Goal: Information Seeking & Learning: Learn about a topic

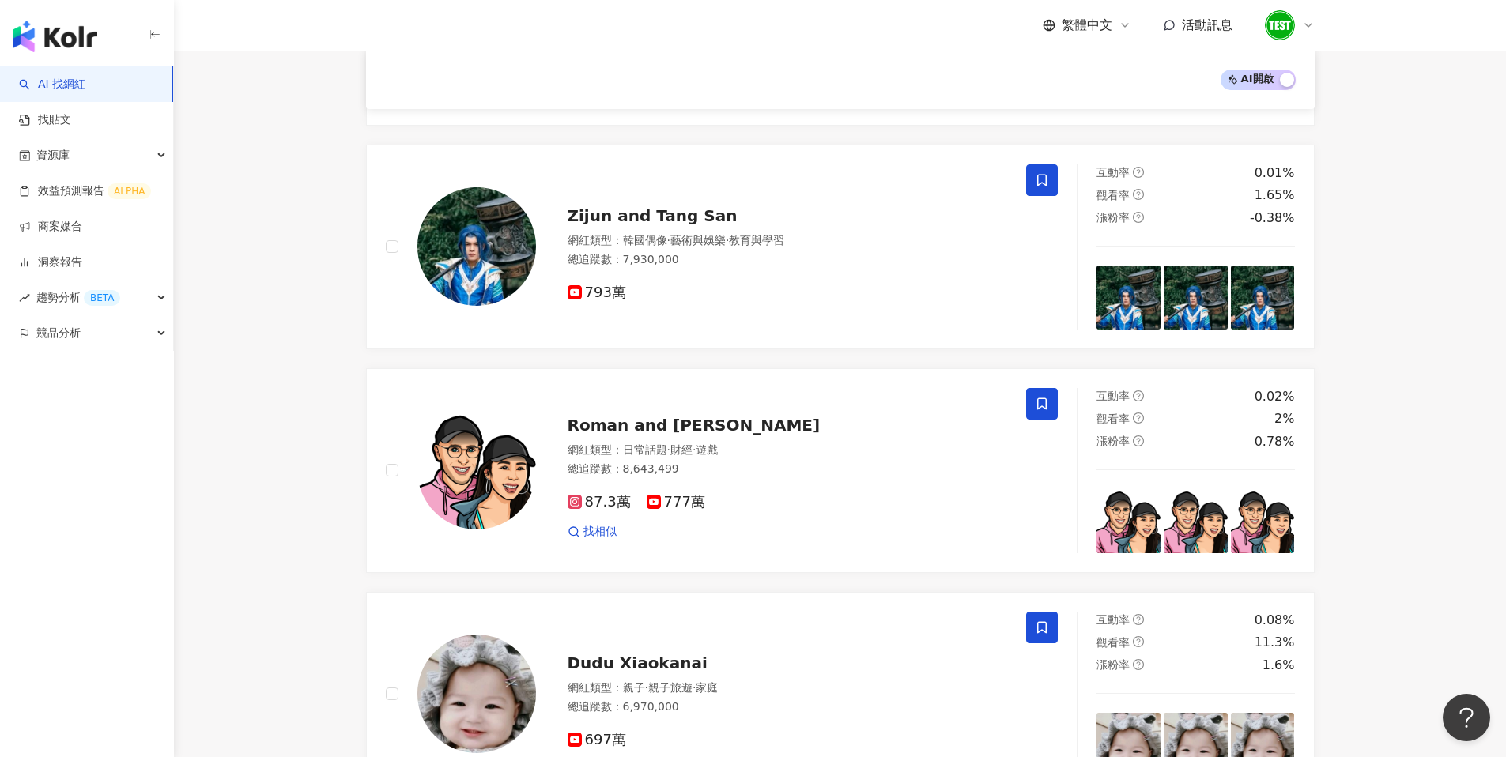
scroll to position [1323, 0]
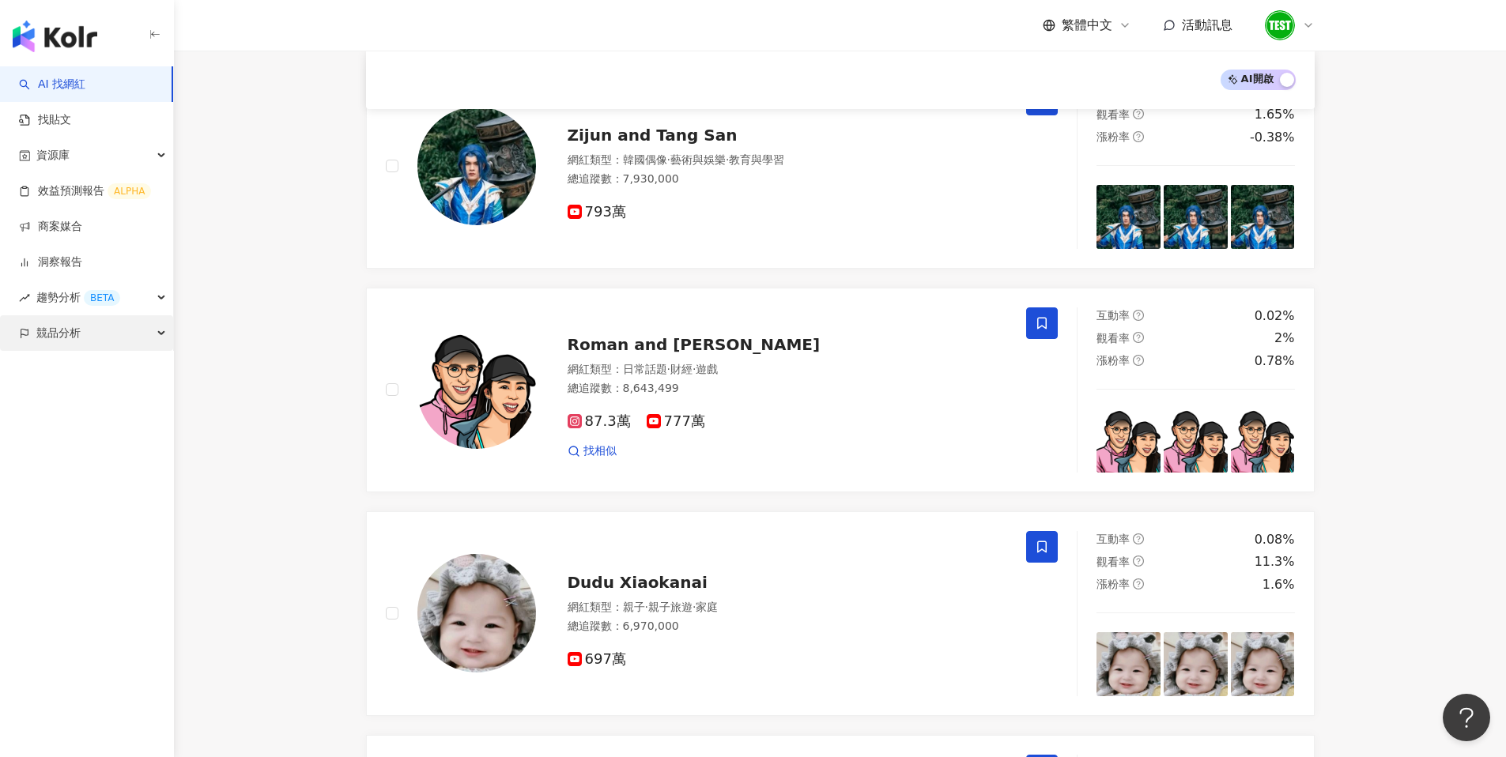
click at [69, 336] on span "競品分析" at bounding box center [58, 333] width 44 height 36
click at [70, 361] on link "品牌帳號分析" at bounding box center [71, 369] width 66 height 16
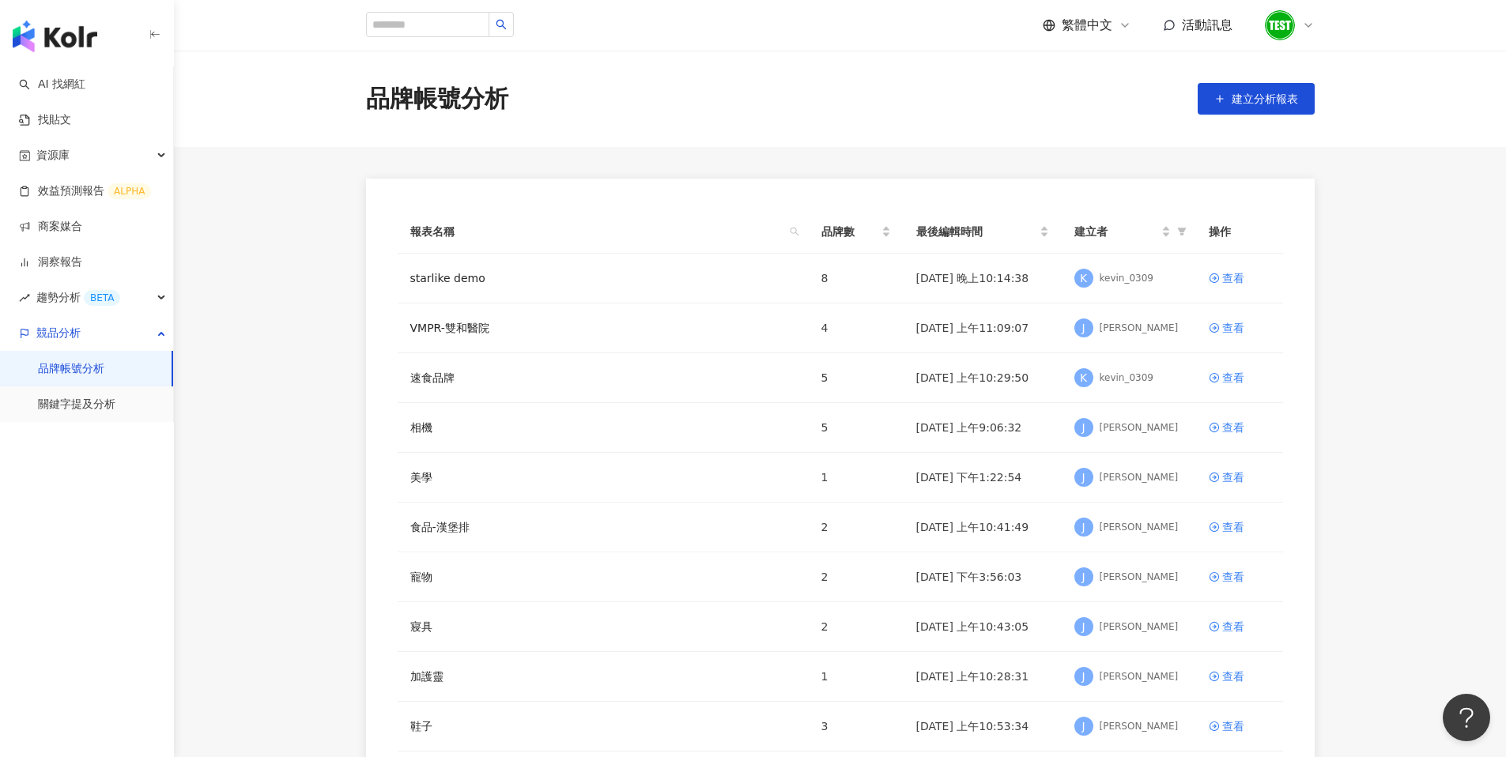
click at [319, 245] on main "品牌帳號分析 建立分析報表 報表名稱 品牌數 最後編輯時間 建立者 操作 starlike demo 8 2025/9/1 晚上10:14:38 K kevi…" at bounding box center [840, 442] width 1332 height 783
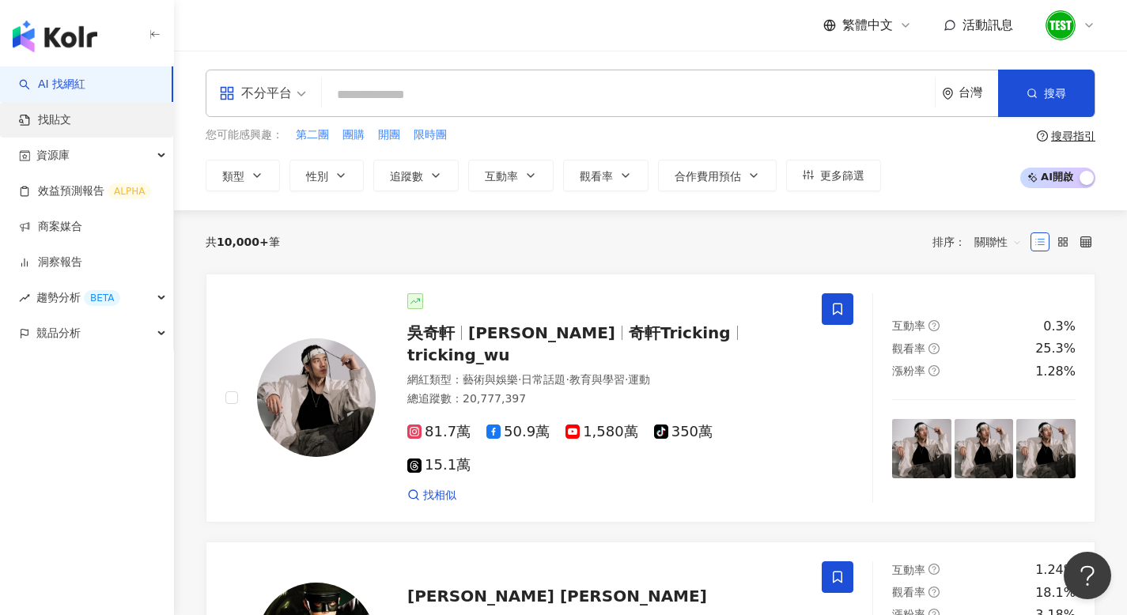
click at [71, 116] on link "找貼文" at bounding box center [45, 120] width 52 height 16
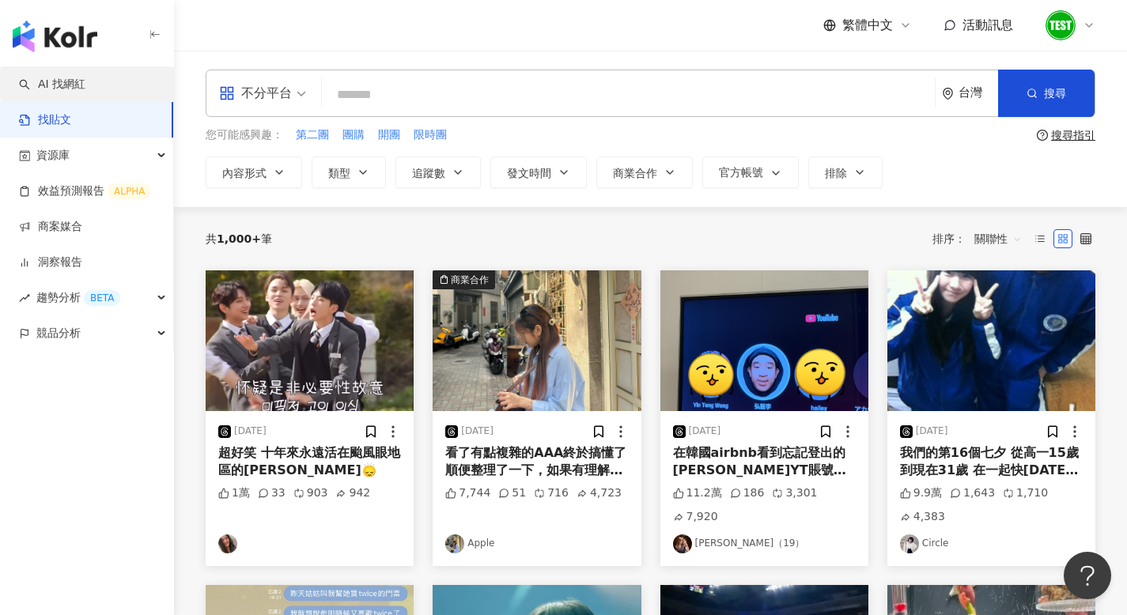
click at [85, 90] on link "AI 找網紅" at bounding box center [52, 85] width 66 height 16
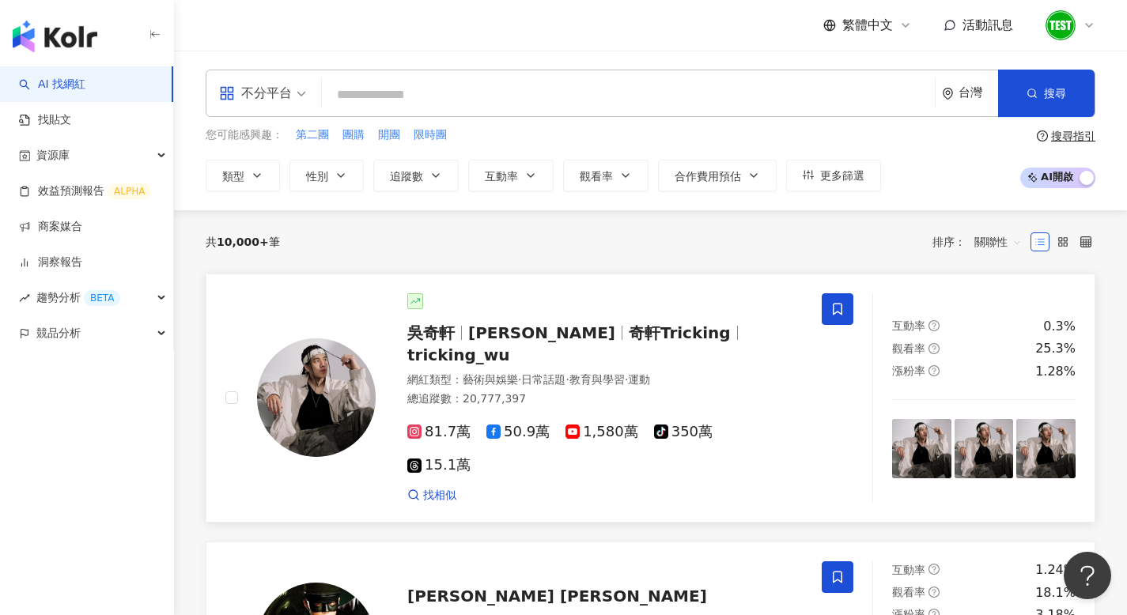
click at [549, 330] on span "[PERSON_NAME]" at bounding box center [548, 332] width 160 height 19
click at [57, 290] on span "趨勢分析 BETA" at bounding box center [78, 298] width 84 height 36
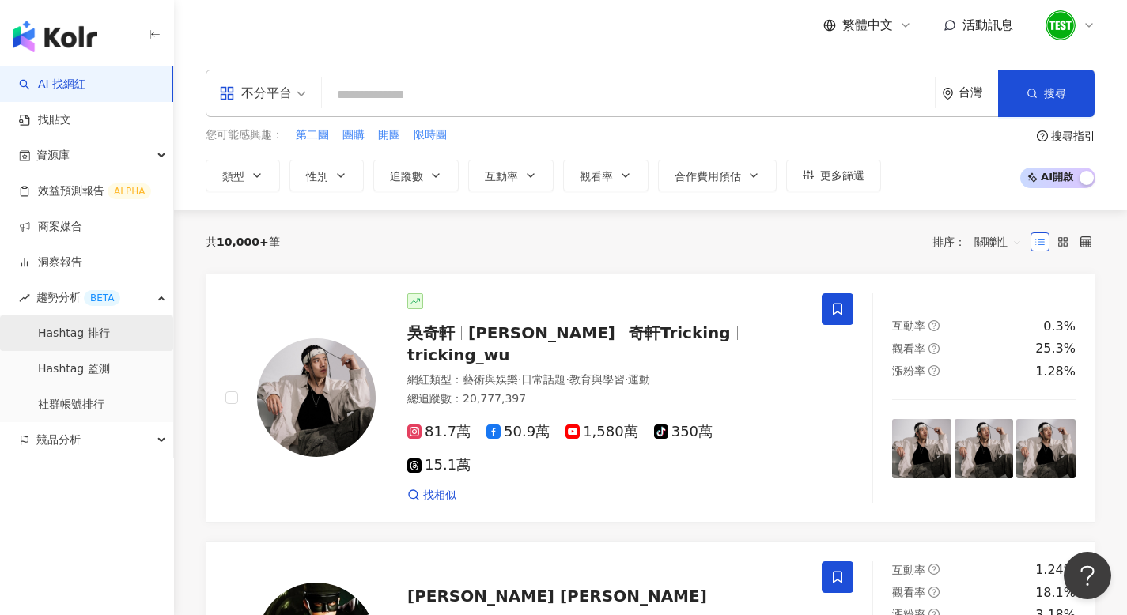
click at [61, 338] on link "Hashtag 排行" at bounding box center [74, 334] width 72 height 16
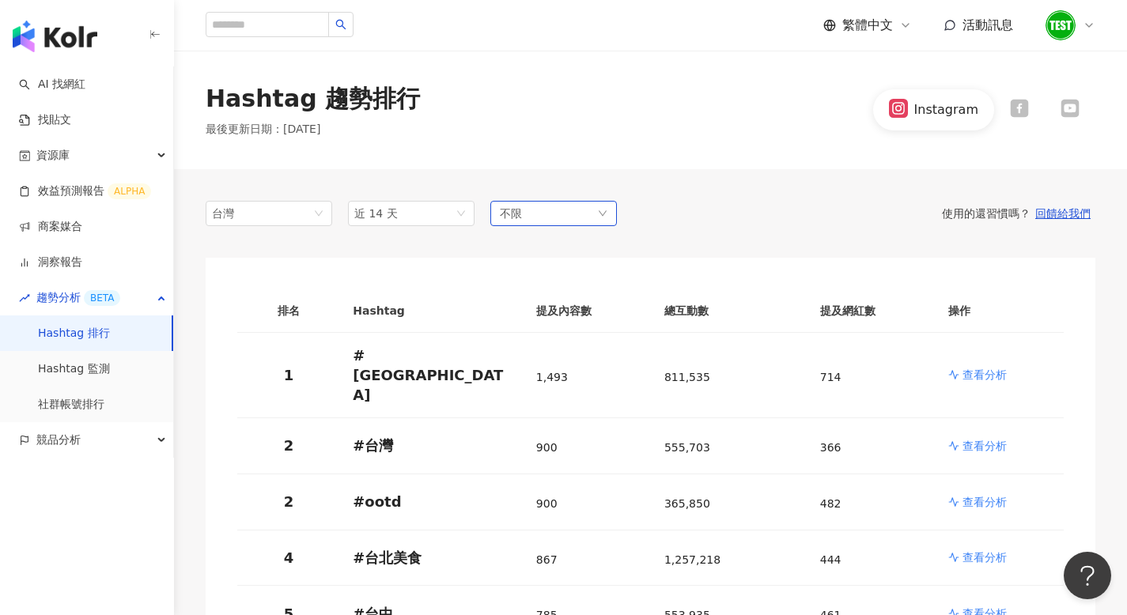
click at [551, 218] on div "不限" at bounding box center [553, 213] width 126 height 25
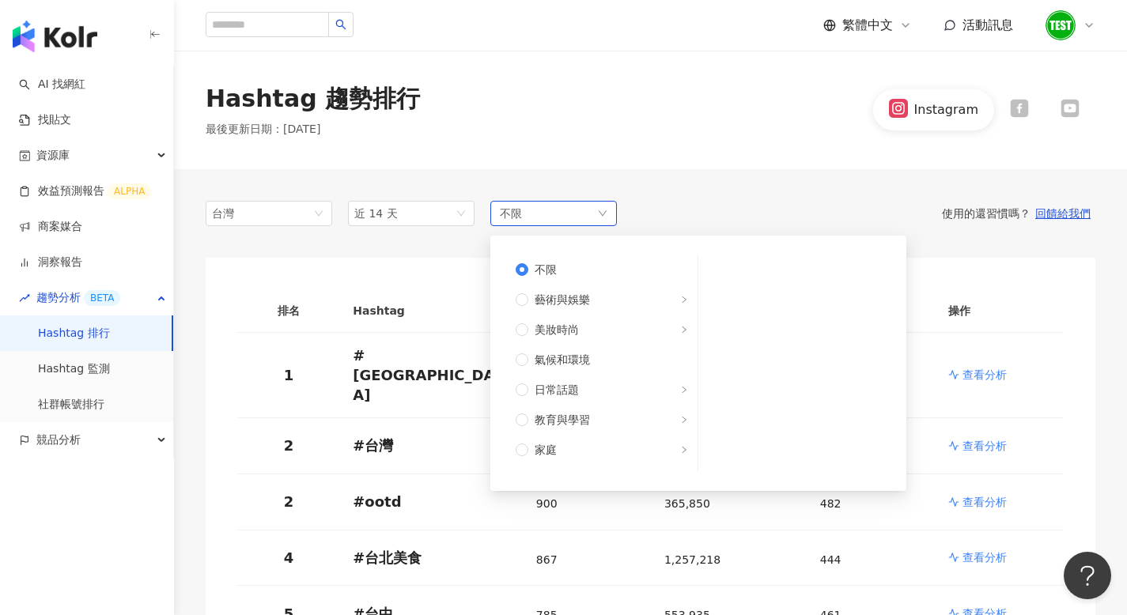
click at [553, 213] on div "不限 不限 藝術與娛樂 美妝時尚 氣候和環境 日常話題 教育與學習 家庭 財經 美食 命理占卜 遊戲 法政社會 生活風格 影視娛樂 醫療與健康 寵物 攝影 感…" at bounding box center [553, 213] width 126 height 25
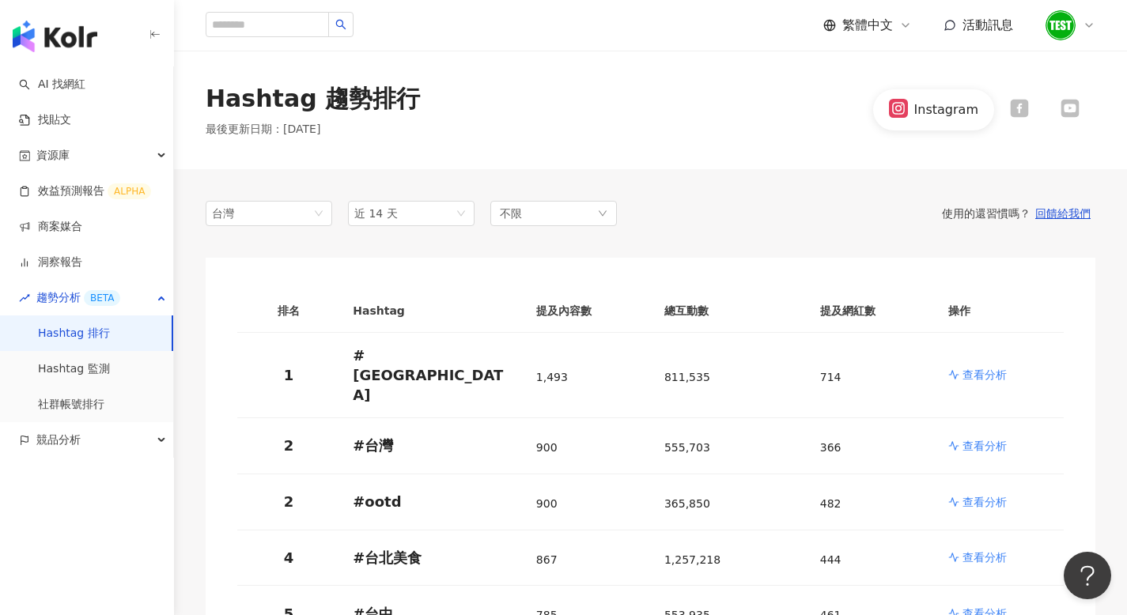
click at [734, 202] on div "台灣 近 14 天 不限 使用的還習慣嗎？ 回饋給我們" at bounding box center [650, 213] width 889 height 25
click at [583, 219] on div "不限" at bounding box center [553, 213] width 126 height 25
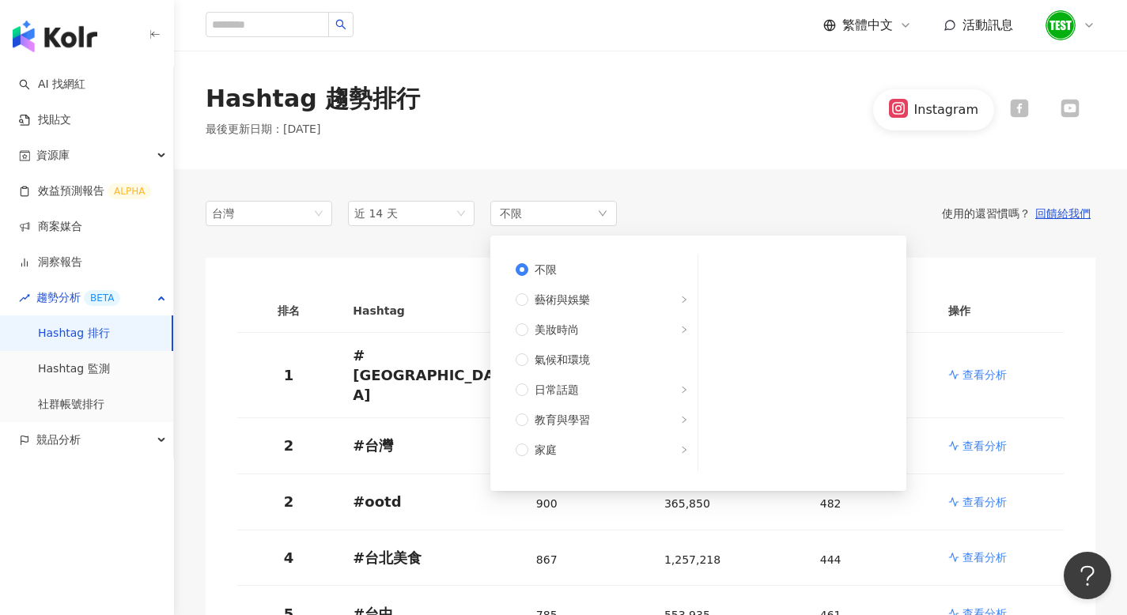
click at [648, 167] on div "Hashtag 趨勢排行 最後更新日期 ： 2025/9/3 Instagram" at bounding box center [650, 110] width 953 height 119
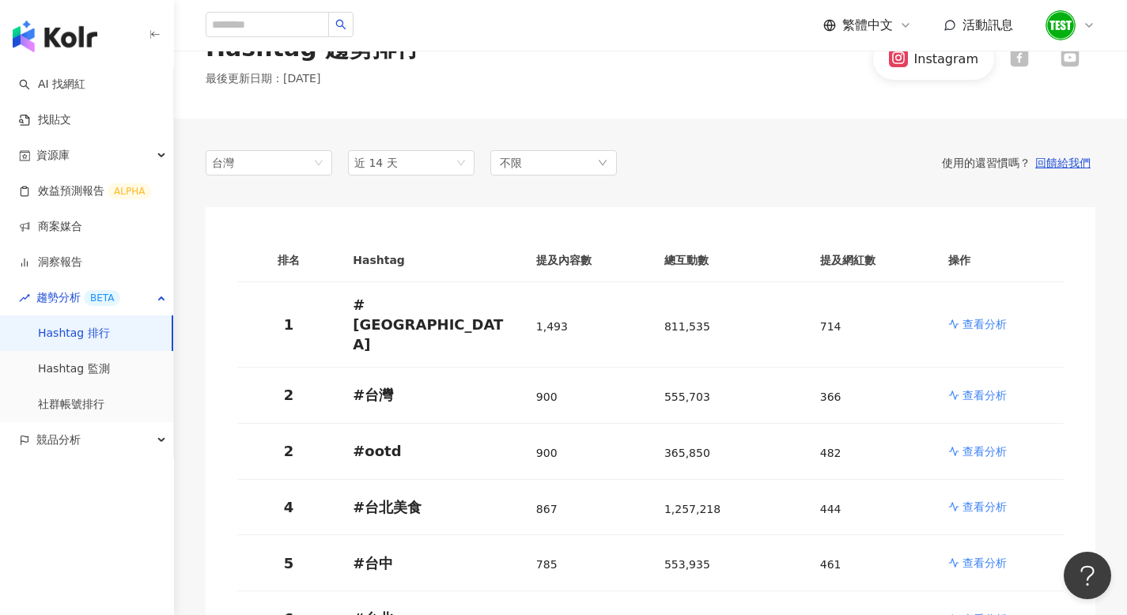
scroll to position [61, 0]
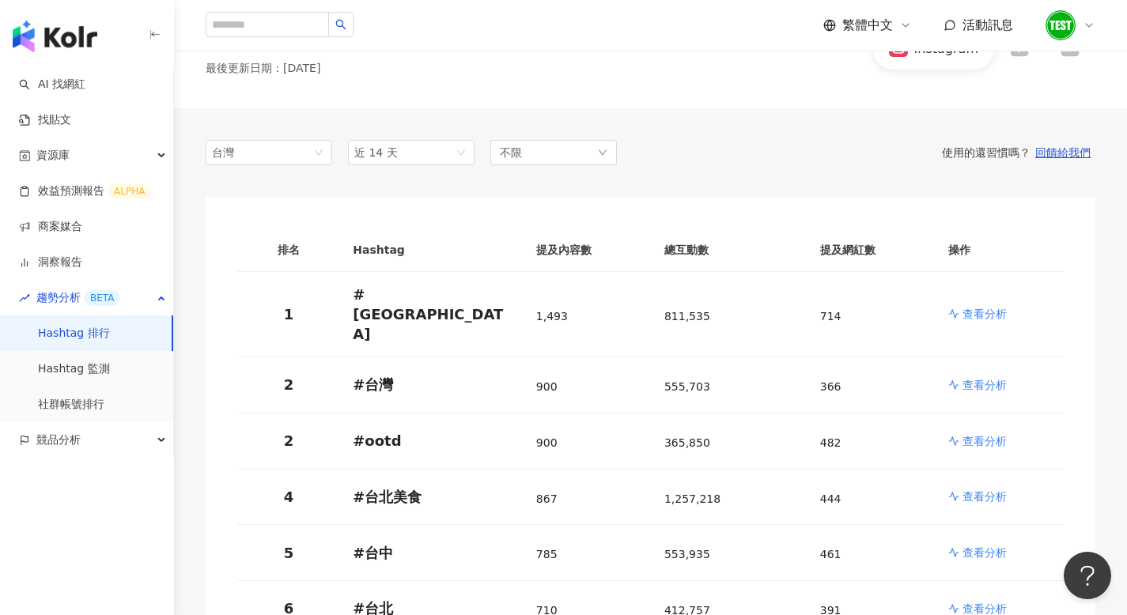
click at [590, 250] on th "提及內容數" at bounding box center [587, 249] width 128 height 43
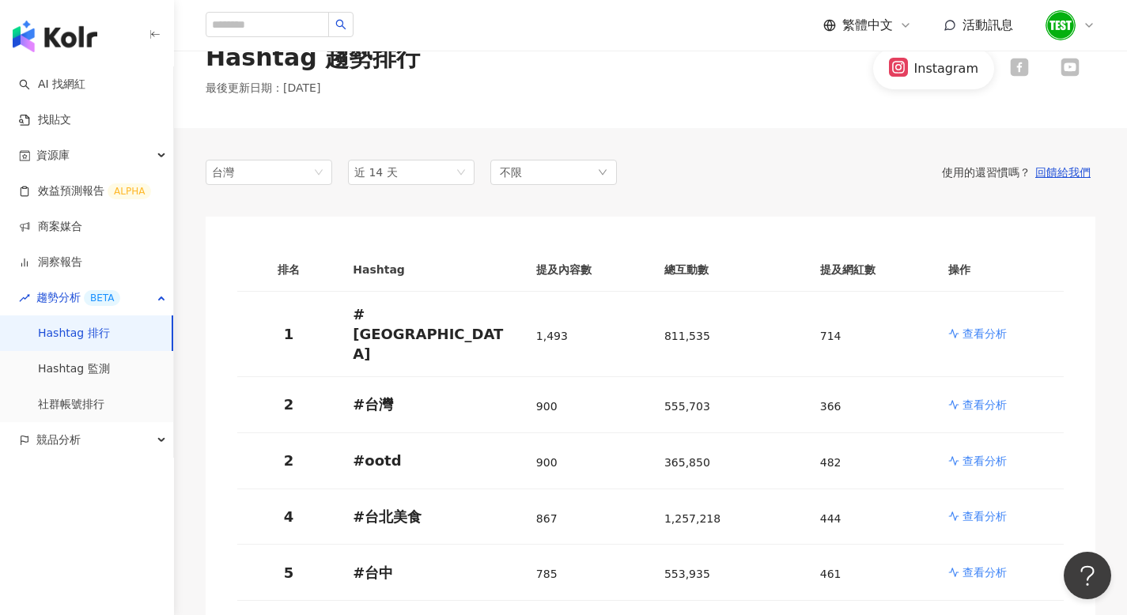
scroll to position [0, 0]
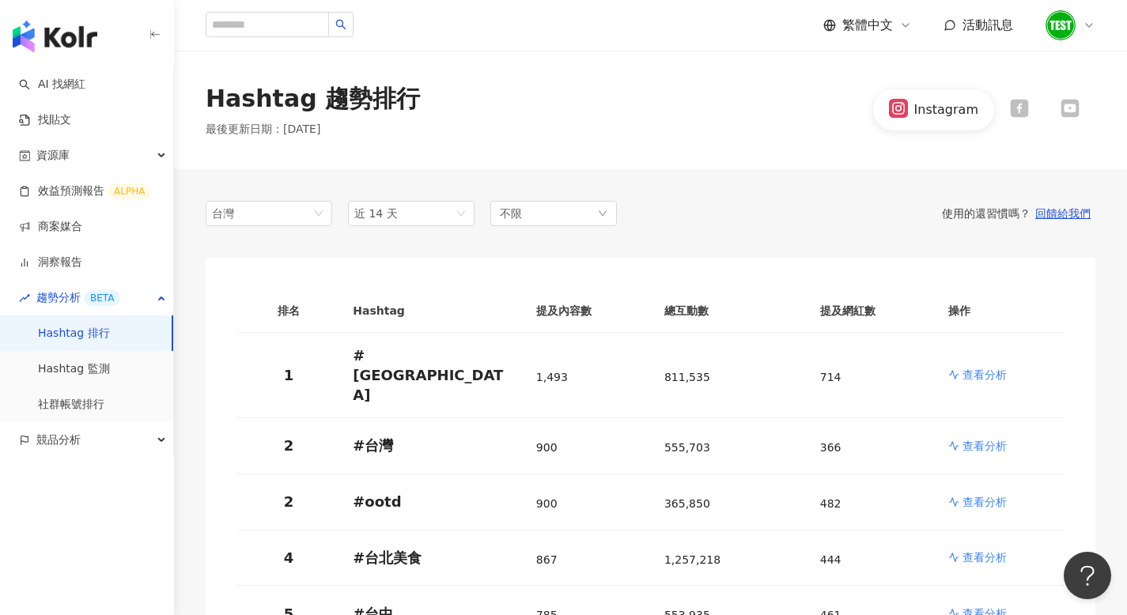
click at [715, 134] on div "Hashtag 趨勢排行 最後更新日期 ： 2025/9/3 Instagram" at bounding box center [650, 109] width 953 height 55
click at [1055, 217] on button "回饋給我們" at bounding box center [1062, 213] width 65 height 14
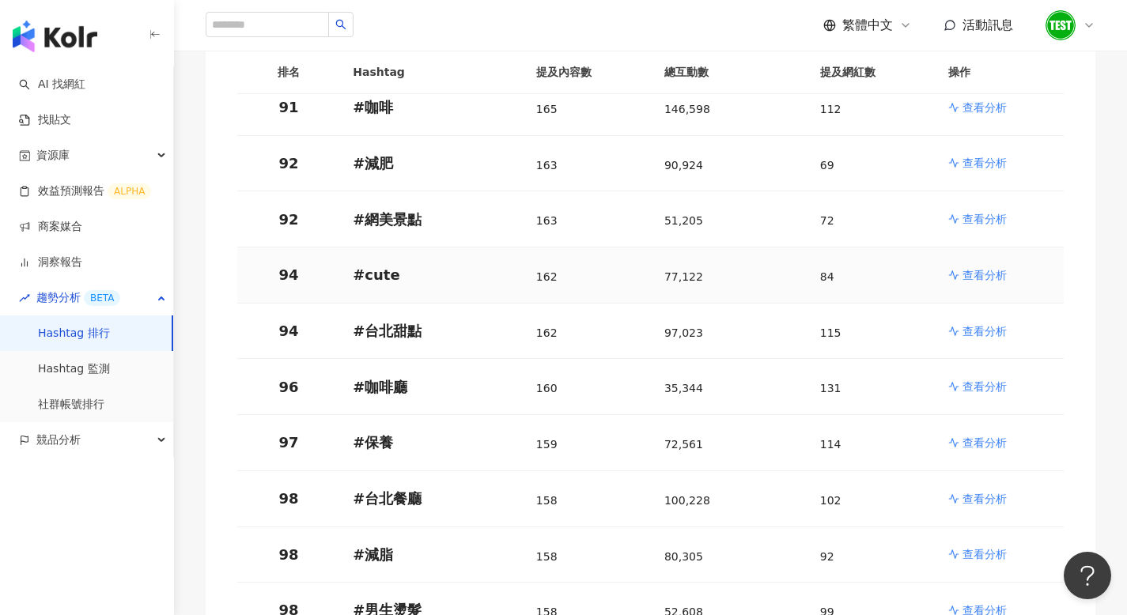
scroll to position [5555, 0]
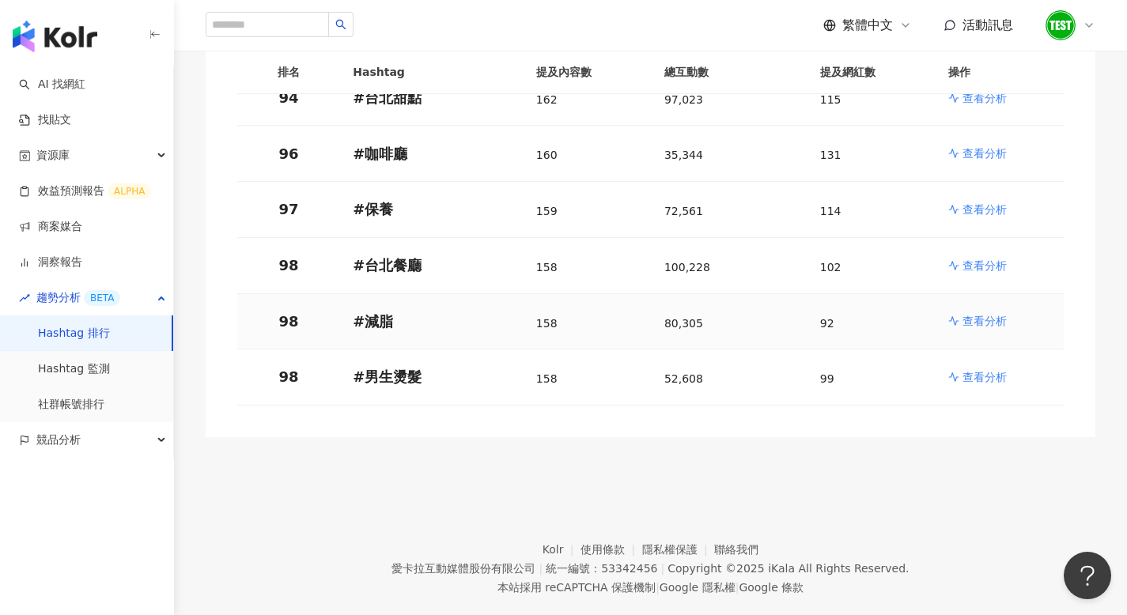
click at [631, 307] on div "158" at bounding box center [587, 322] width 103 height 30
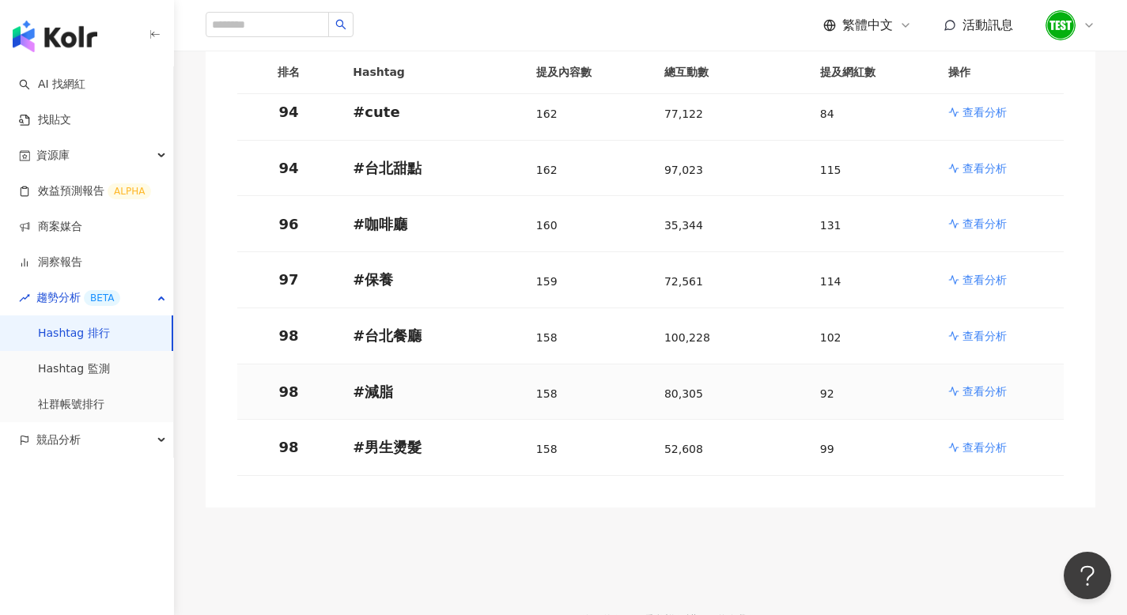
scroll to position [5475, 0]
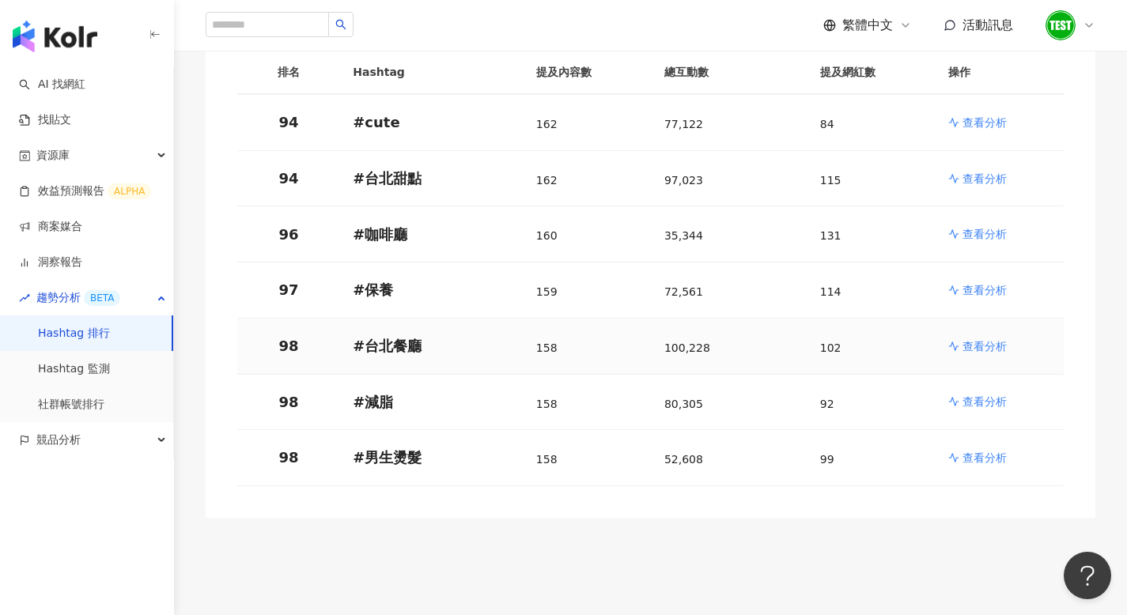
click at [280, 336] on p "98" at bounding box center [288, 346] width 77 height 20
click at [292, 336] on p "98" at bounding box center [288, 346] width 77 height 20
click at [293, 375] on td "98" at bounding box center [288, 403] width 103 height 56
click at [286, 392] on p "98" at bounding box center [288, 402] width 77 height 20
click at [287, 430] on td "98" at bounding box center [288, 458] width 103 height 56
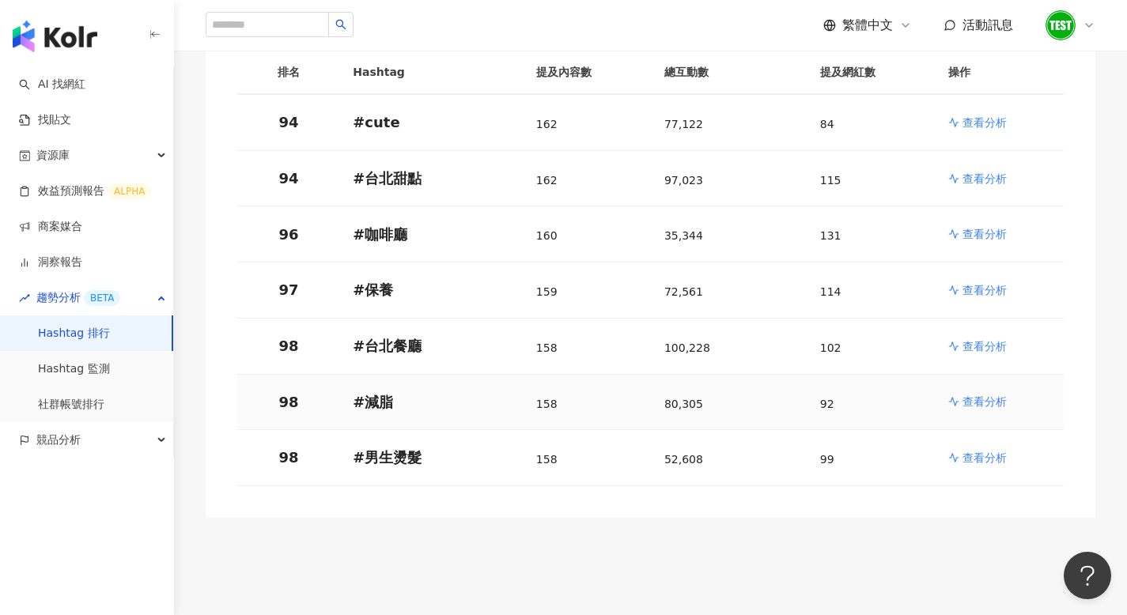
click at [292, 392] on p "98" at bounding box center [288, 402] width 77 height 20
click at [290, 430] on td "98" at bounding box center [288, 458] width 103 height 56
click at [288, 447] on p "98" at bounding box center [288, 457] width 77 height 20
click at [292, 447] on p "98" at bounding box center [288, 457] width 77 height 20
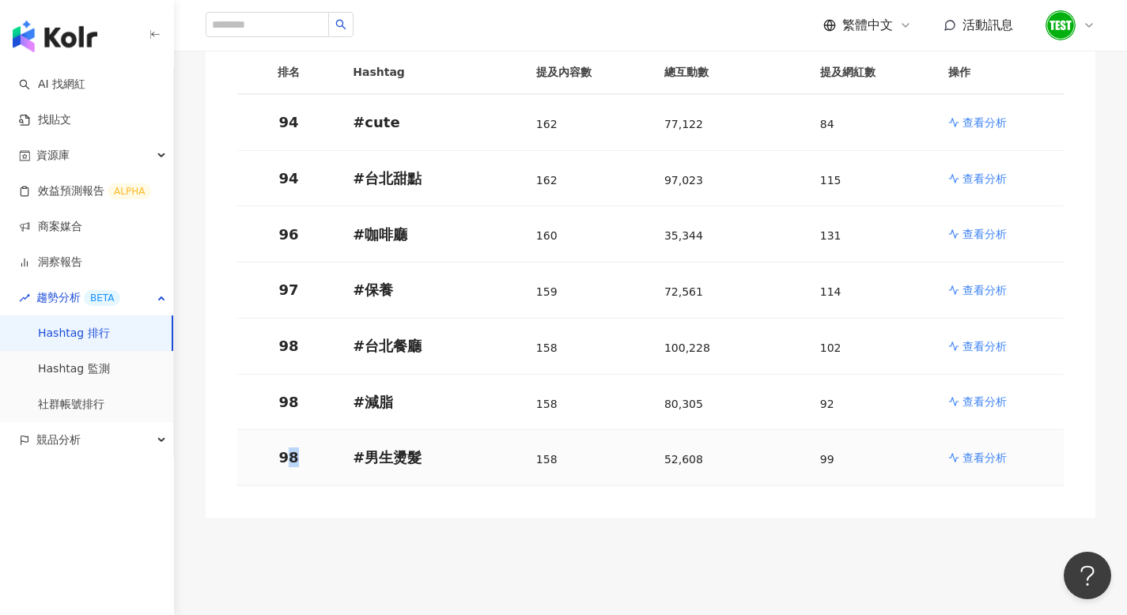
click at [289, 441] on td "98" at bounding box center [288, 458] width 103 height 56
drag, startPoint x: 292, startPoint y: 436, endPoint x: 279, endPoint y: 434, distance: 12.9
click at [279, 447] on p "98" at bounding box center [288, 457] width 77 height 20
click at [330, 430] on td "98" at bounding box center [288, 458] width 103 height 56
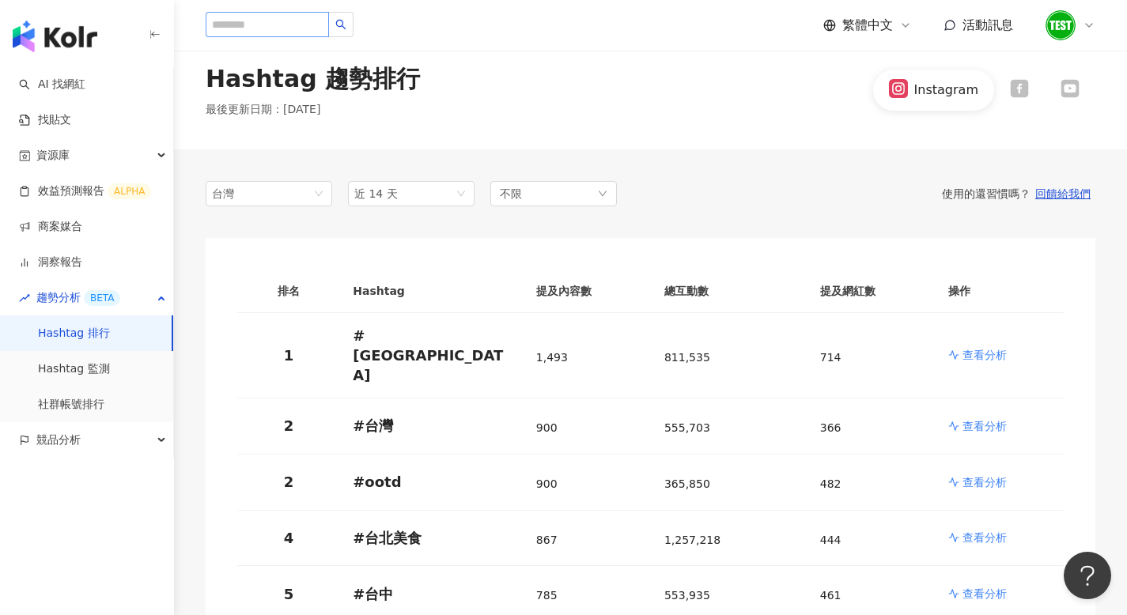
scroll to position [30, 0]
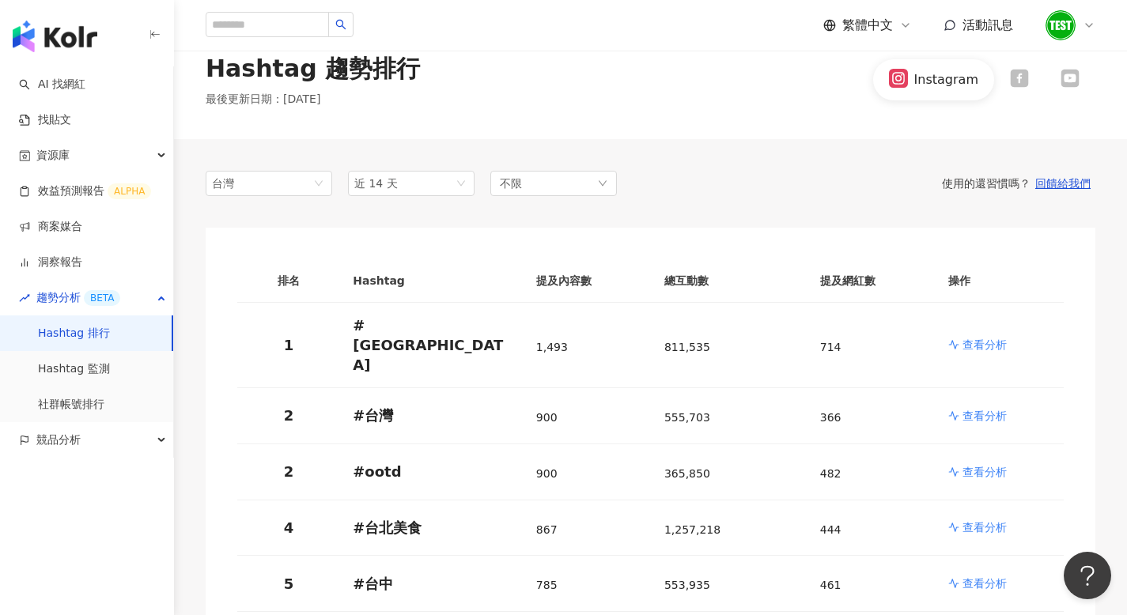
click at [1021, 77] on icon at bounding box center [1019, 79] width 18 height 18
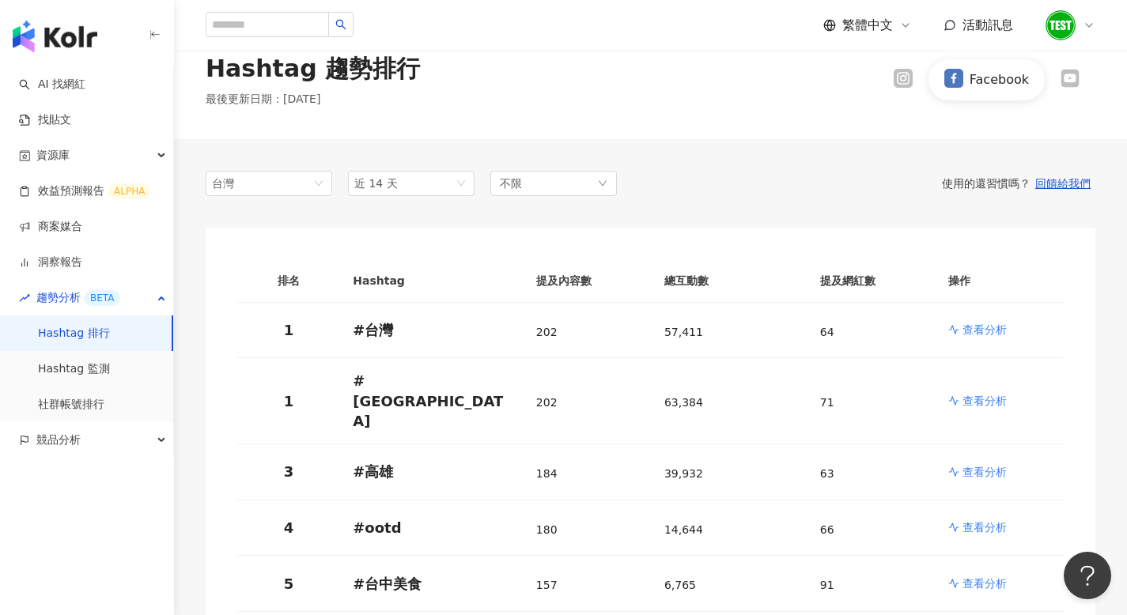
click at [1074, 83] on icon at bounding box center [1069, 79] width 18 height 18
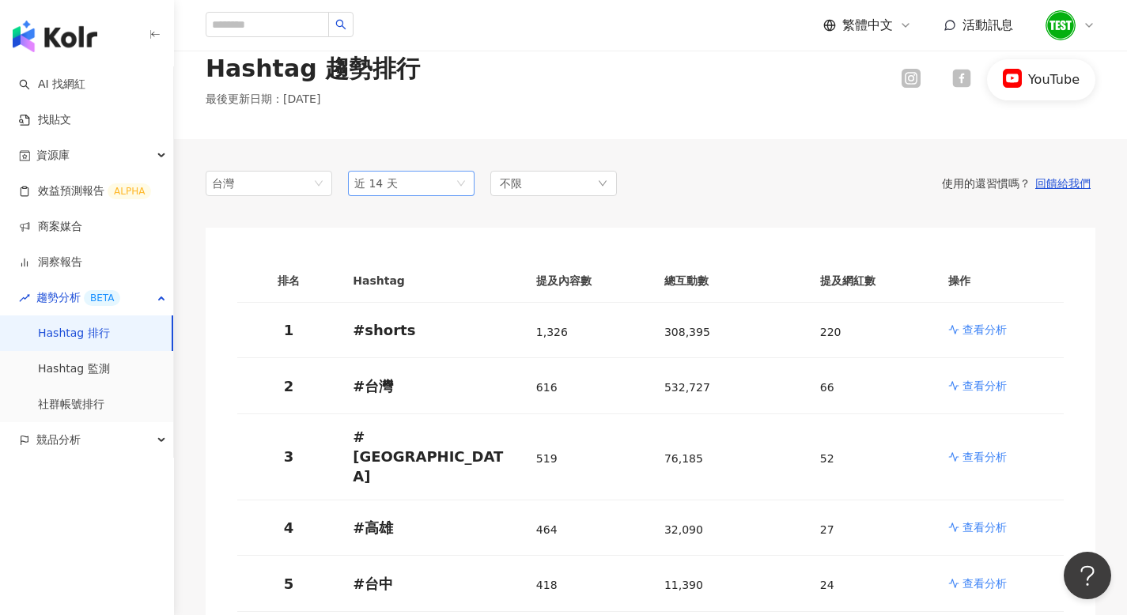
click at [444, 172] on span "近 14 天" at bounding box center [411, 184] width 114 height 24
click at [85, 91] on link "AI 找網紅" at bounding box center [52, 85] width 66 height 16
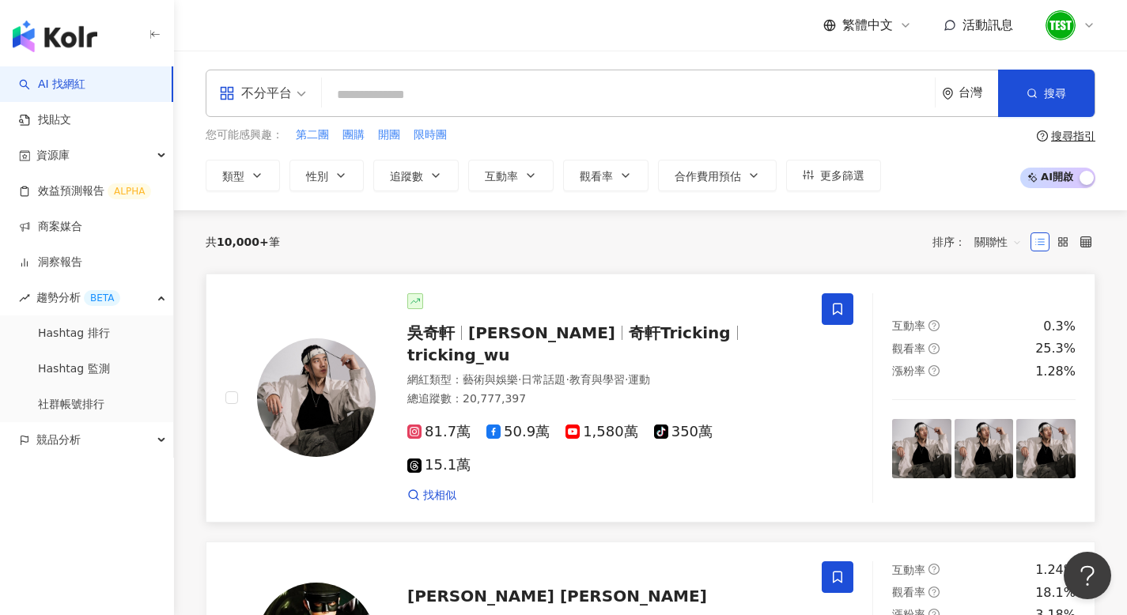
click at [497, 336] on span "Wu Hsuan" at bounding box center [541, 332] width 147 height 19
click at [880, 17] on span "繁體中文" at bounding box center [867, 25] width 51 height 17
click at [858, 94] on div "English" at bounding box center [875, 103] width 79 height 28
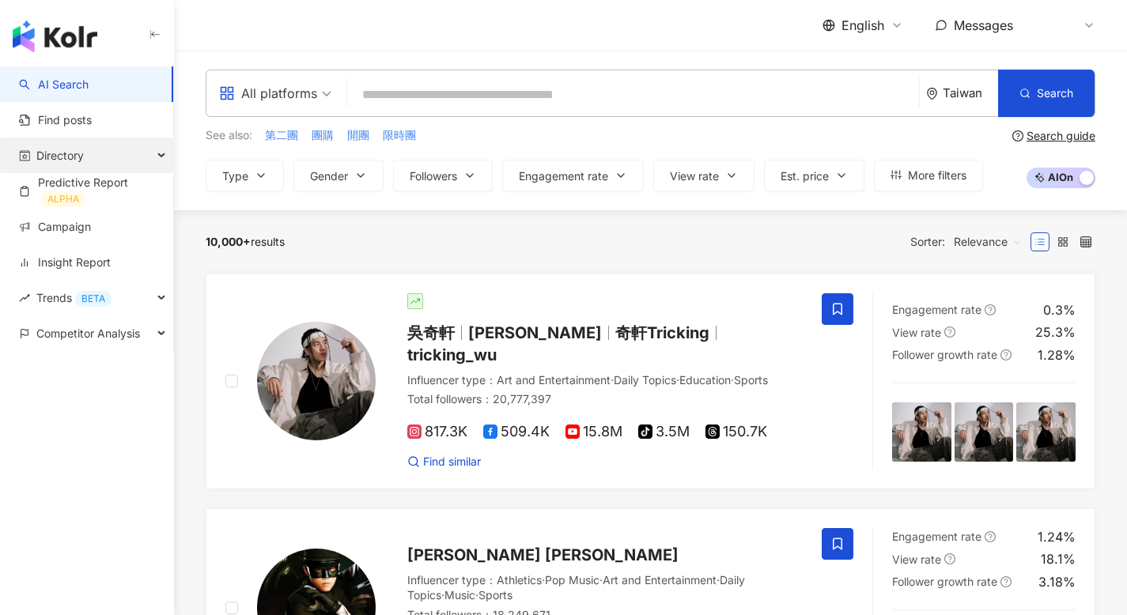
click at [129, 158] on div "Directory" at bounding box center [86, 156] width 173 height 36
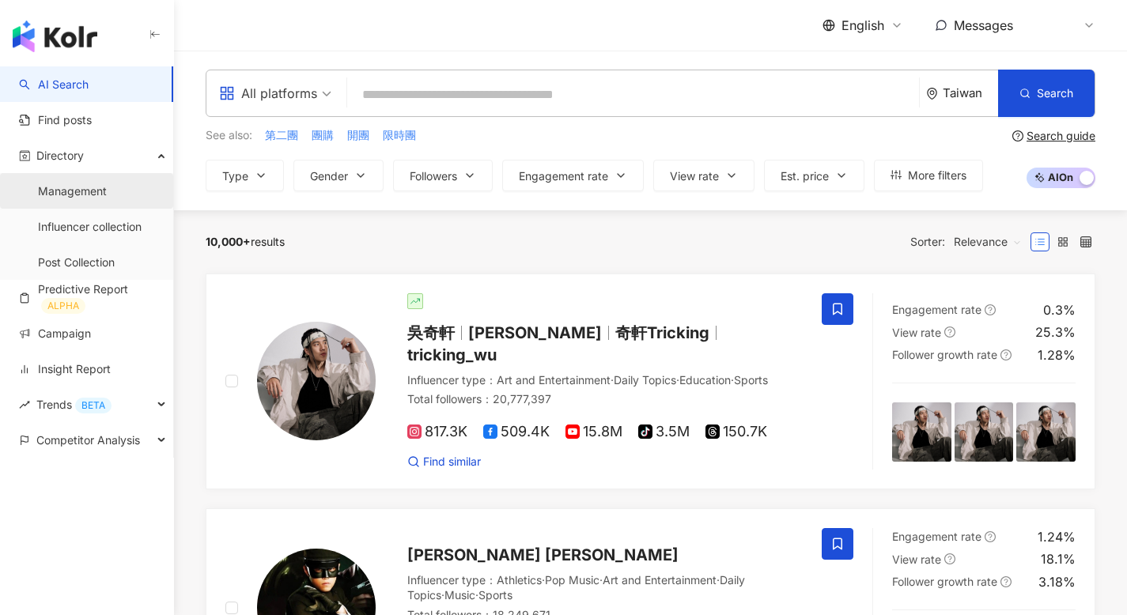
click at [87, 187] on link "Management" at bounding box center [72, 191] width 69 height 16
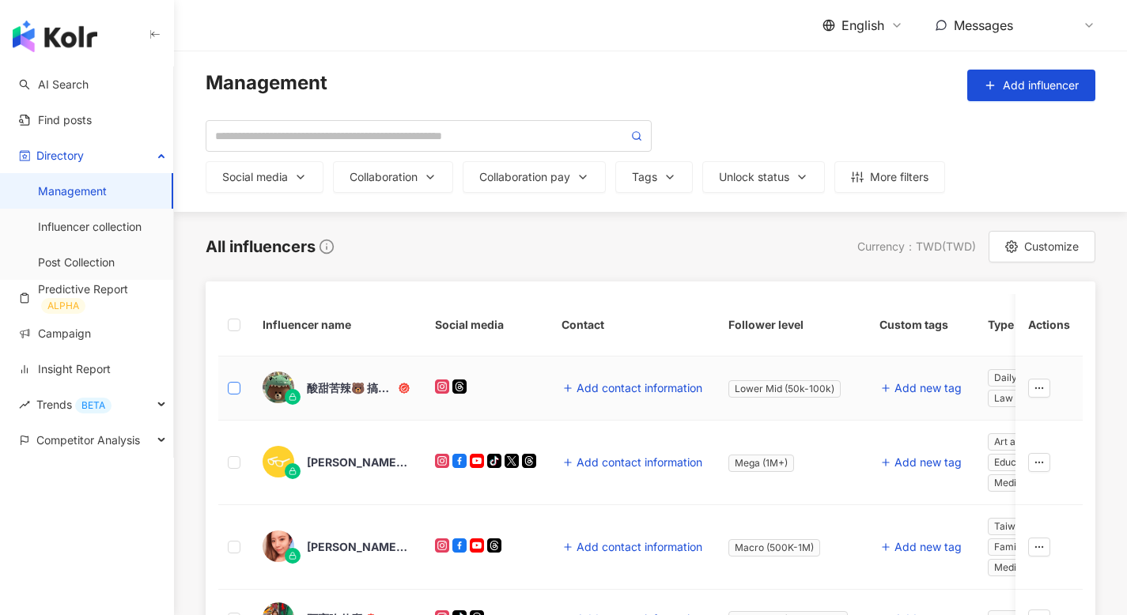
click at [236, 382] on label at bounding box center [234, 387] width 13 height 17
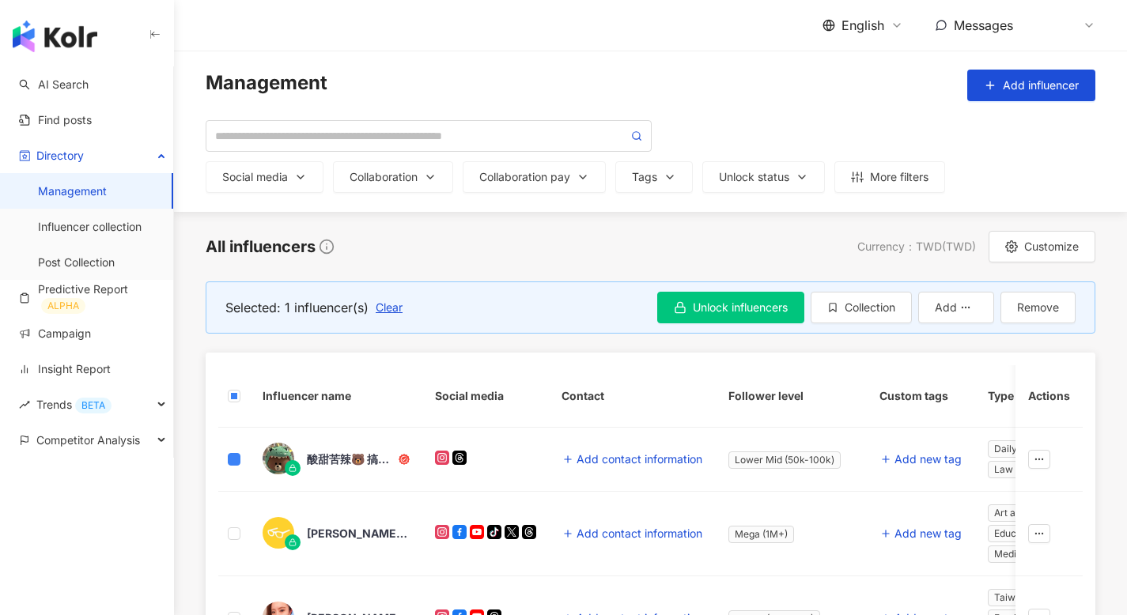
click at [233, 470] on td at bounding box center [234, 460] width 32 height 64
click at [1059, 12] on span "內" at bounding box center [1060, 25] width 32 height 32
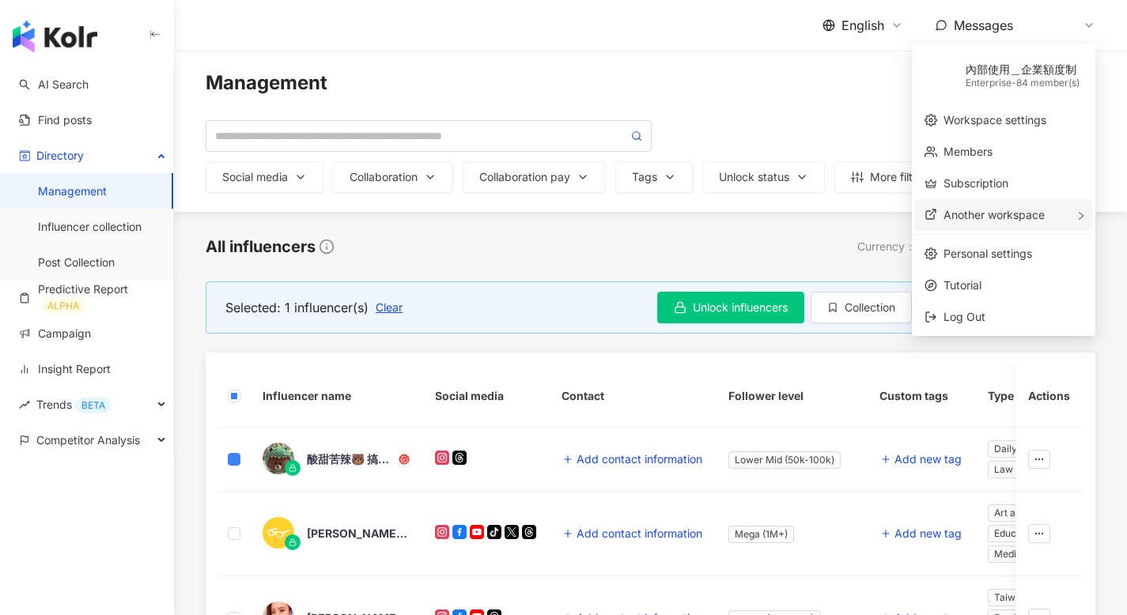
click at [1001, 213] on span "Another workspace" at bounding box center [993, 214] width 101 height 13
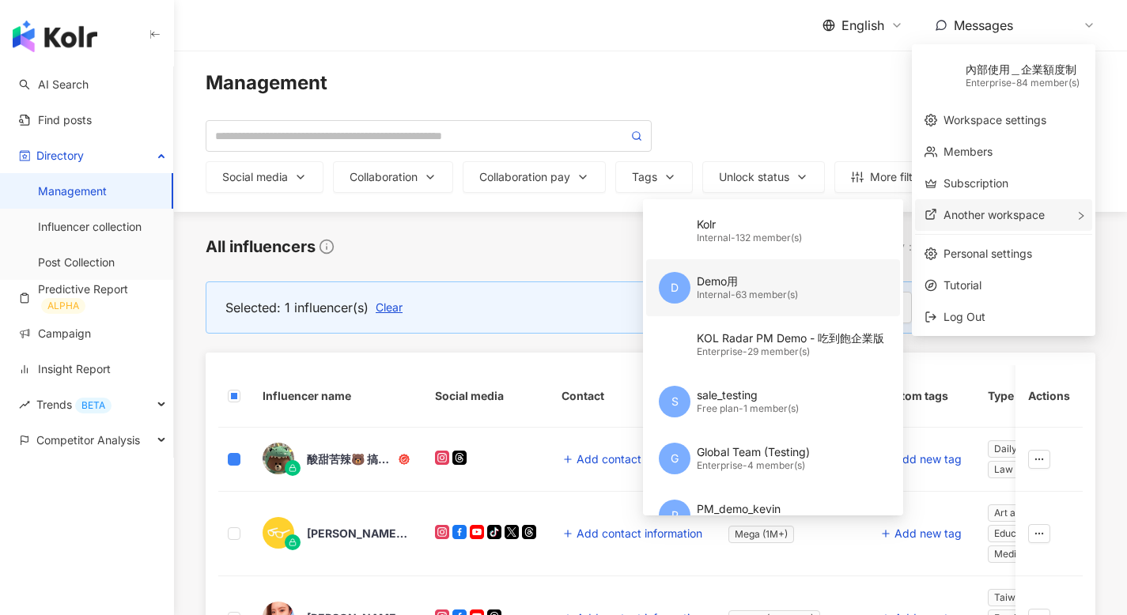
click at [712, 293] on div "Internal - 63 member(s)" at bounding box center [747, 295] width 101 height 13
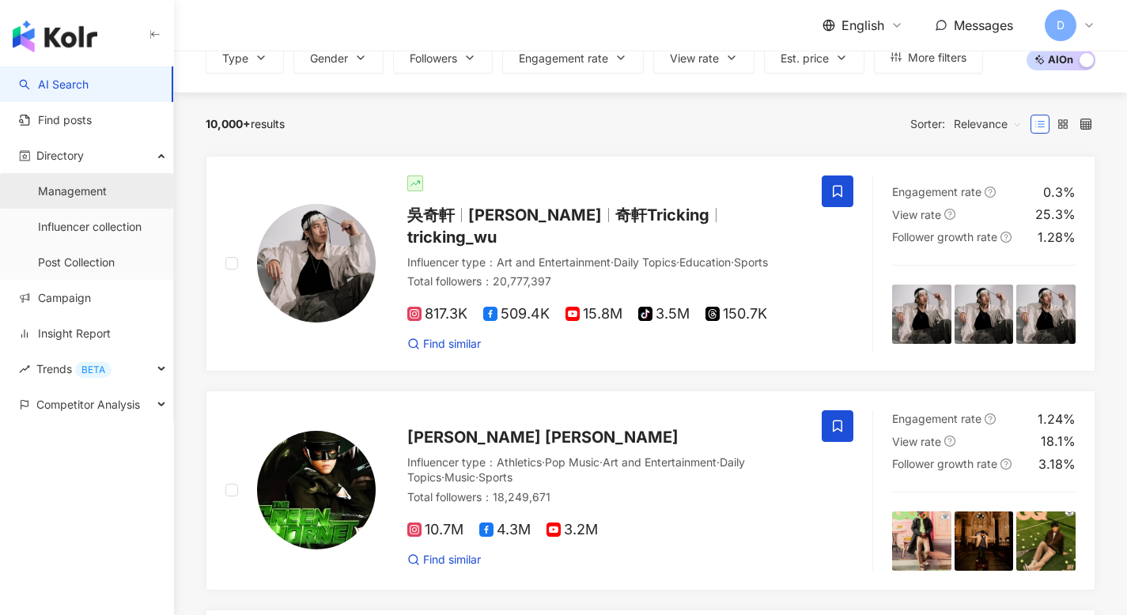
scroll to position [128, 0]
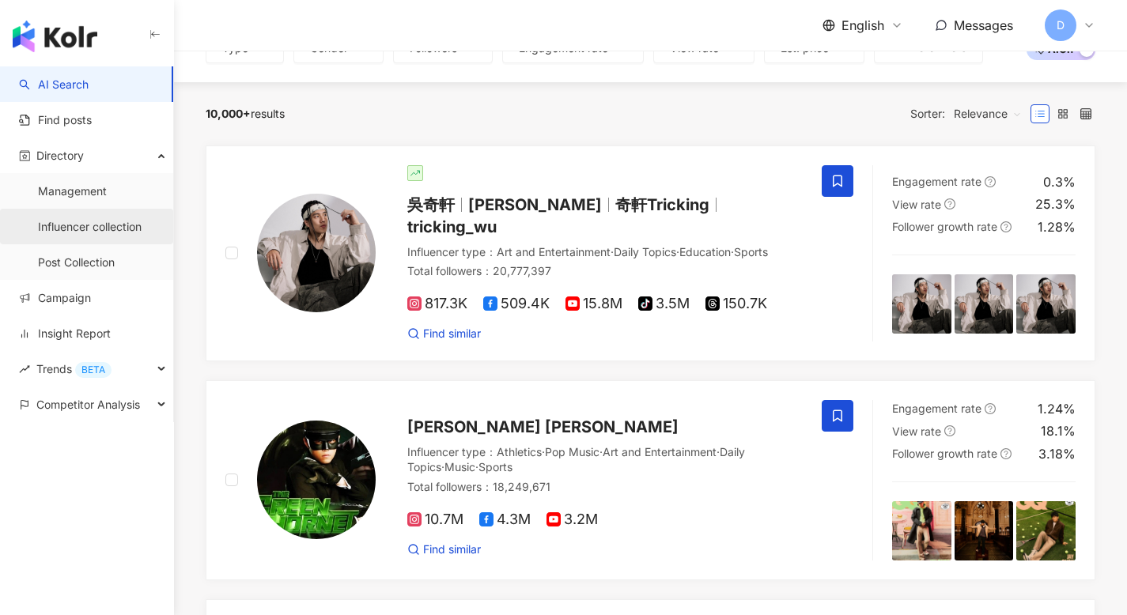
click at [89, 235] on link "Influencer collection" at bounding box center [90, 227] width 104 height 16
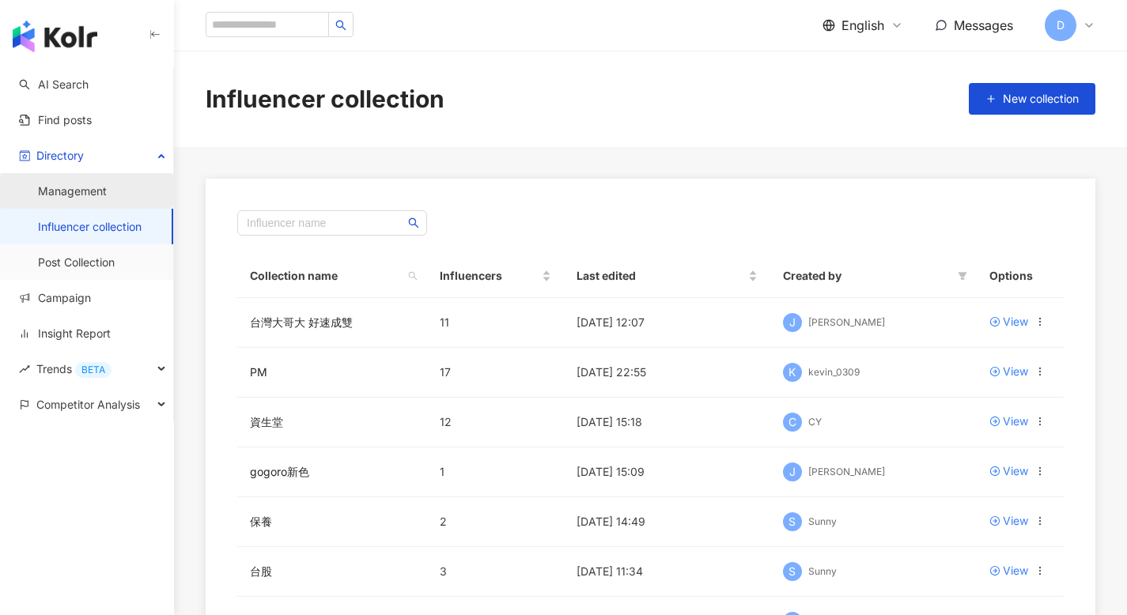
click at [92, 193] on link "Management" at bounding box center [72, 191] width 69 height 16
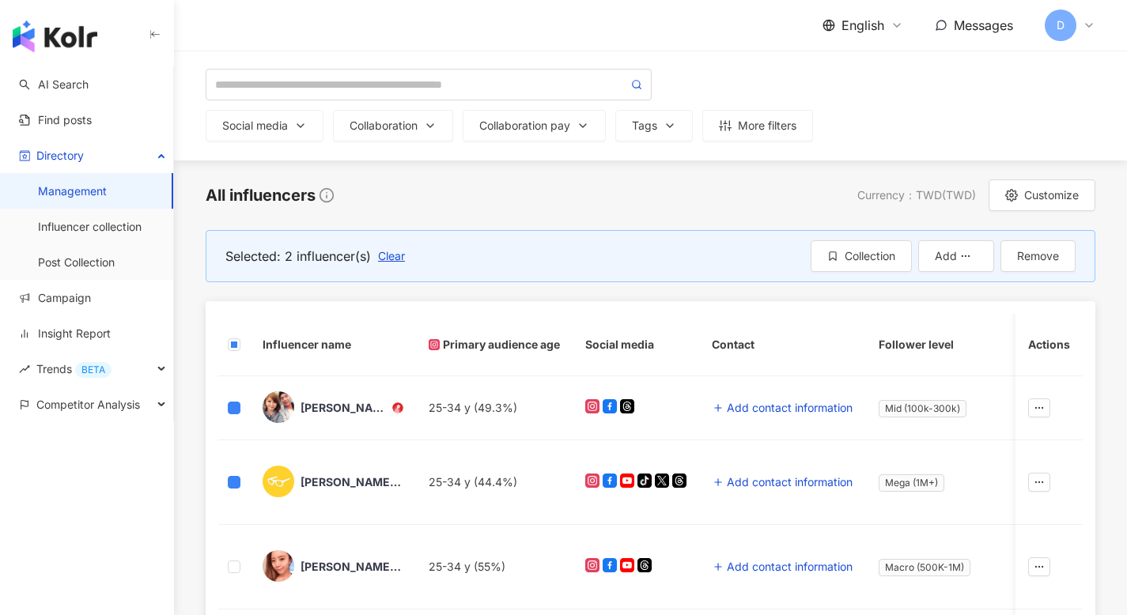
scroll to position [62, 0]
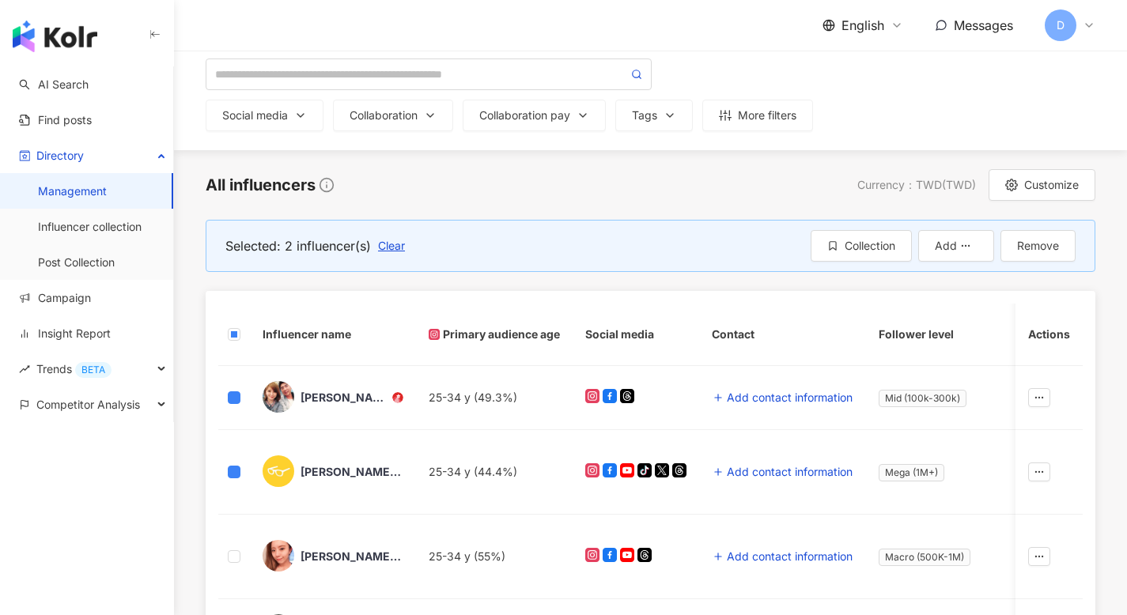
click at [1010, 395] on td "Mid (100k-300k)" at bounding box center [941, 398] width 151 height 64
click at [1036, 395] on icon "button" at bounding box center [1038, 397] width 11 height 11
click at [296, 398] on div "梁太的婚顧生活" at bounding box center [332, 397] width 141 height 33
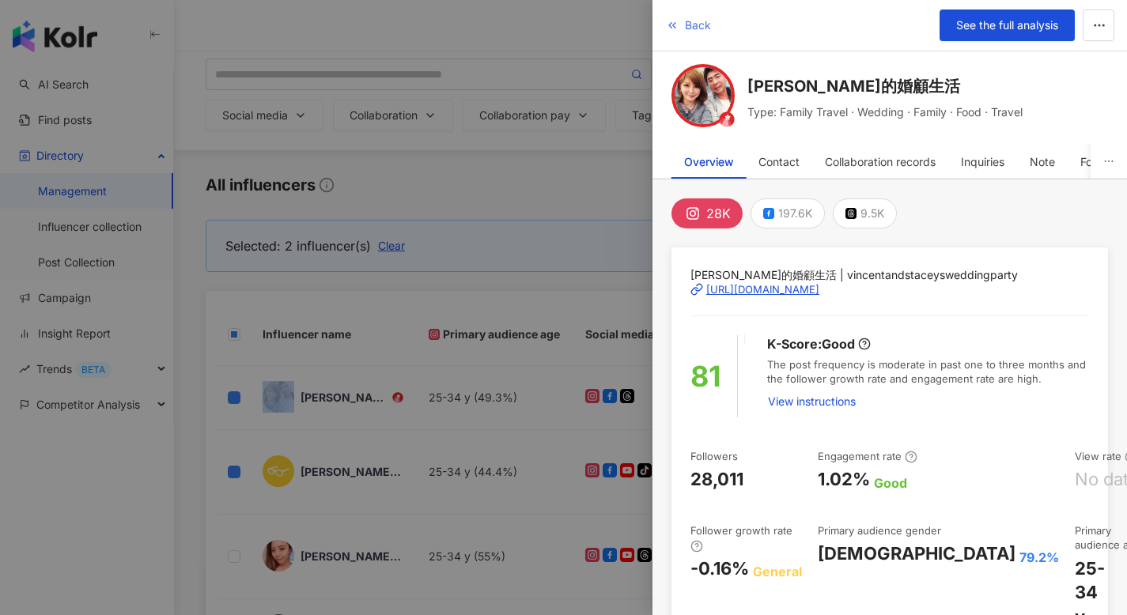
click at [691, 28] on span "Back" at bounding box center [698, 25] width 26 height 13
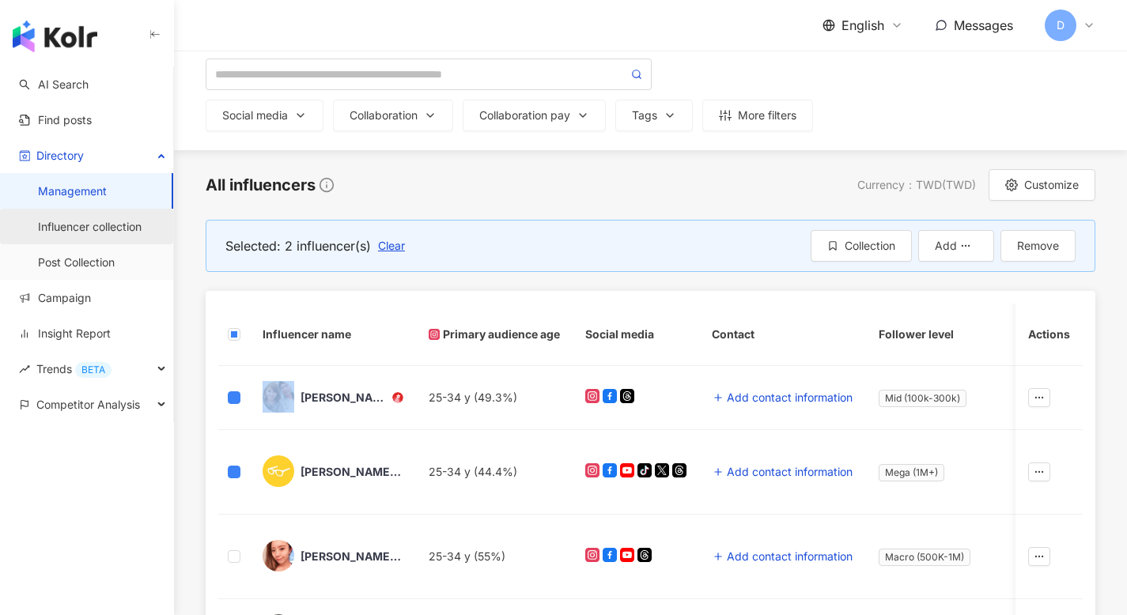
click at [122, 221] on link "Influencer collection" at bounding box center [90, 227] width 104 height 16
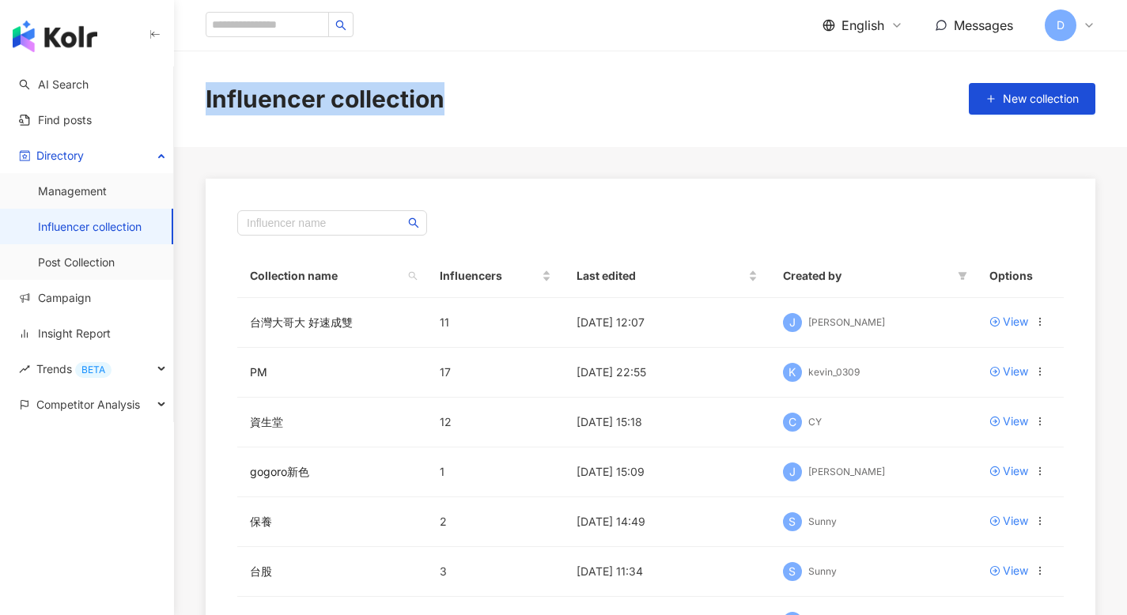
drag, startPoint x: 479, startPoint y: 96, endPoint x: 204, endPoint y: 95, distance: 275.1
click at [204, 95] on div "Influencer collection New collection" at bounding box center [650, 98] width 953 height 33
copy div "Influencer collection"
click at [1018, 324] on div "View" at bounding box center [1014, 321] width 25 height 17
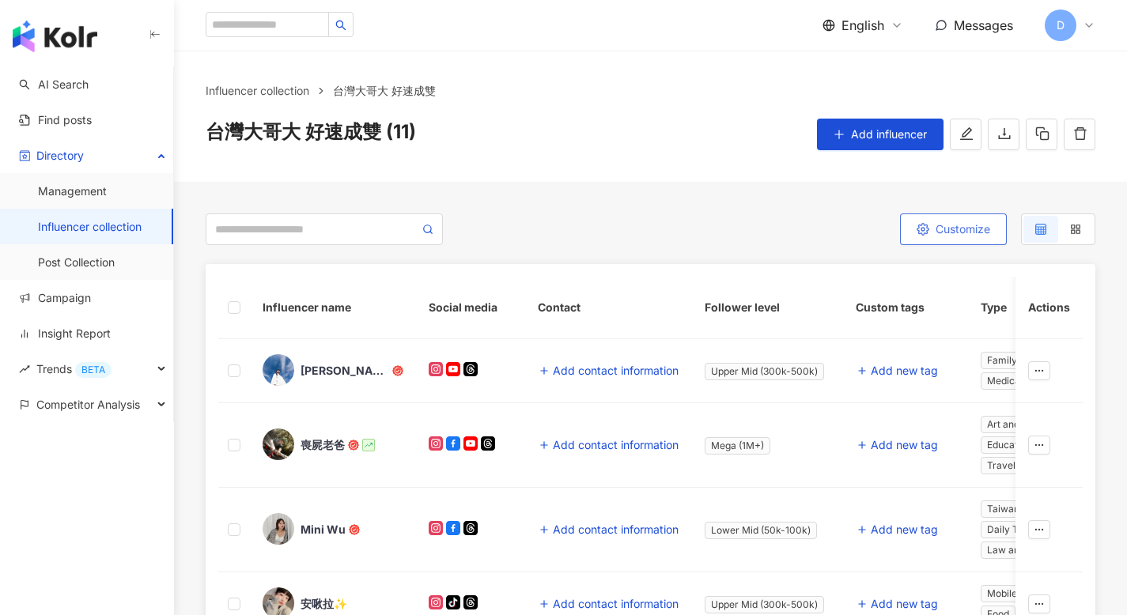
click at [953, 231] on span "Customize" at bounding box center [962, 229] width 55 height 13
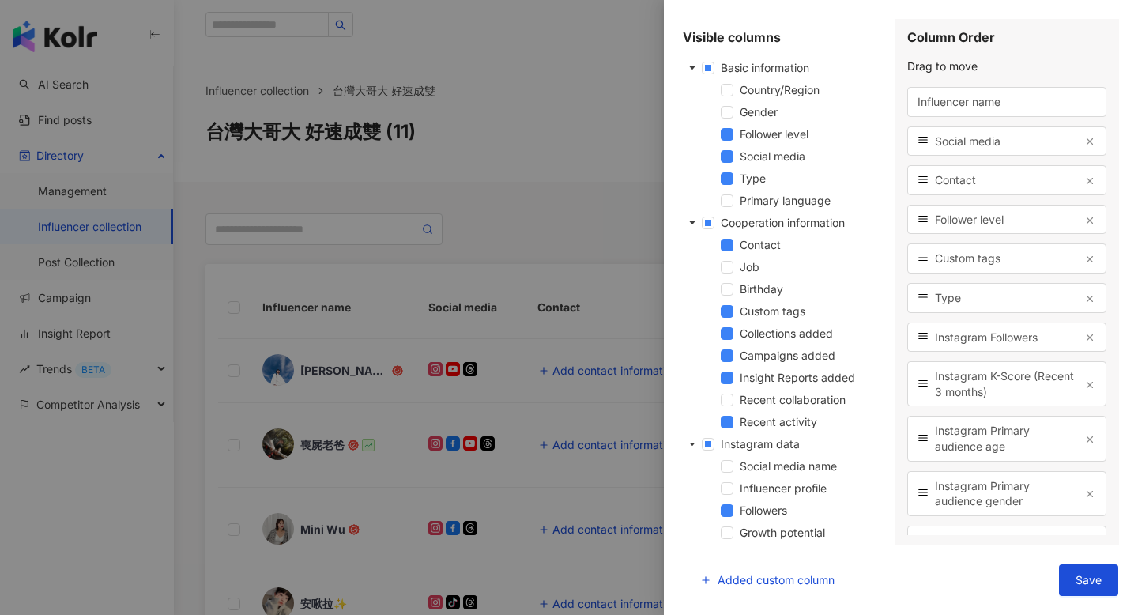
click at [603, 133] on div at bounding box center [569, 307] width 1138 height 615
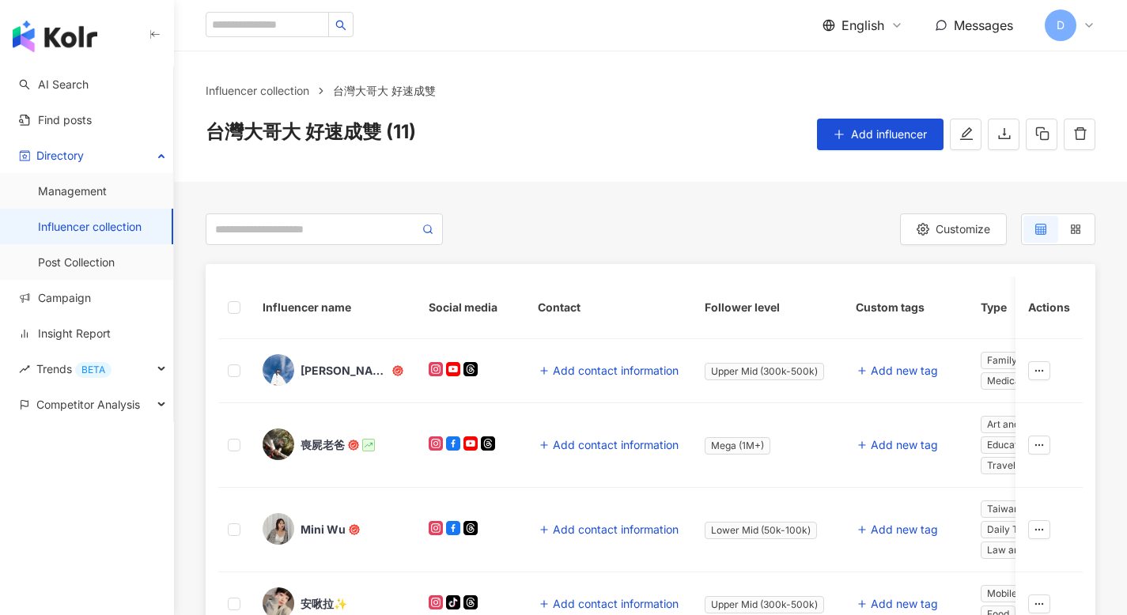
click at [871, 22] on span "English" at bounding box center [862, 25] width 43 height 17
click at [855, 66] on div "繁體中文" at bounding box center [871, 61] width 79 height 28
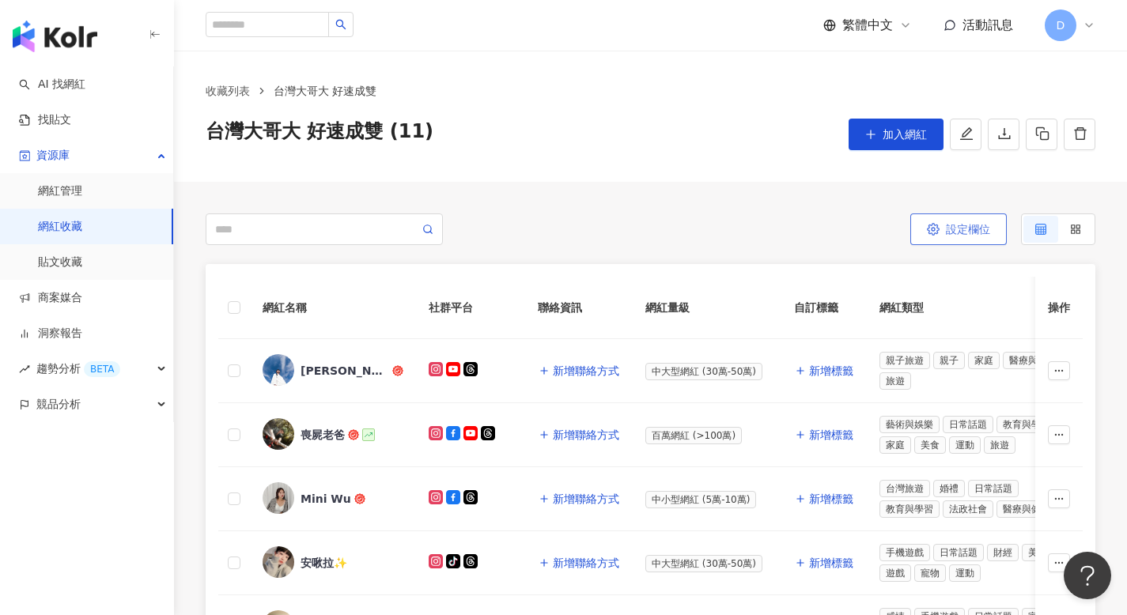
click at [948, 236] on button "設定欄位" at bounding box center [958, 229] width 96 height 32
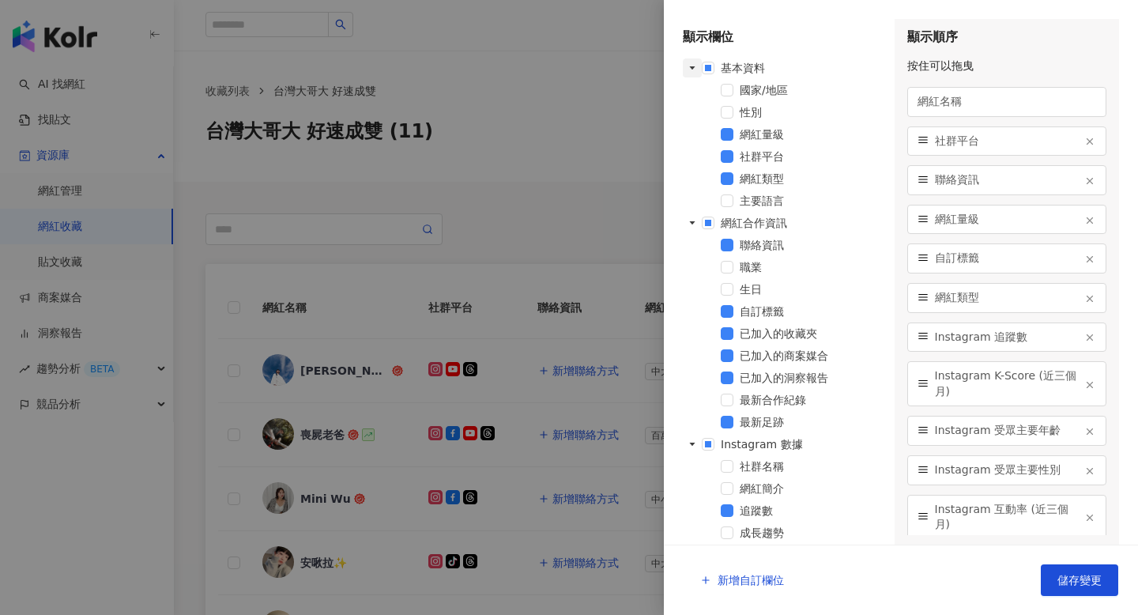
click at [691, 67] on icon "caret-down" at bounding box center [693, 67] width 6 height 3
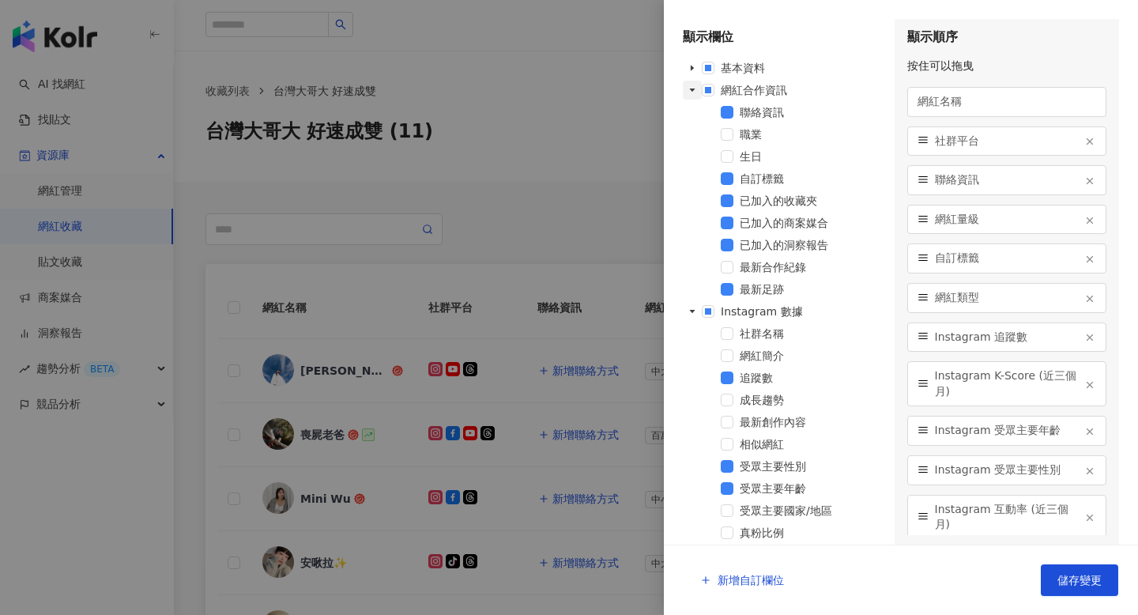
click at [690, 90] on icon "caret-down" at bounding box center [693, 90] width 8 height 8
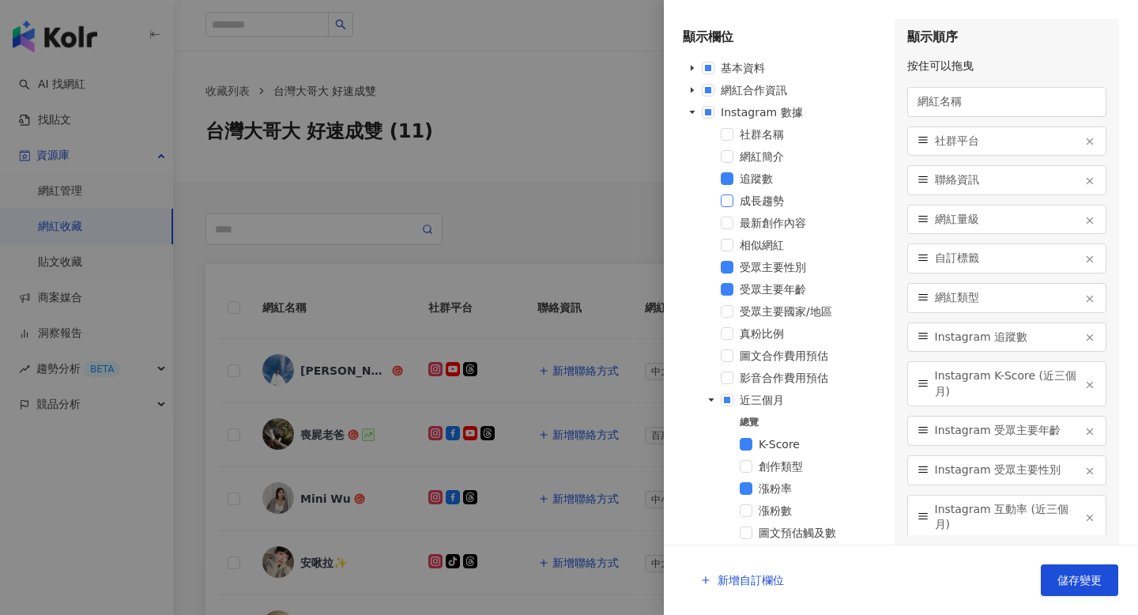
click at [727, 202] on span at bounding box center [727, 200] width 13 height 13
click at [708, 110] on span at bounding box center [708, 112] width 13 height 13
click at [727, 204] on span at bounding box center [727, 200] width 13 height 13
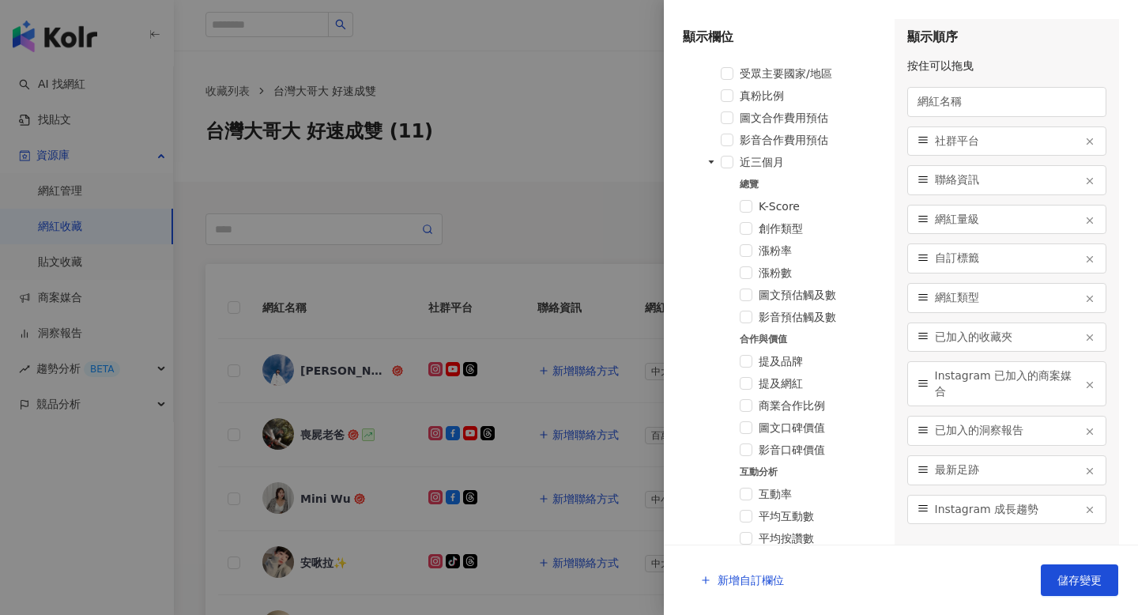
scroll to position [248, 0]
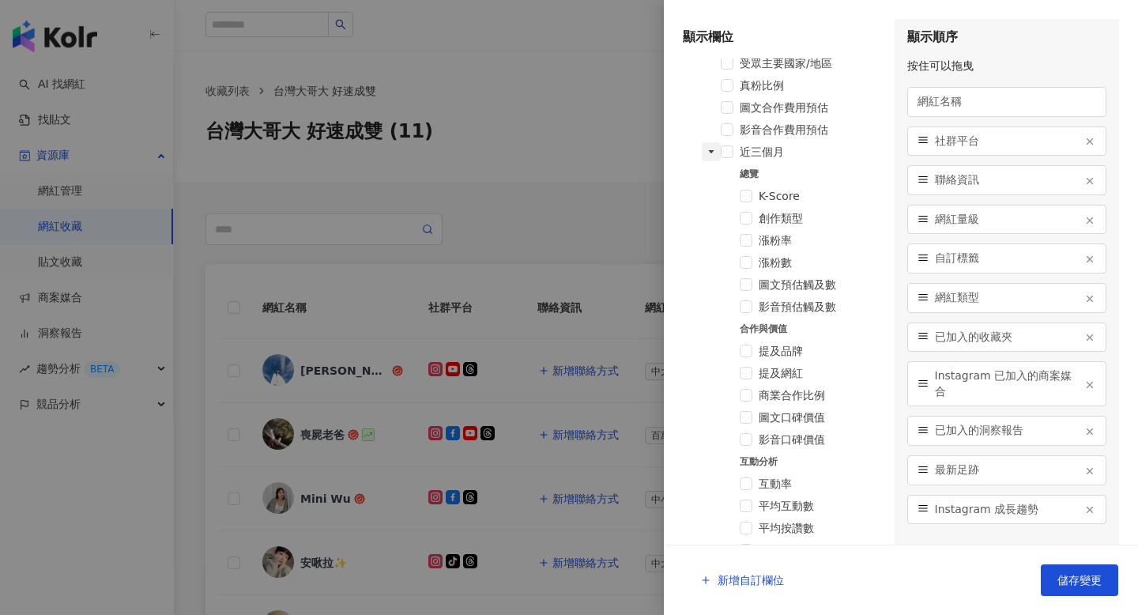
click at [713, 150] on icon "caret-down" at bounding box center [712, 152] width 8 height 8
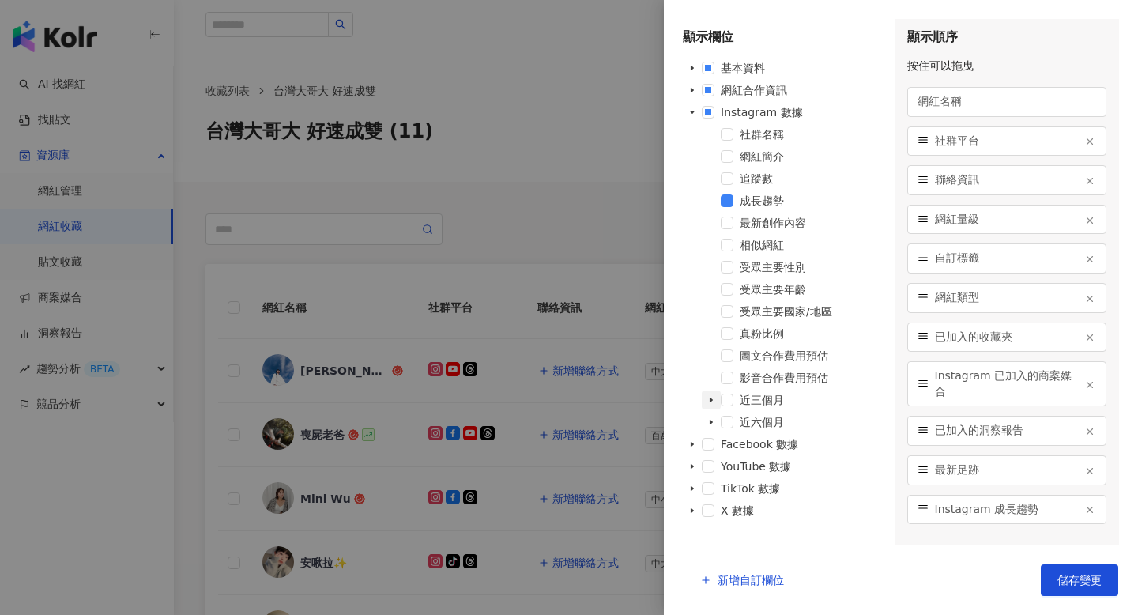
click at [707, 400] on span at bounding box center [711, 400] width 19 height 19
click at [708, 401] on icon "caret-down" at bounding box center [712, 400] width 8 height 8
click at [685, 70] on span at bounding box center [692, 68] width 19 height 19
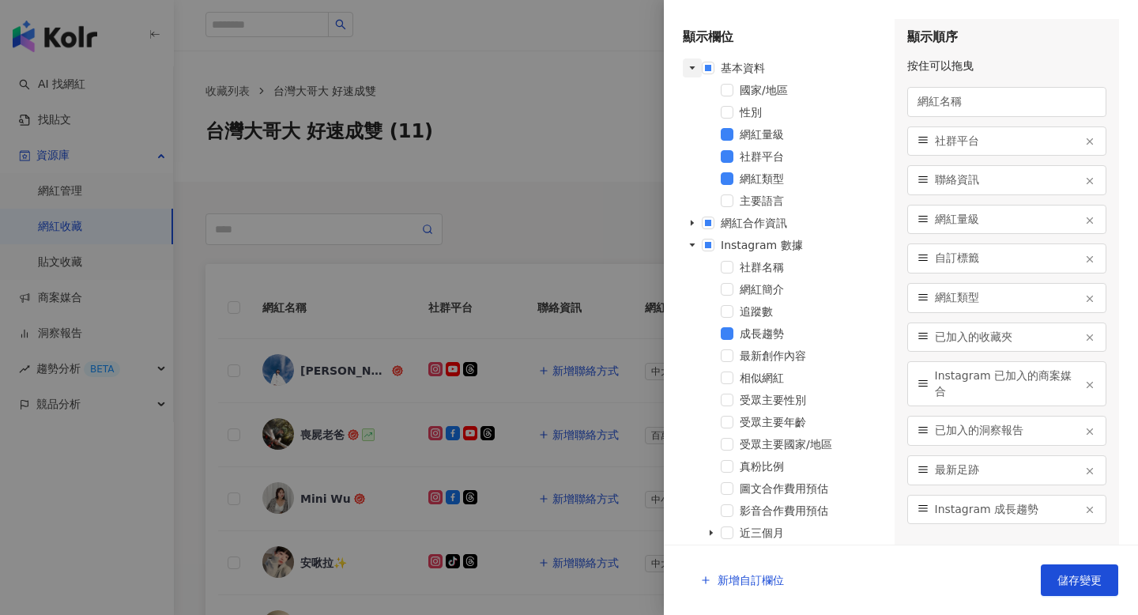
click at [685, 70] on span at bounding box center [692, 68] width 19 height 19
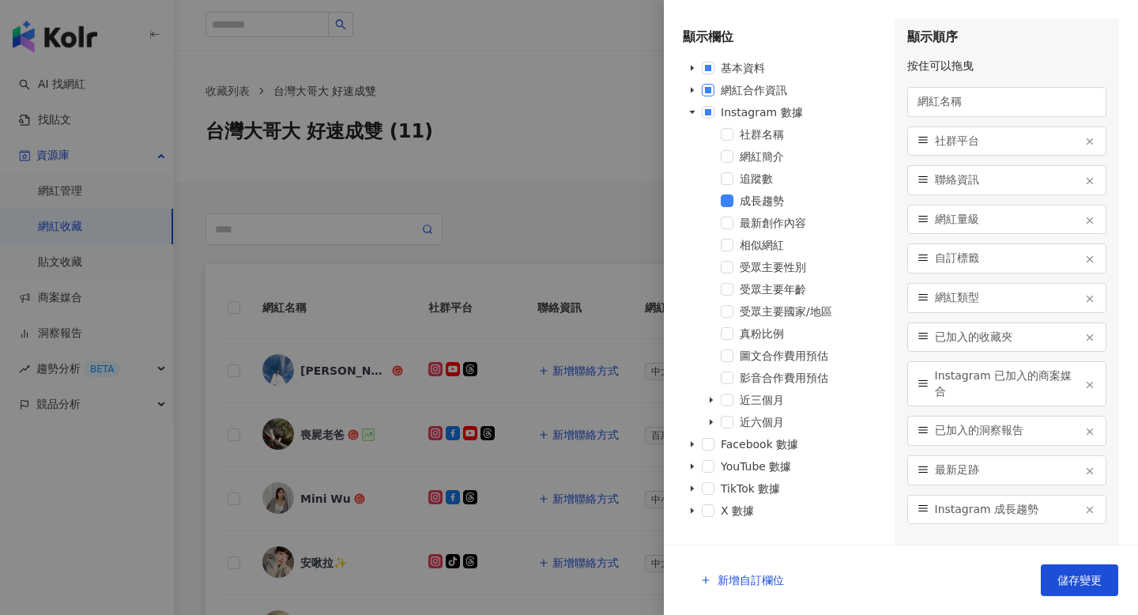
click at [706, 89] on span at bounding box center [708, 90] width 13 height 13
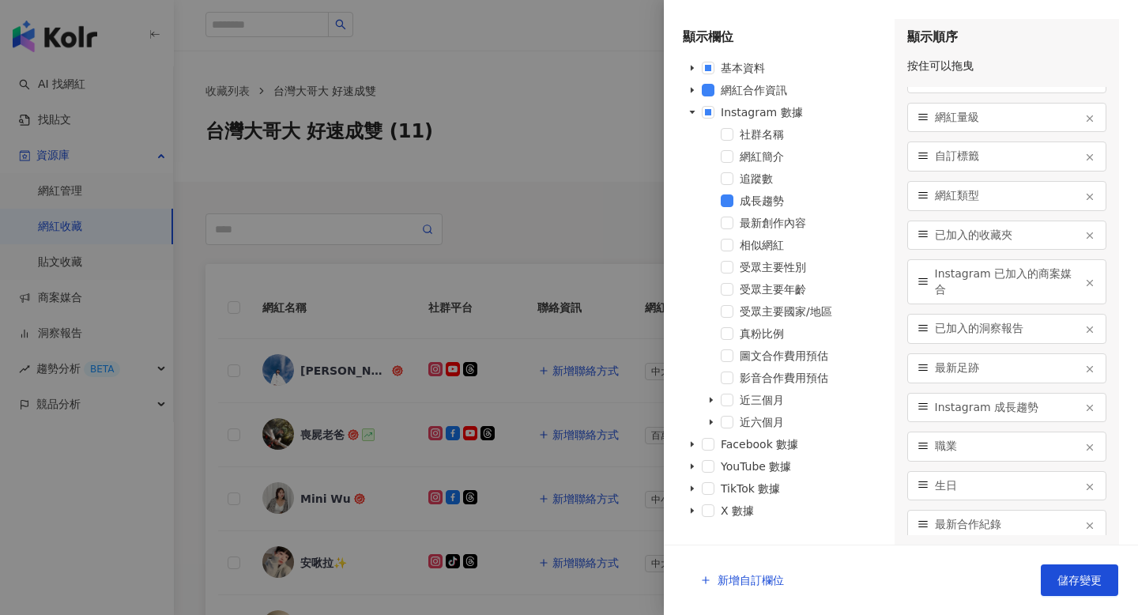
scroll to position [107, 0]
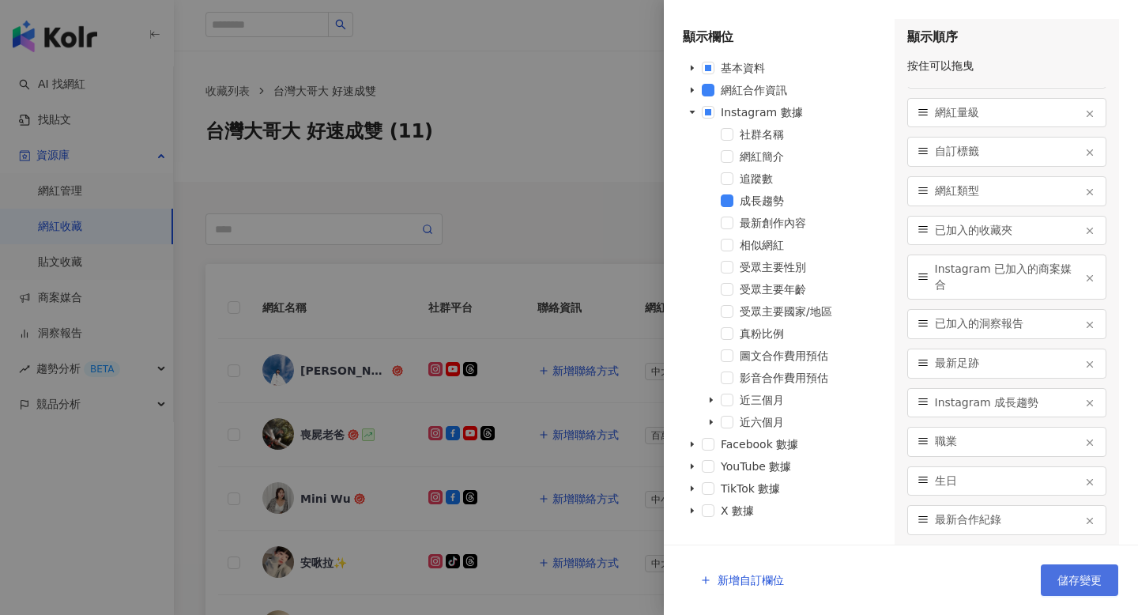
click at [1060, 573] on button "儲存變更" at bounding box center [1079, 580] width 77 height 32
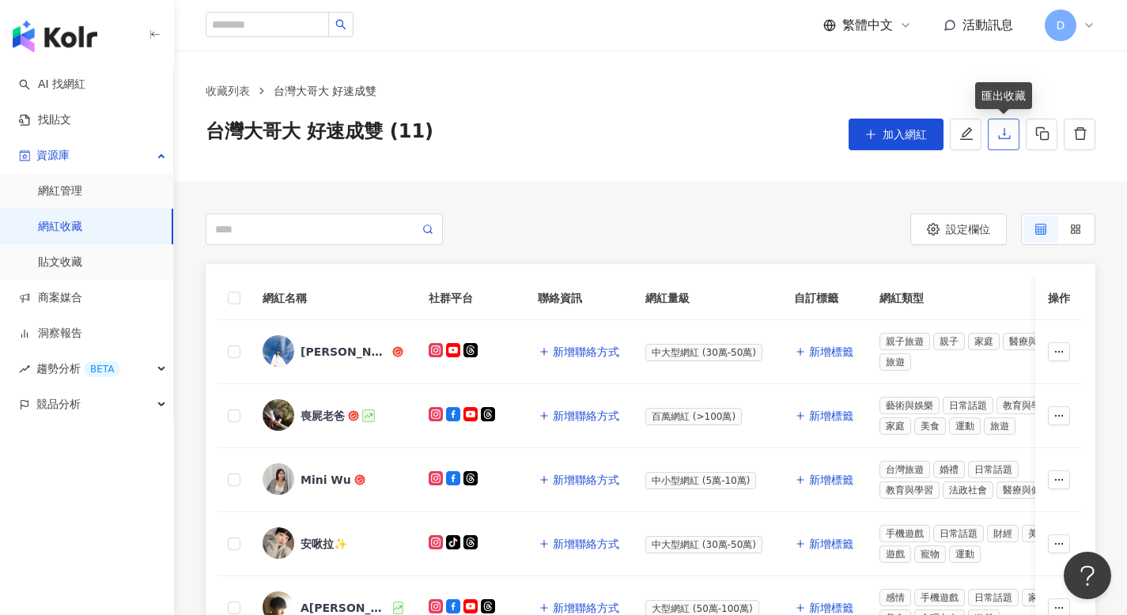
click at [1005, 135] on icon "download" at bounding box center [1004, 133] width 14 height 14
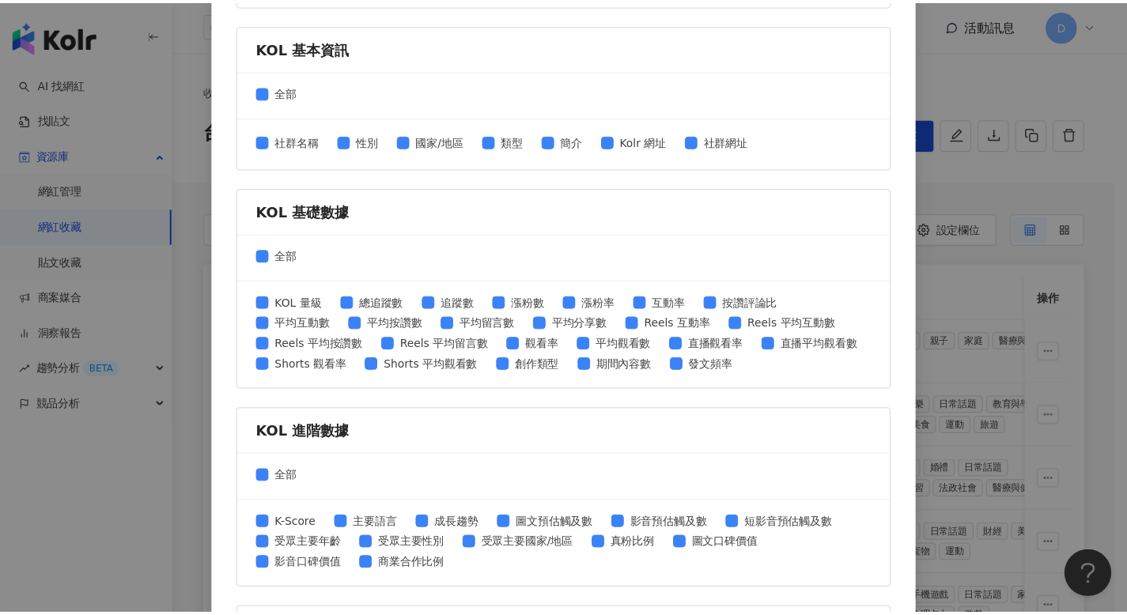
scroll to position [613, 0]
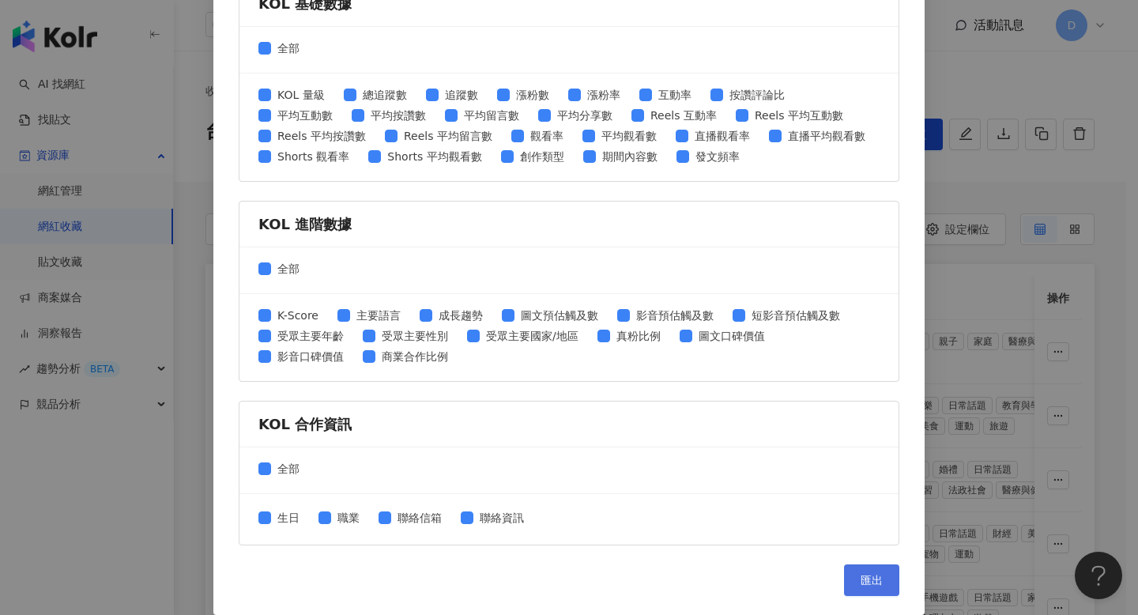
click at [870, 579] on span "匯出" at bounding box center [872, 580] width 22 height 13
click at [957, 61] on div "匯出收藏 請選擇您欲匯出的項目 社群平台 全部 Facebook Instagram YouTube TikTok X 數據時間 全部 近三個月 近六個月 K…" at bounding box center [569, 307] width 1138 height 615
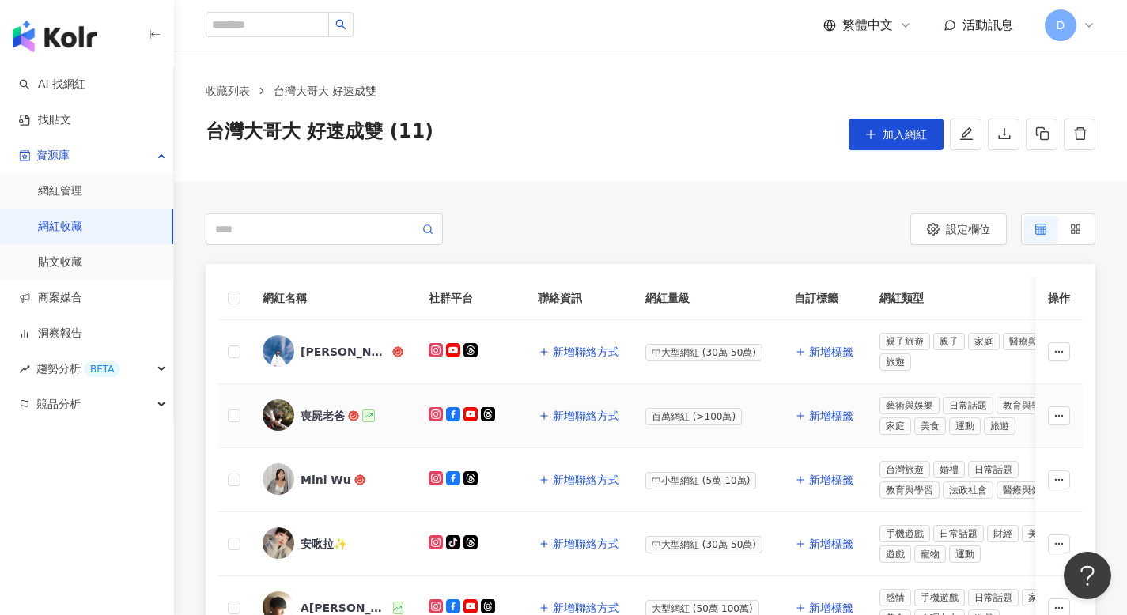
scroll to position [21, 0]
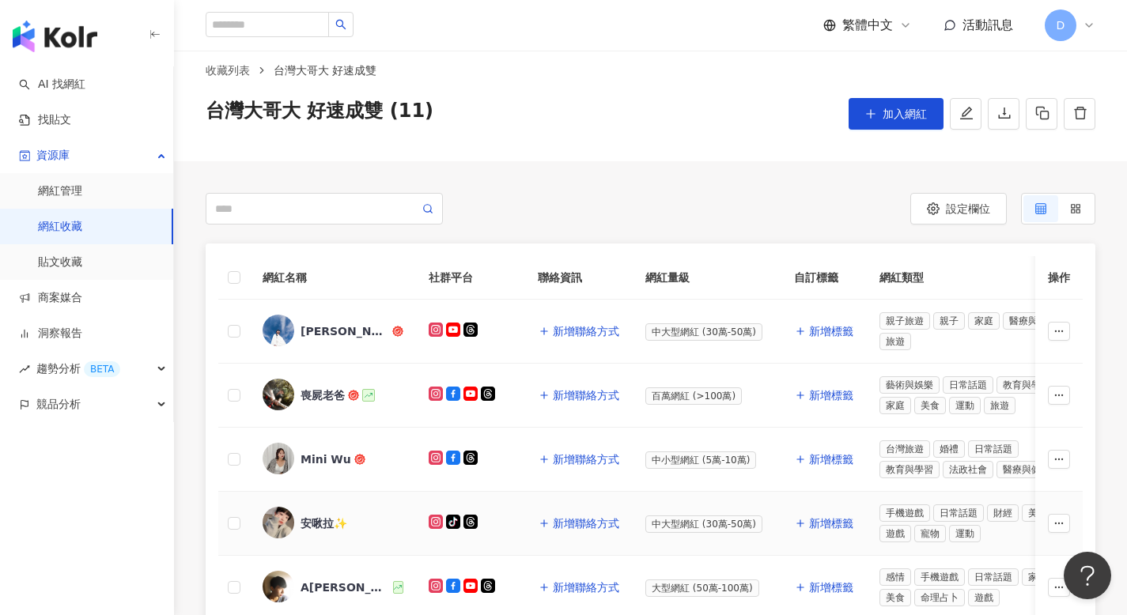
click at [310, 522] on div "安啾拉✨" at bounding box center [323, 523] width 47 height 16
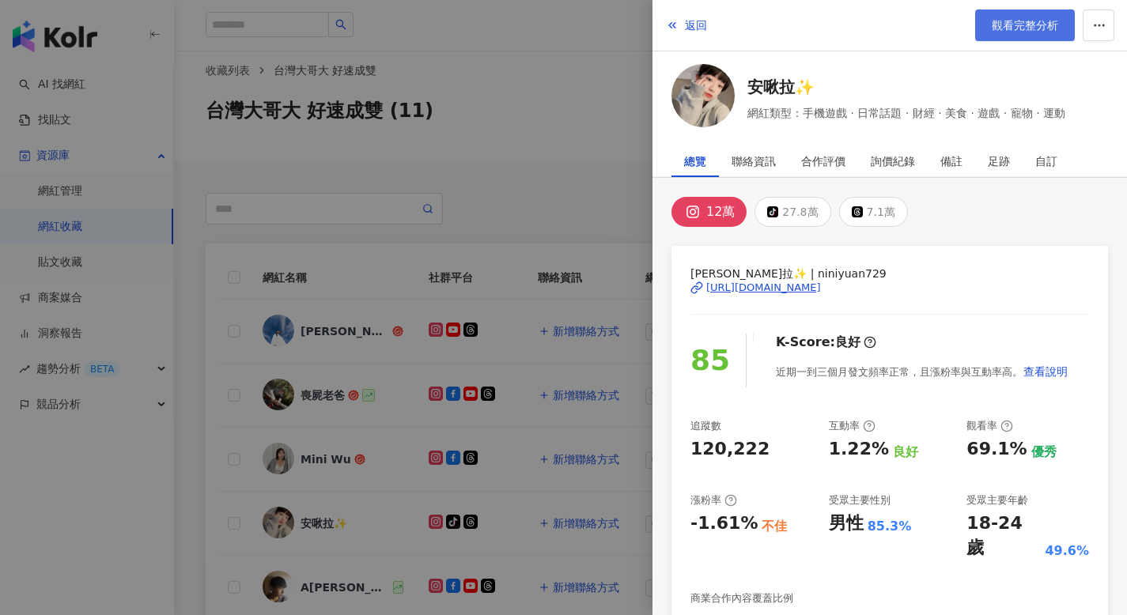
click at [999, 29] on span "觀看完整分析" at bounding box center [1024, 25] width 66 height 13
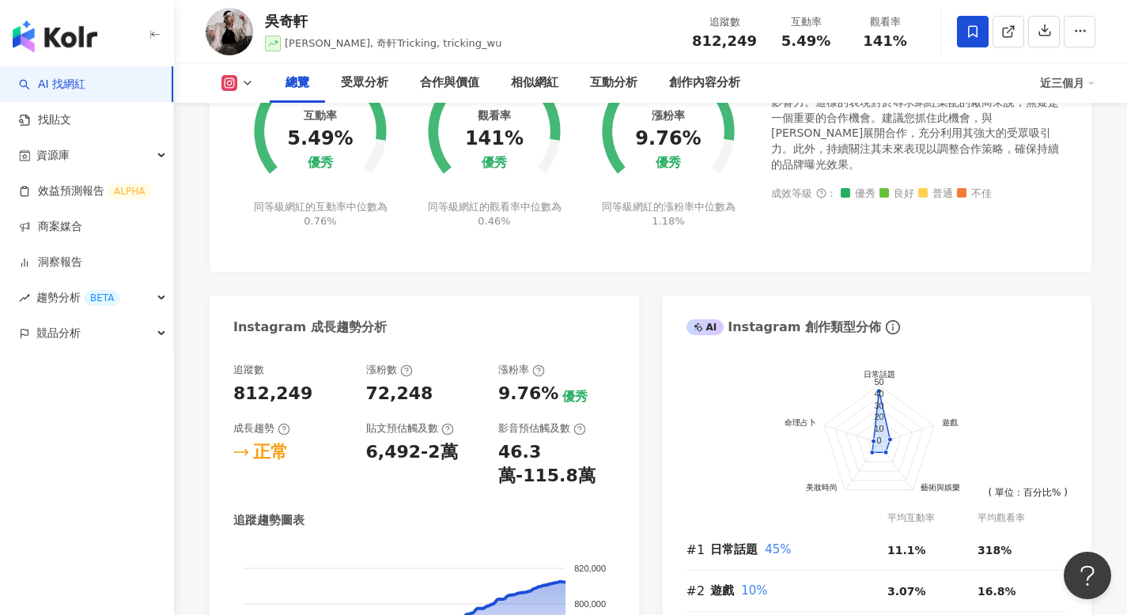
scroll to position [564, 0]
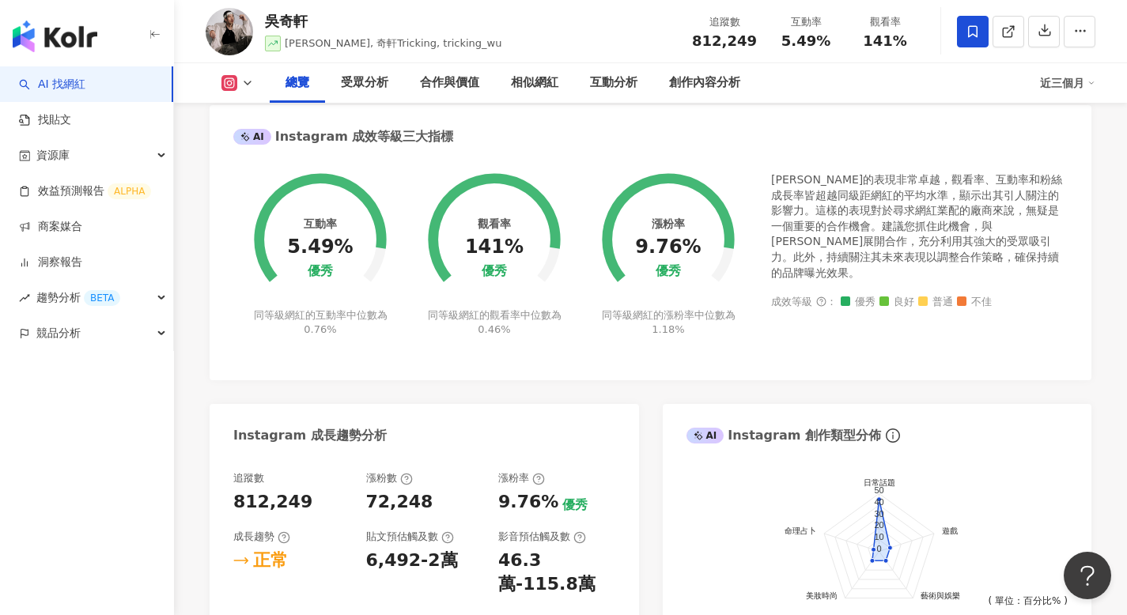
click at [1048, 82] on div "近三個月" at bounding box center [1067, 82] width 55 height 25
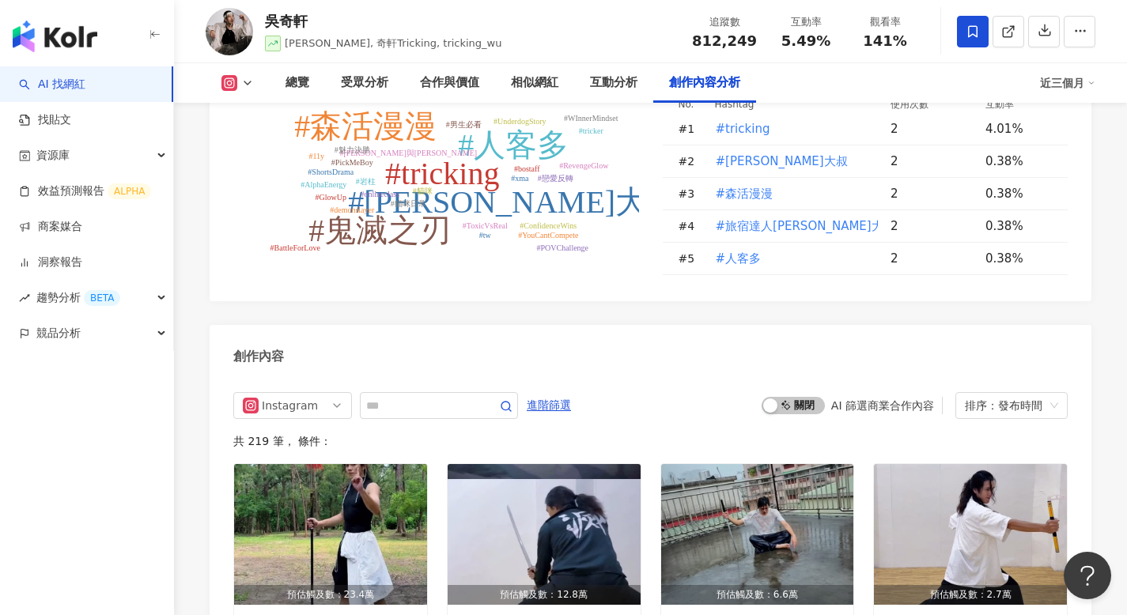
scroll to position [4803, 0]
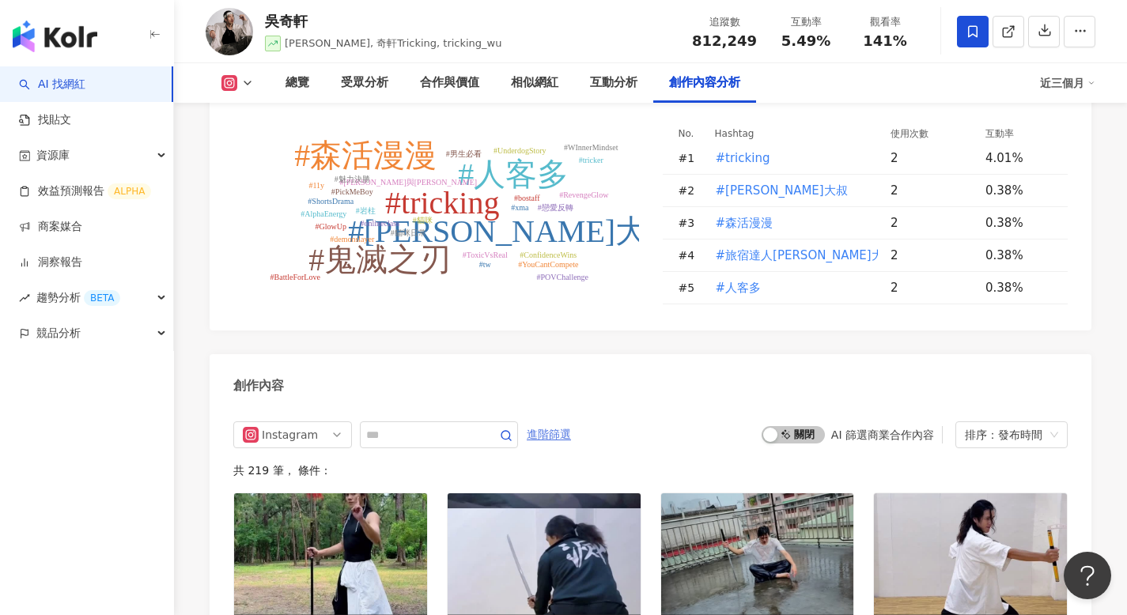
click at [561, 422] on span "進階篩選" at bounding box center [549, 434] width 44 height 25
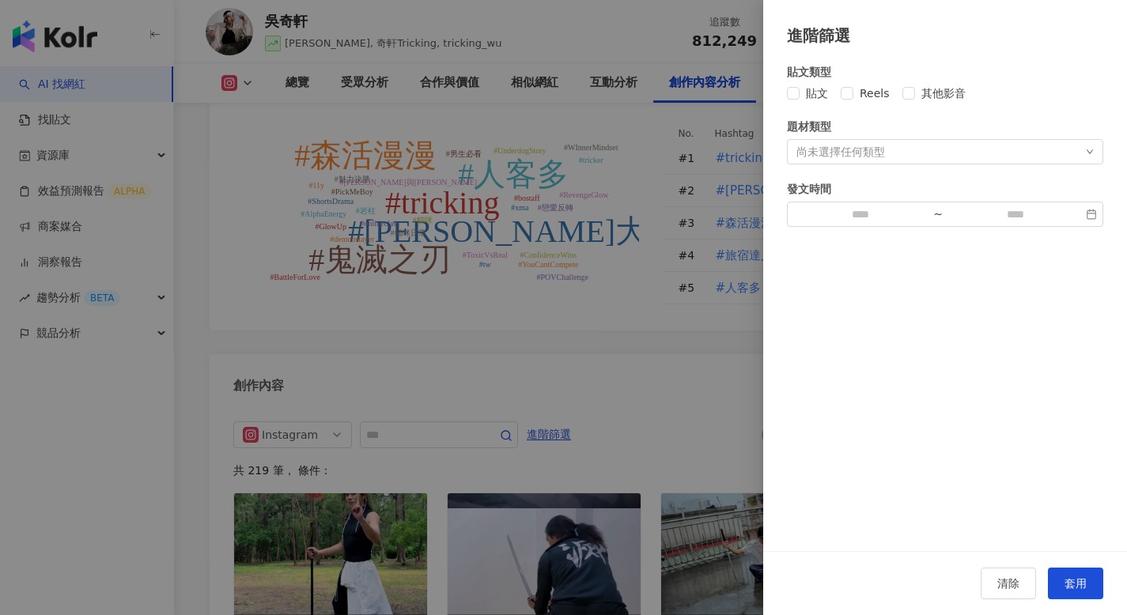
click at [855, 199] on div "發文時間 ~" at bounding box center [945, 203] width 316 height 47
click at [855, 213] on input at bounding box center [860, 214] width 134 height 17
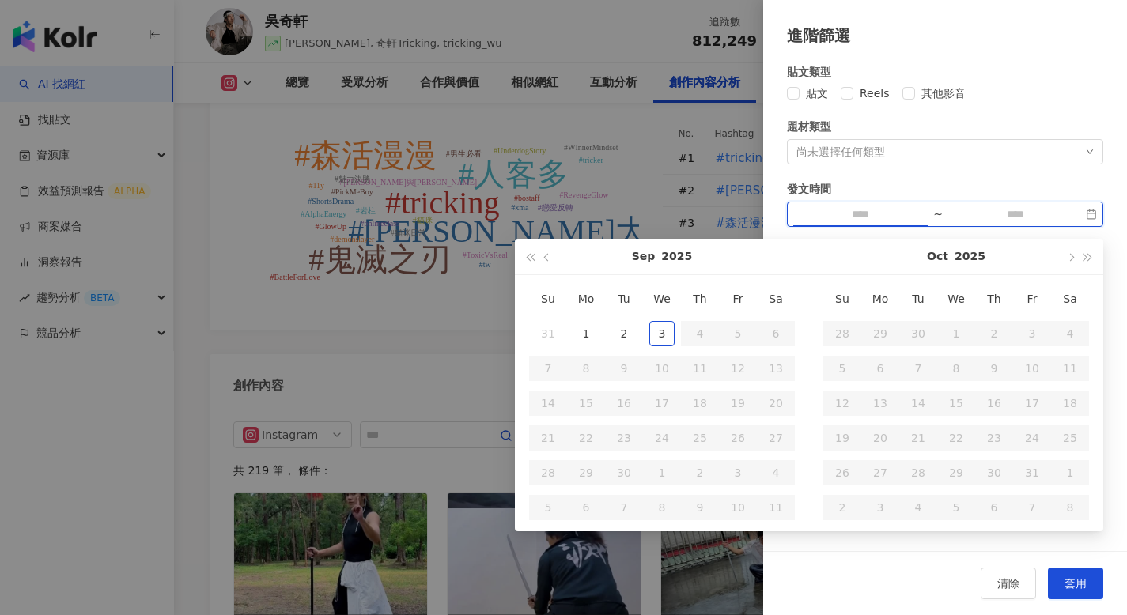
type input "**********"
click at [546, 259] on span "button" at bounding box center [548, 257] width 8 height 8
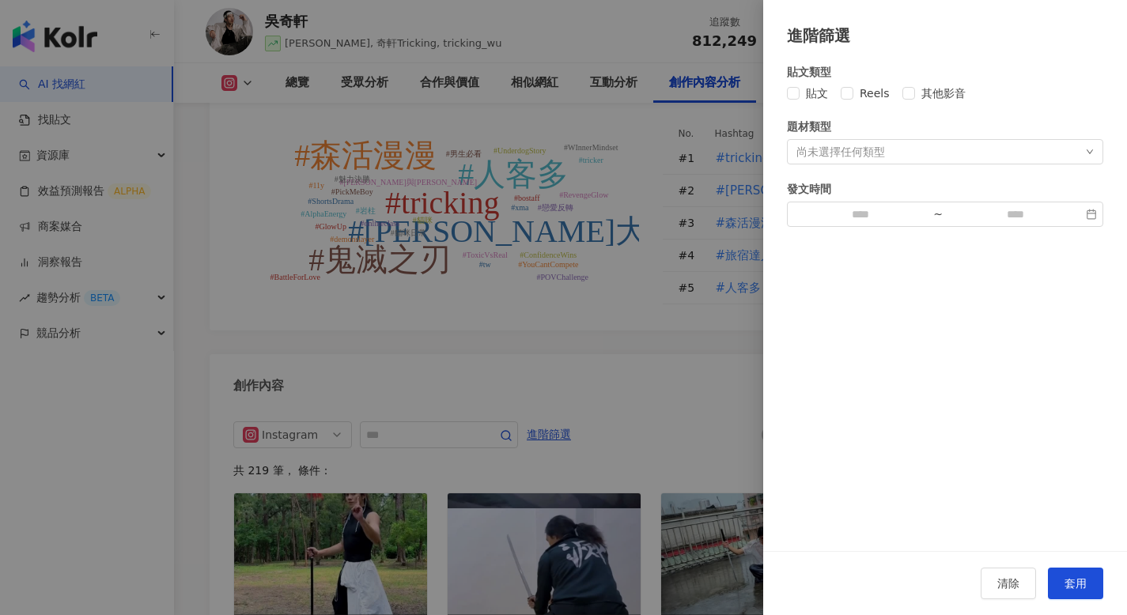
click at [571, 220] on div at bounding box center [563, 307] width 1127 height 615
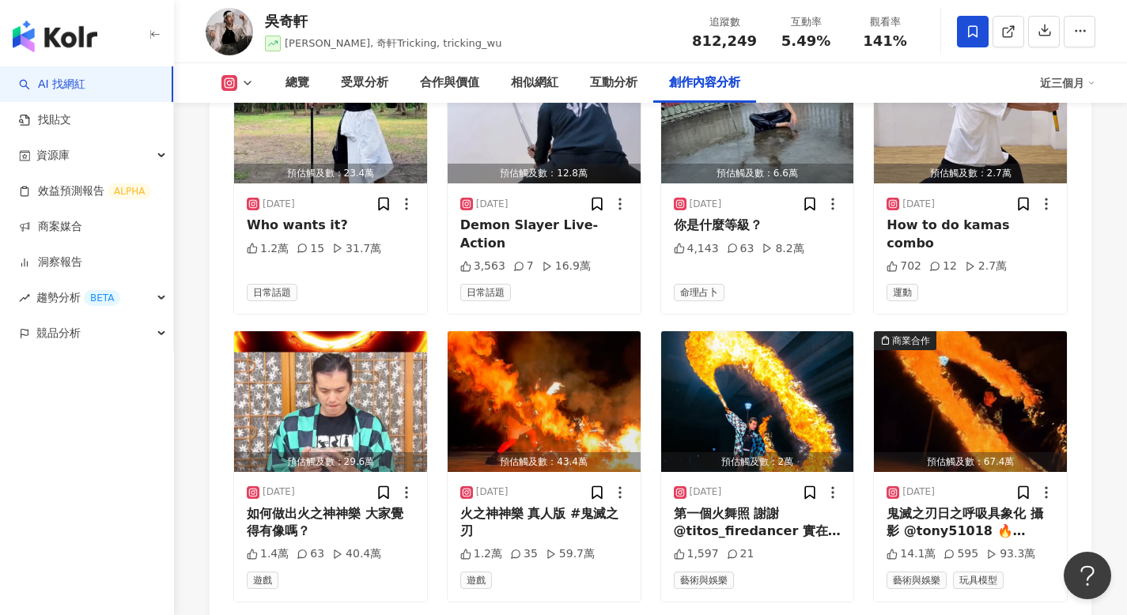
scroll to position [4543, 0]
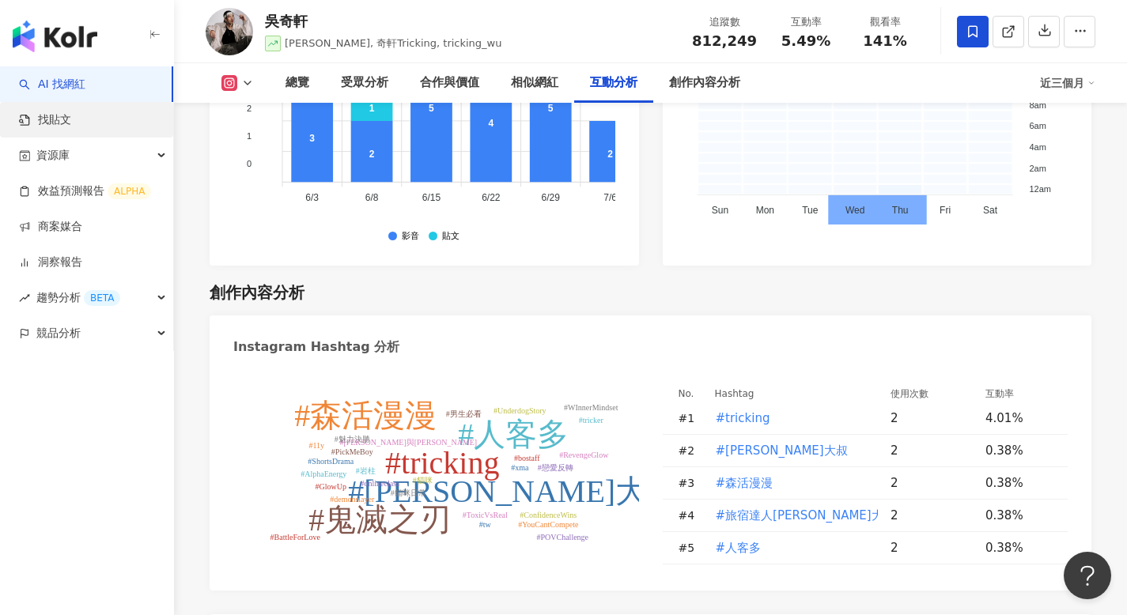
click at [55, 116] on link "找貼文" at bounding box center [45, 120] width 52 height 16
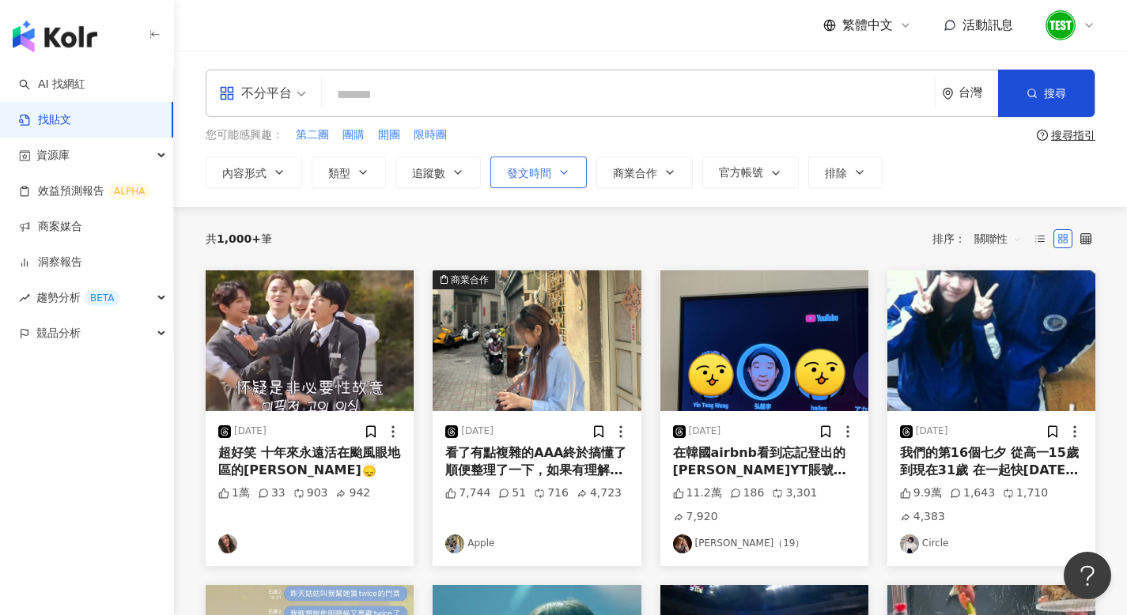
click at [531, 168] on span "發文時間" at bounding box center [529, 173] width 44 height 13
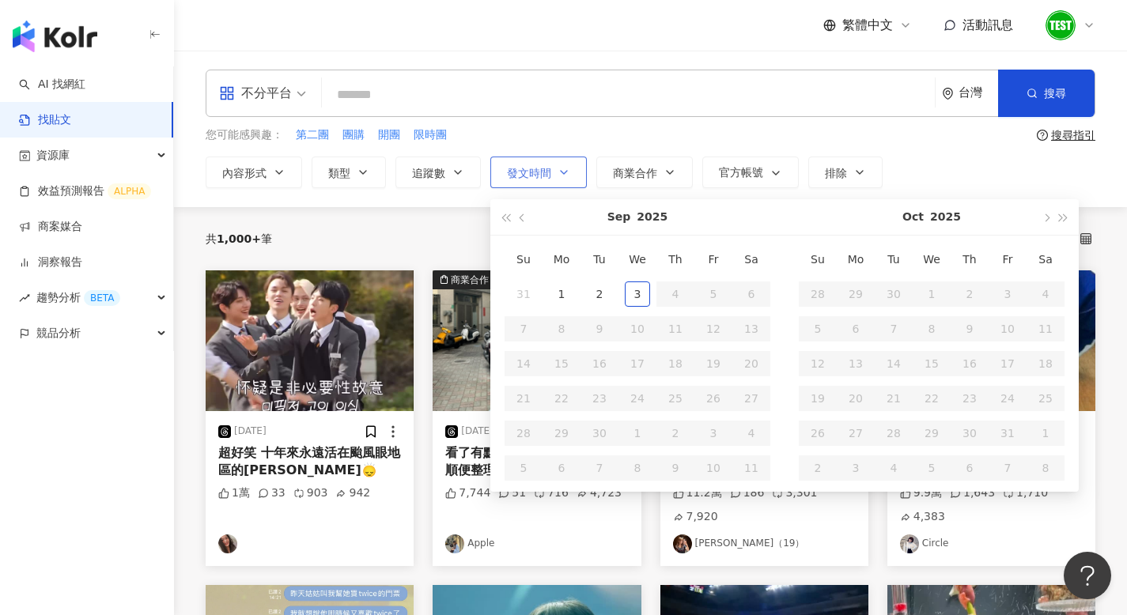
click at [533, 174] on span "發文時間" at bounding box center [529, 173] width 44 height 13
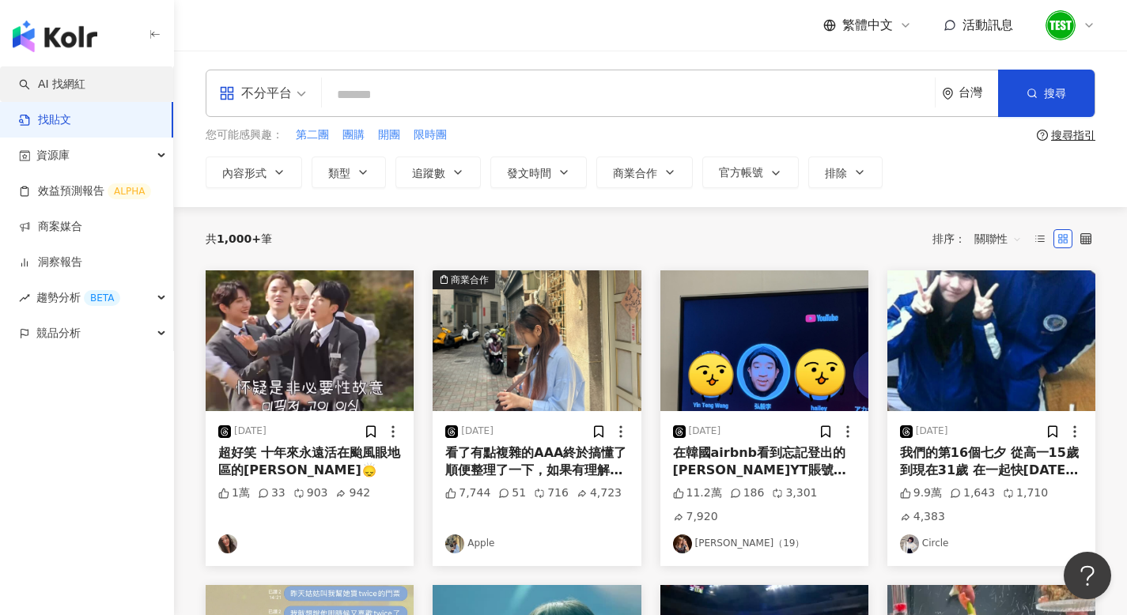
click at [85, 84] on link "AI 找網紅" at bounding box center [52, 85] width 66 height 16
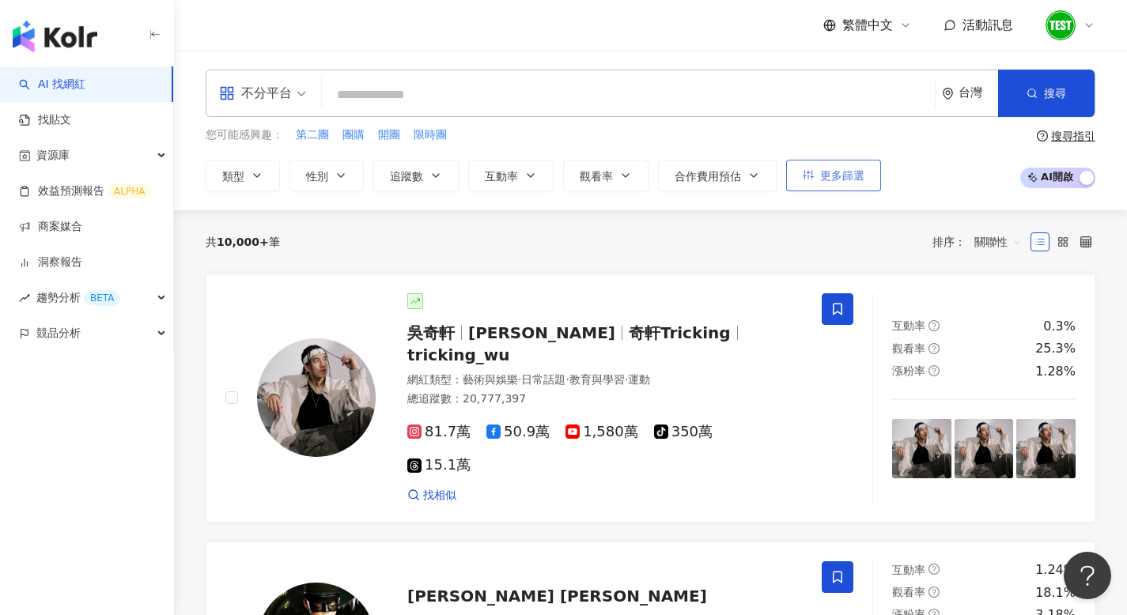
click at [838, 170] on span "更多篩選" at bounding box center [842, 175] width 44 height 13
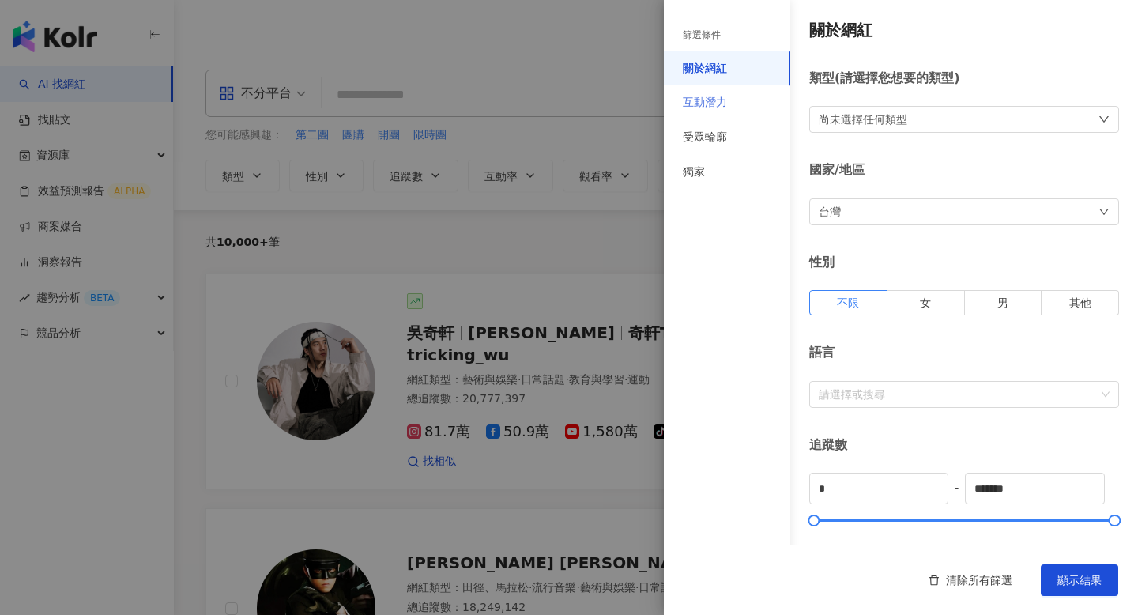
click at [704, 92] on div "互動潛力" at bounding box center [727, 102] width 126 height 35
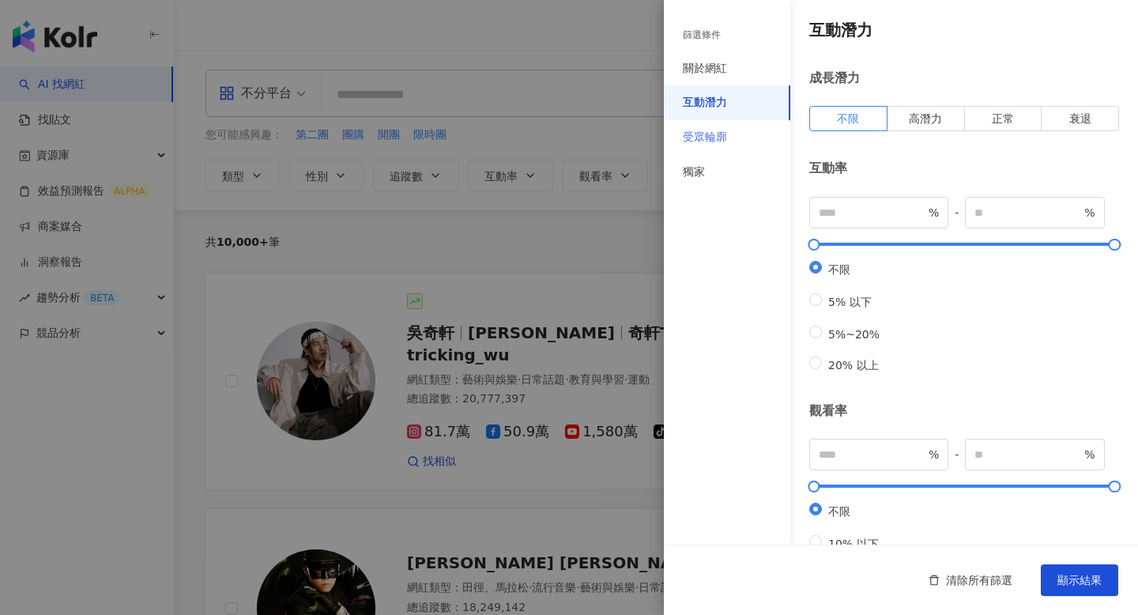
click at [716, 120] on div "受眾輪廓" at bounding box center [727, 137] width 126 height 35
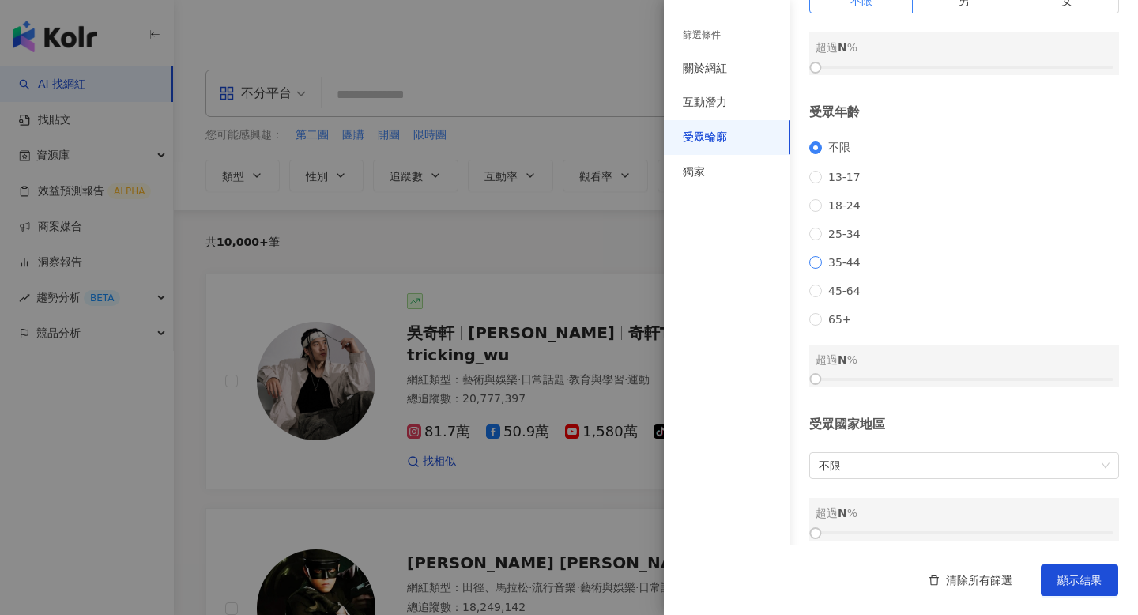
scroll to position [158, 0]
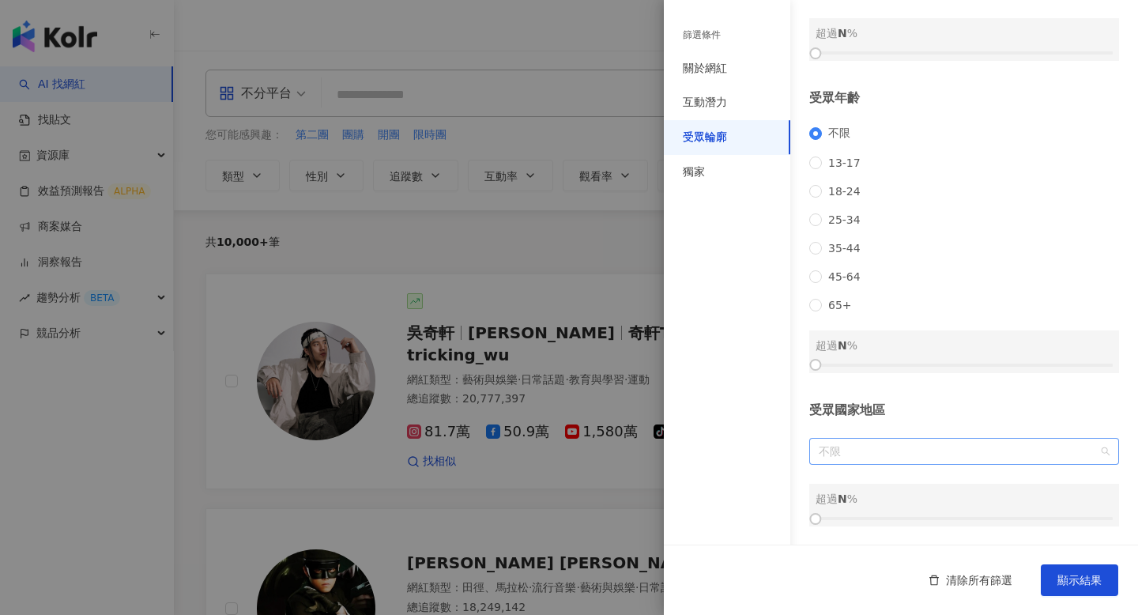
click at [866, 455] on span "不限" at bounding box center [964, 451] width 291 height 25
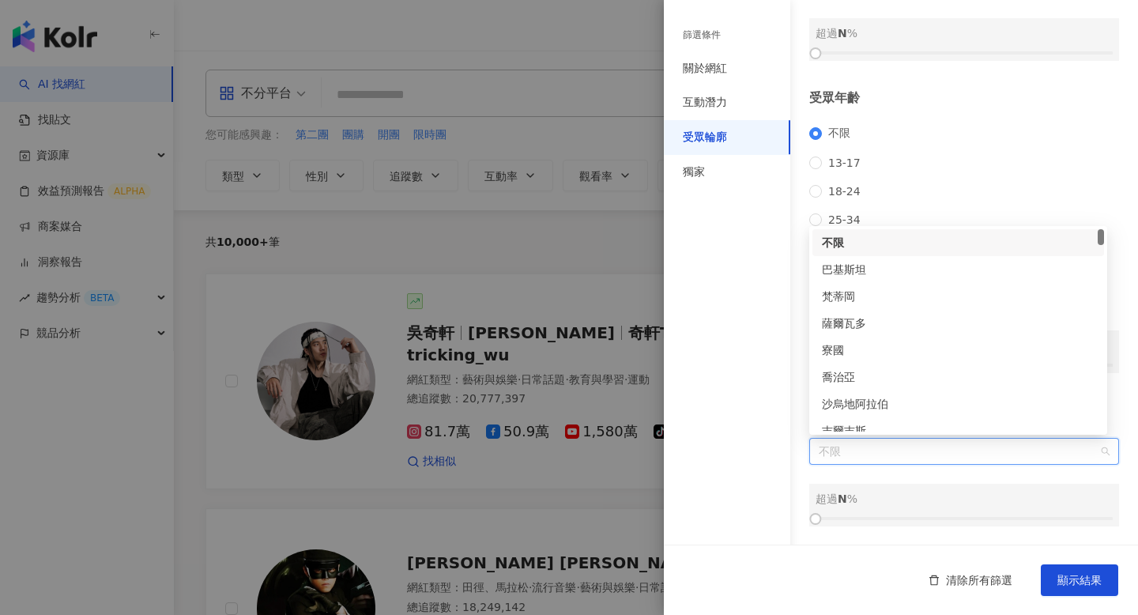
click at [866, 453] on span "不限" at bounding box center [964, 451] width 291 height 25
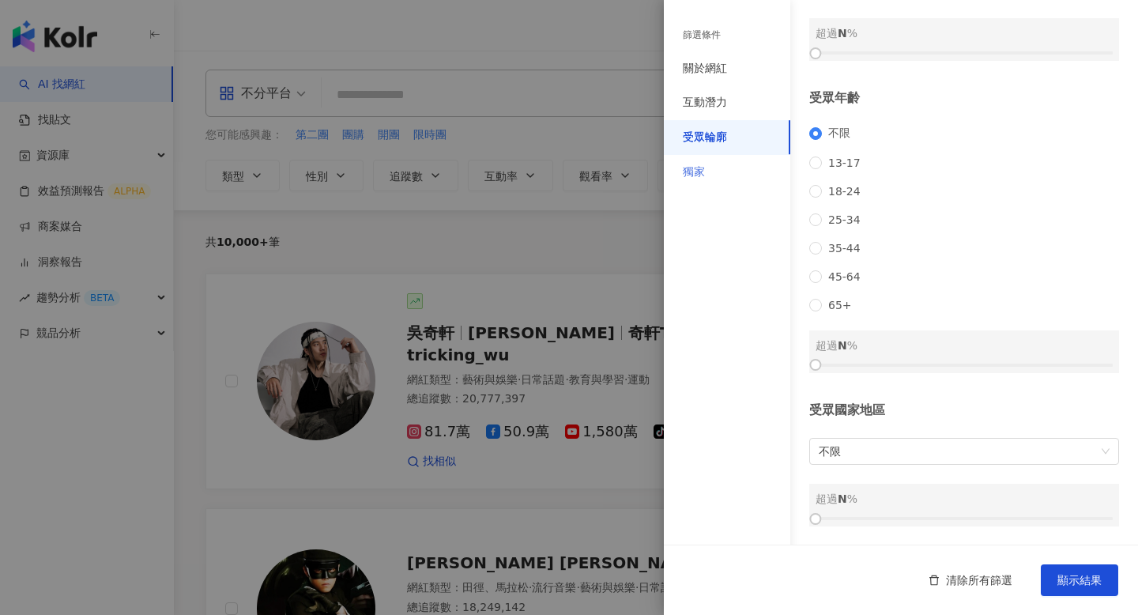
click at [730, 175] on div "獨家" at bounding box center [727, 172] width 126 height 35
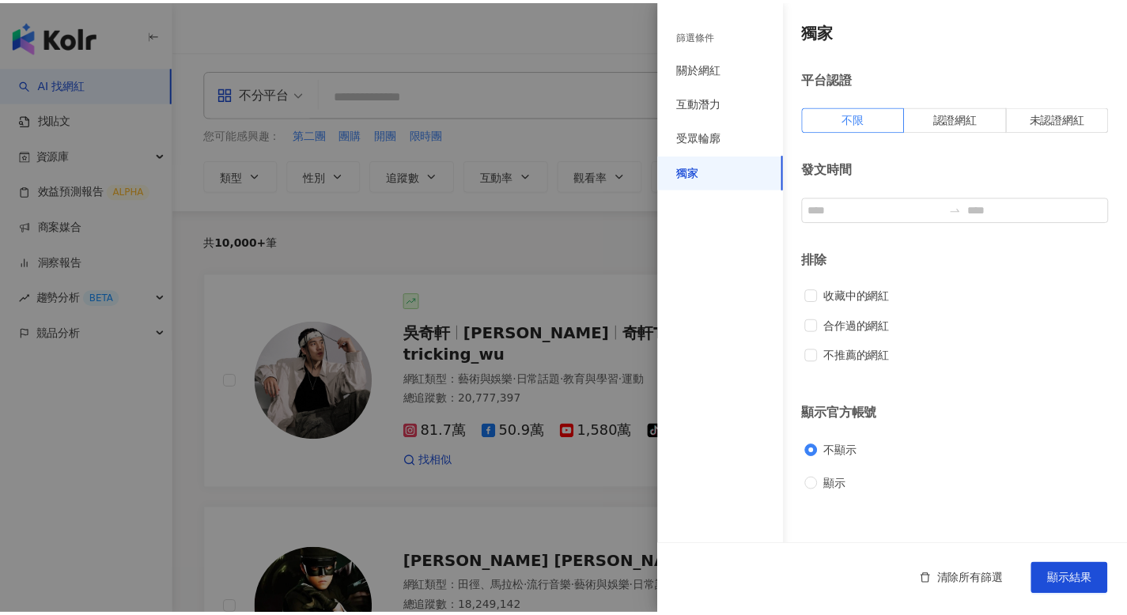
scroll to position [0, 0]
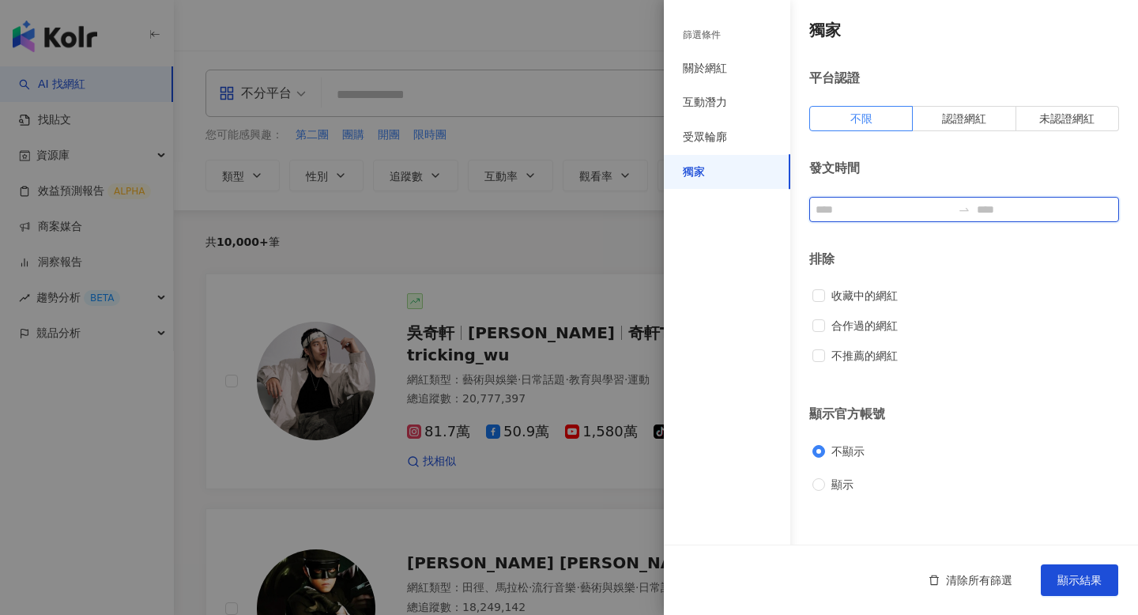
click at [870, 209] on input at bounding box center [884, 209] width 136 height 17
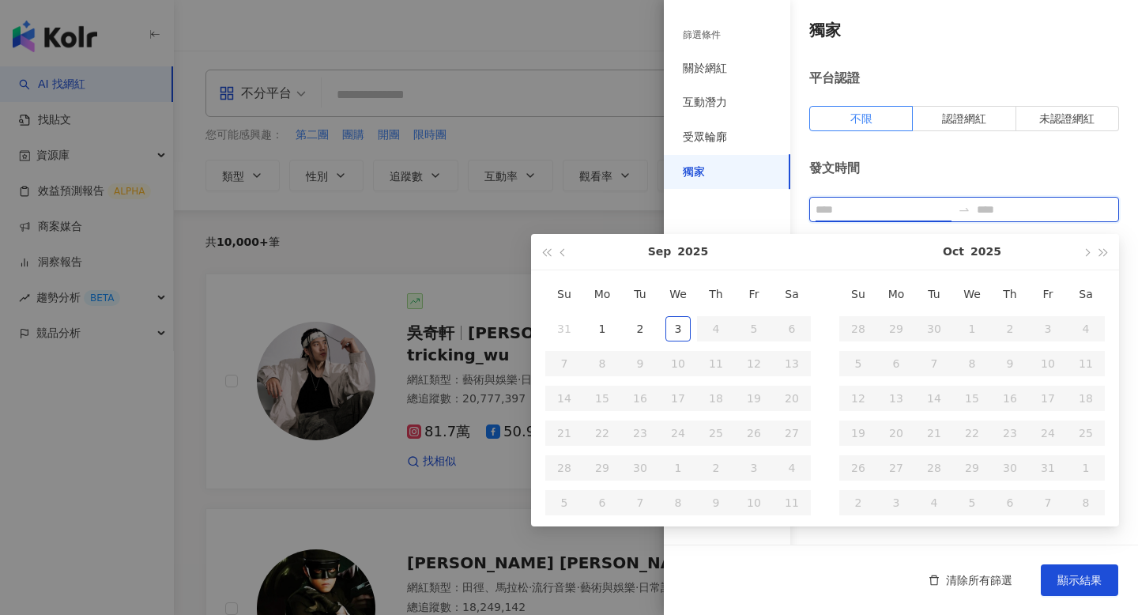
click at [869, 206] on input at bounding box center [884, 209] width 136 height 17
click at [881, 179] on div "發文時間" at bounding box center [965, 191] width 310 height 62
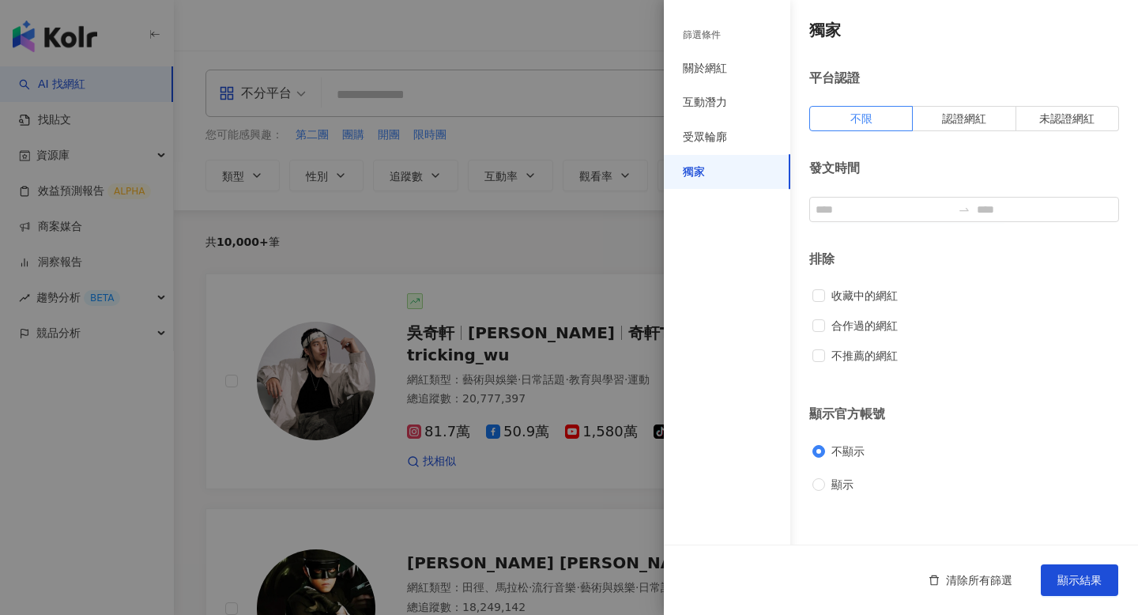
click at [871, 195] on div "發文時間" at bounding box center [965, 191] width 310 height 62
click at [868, 204] on input at bounding box center [884, 209] width 136 height 17
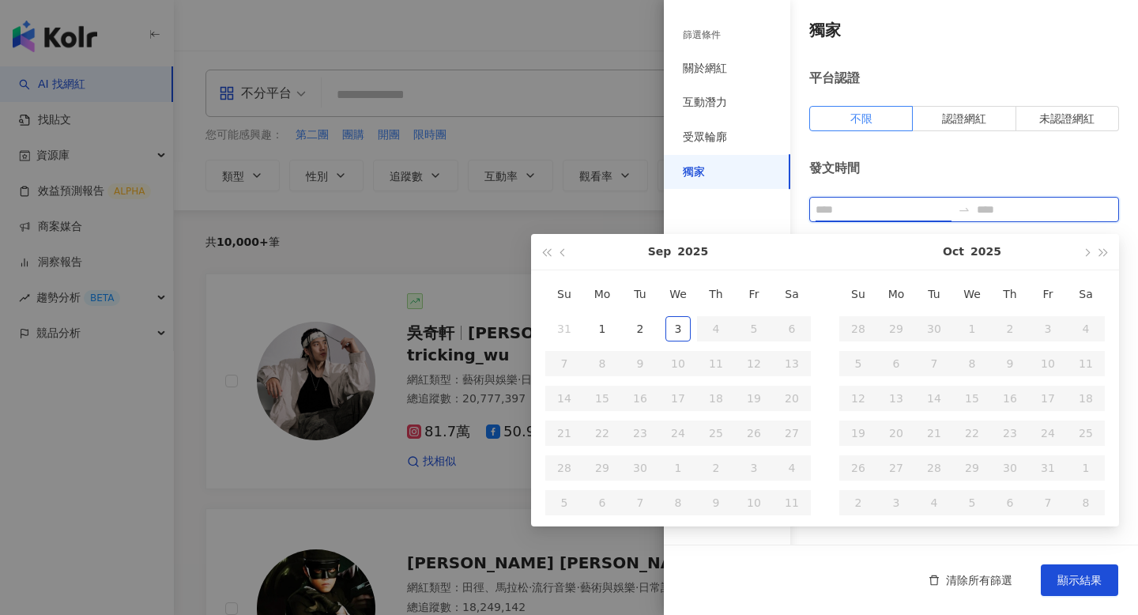
click at [868, 204] on input at bounding box center [884, 209] width 136 height 17
click at [874, 178] on div "發文時間" at bounding box center [965, 191] width 310 height 62
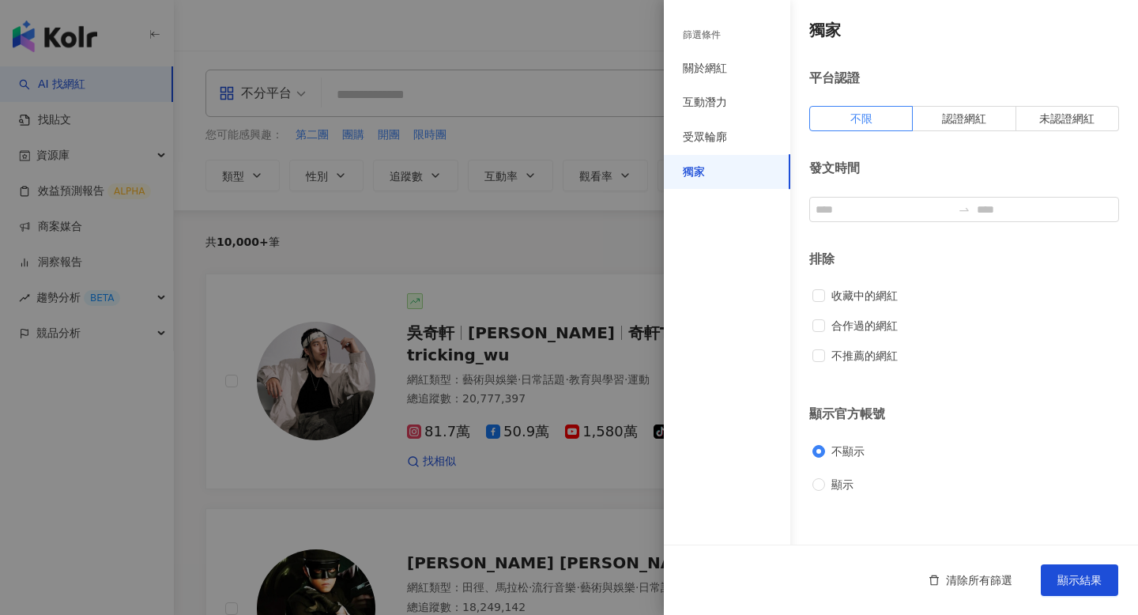
click at [89, 202] on div at bounding box center [569, 307] width 1138 height 615
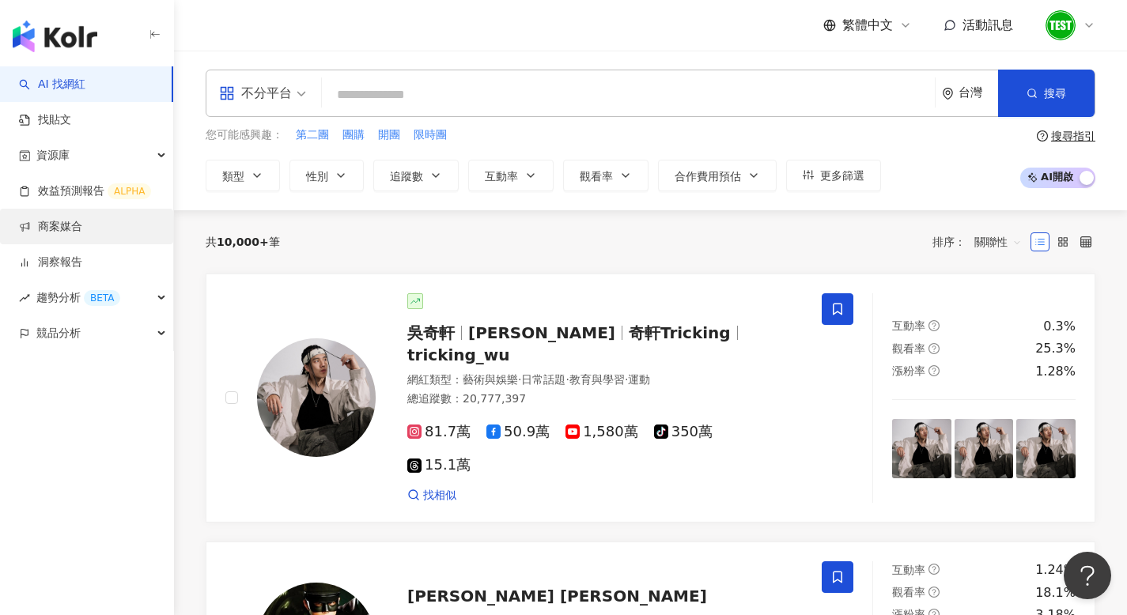
click at [67, 228] on link "商案媒合" at bounding box center [50, 227] width 63 height 16
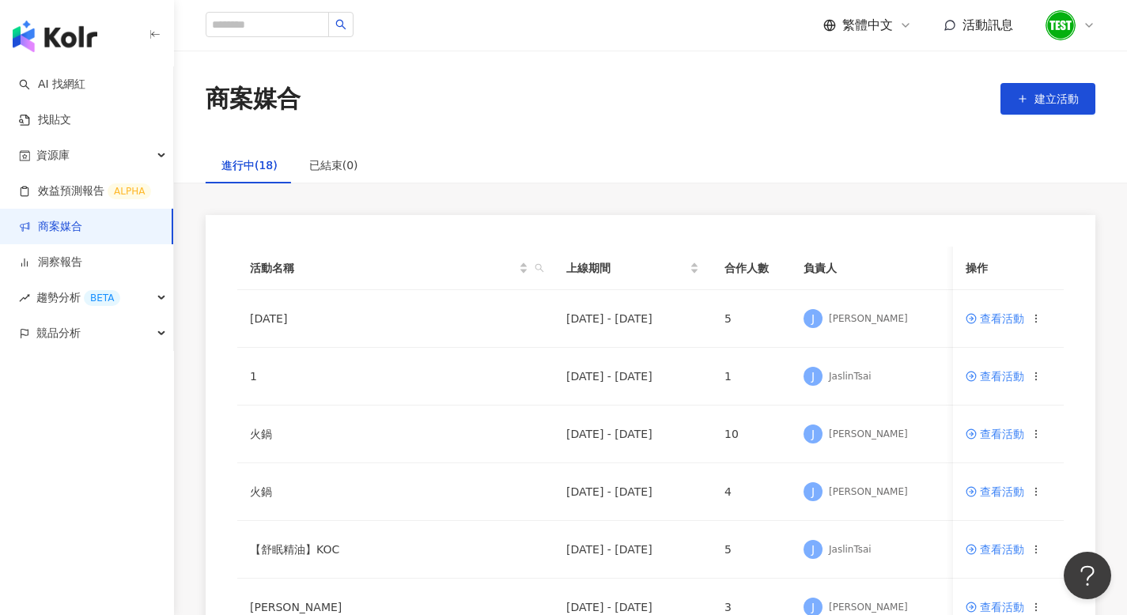
click at [1074, 21] on span at bounding box center [1060, 25] width 32 height 32
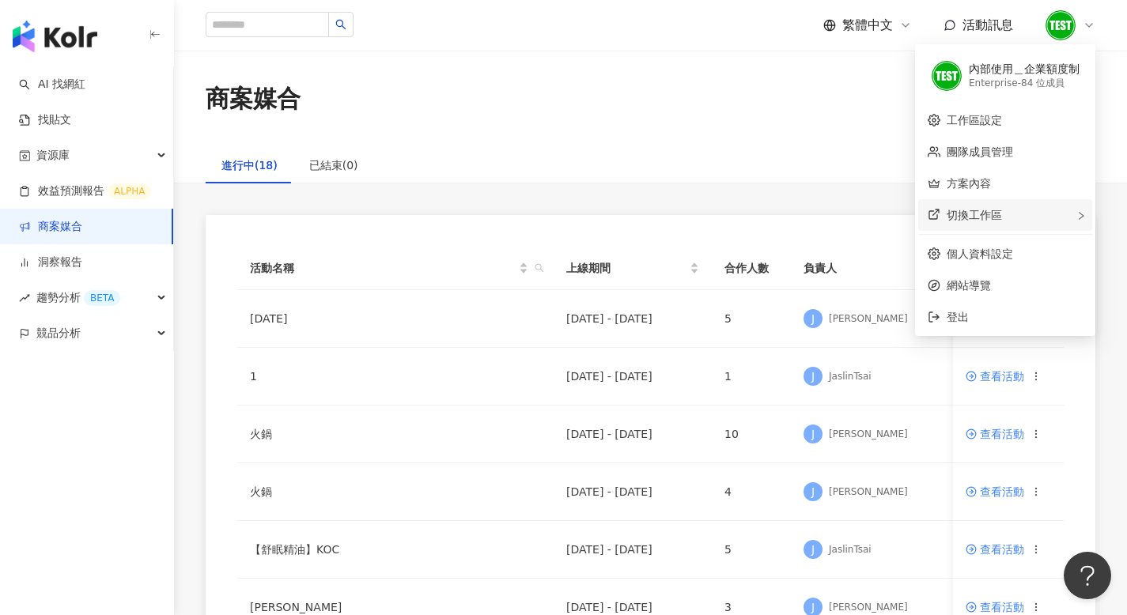
click at [985, 218] on span "切換工作區" at bounding box center [973, 215] width 55 height 13
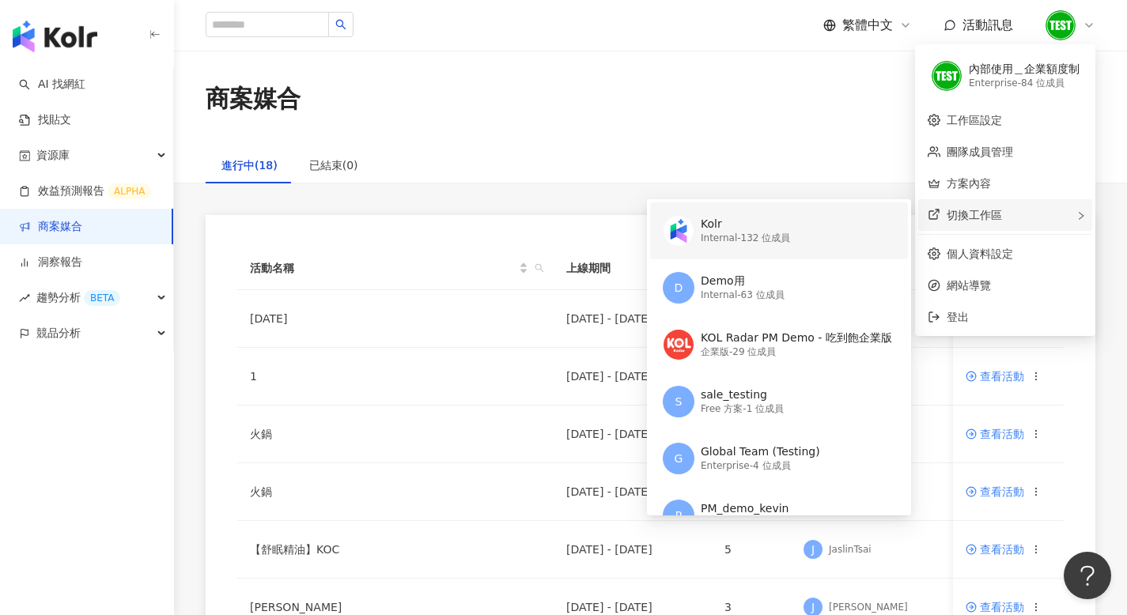
click at [764, 243] on div "Internal - 132 位成員" at bounding box center [744, 238] width 89 height 13
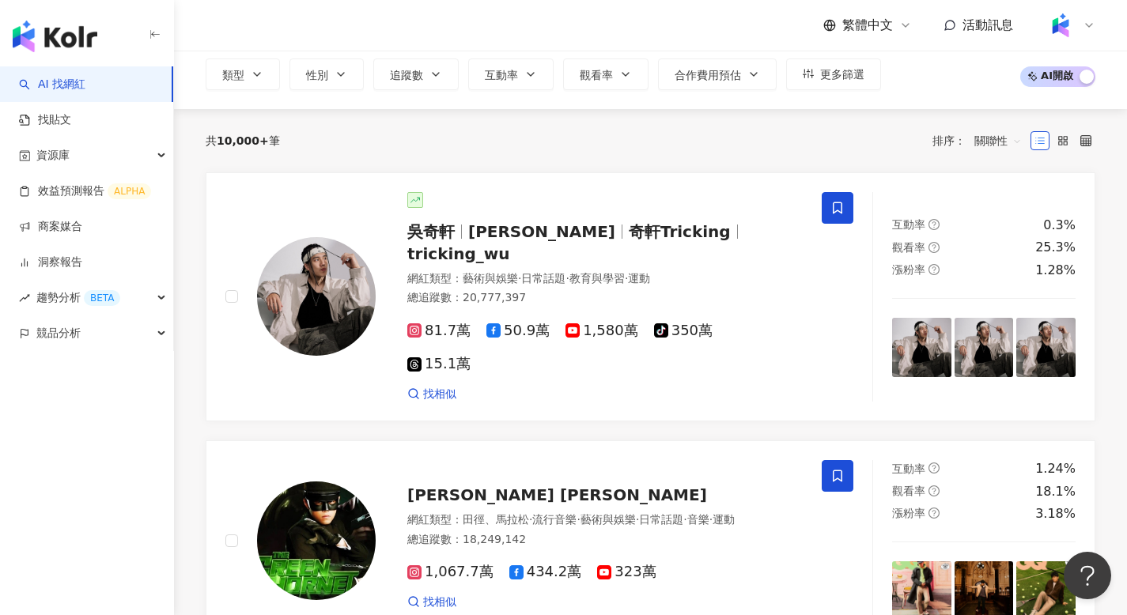
scroll to position [111, 0]
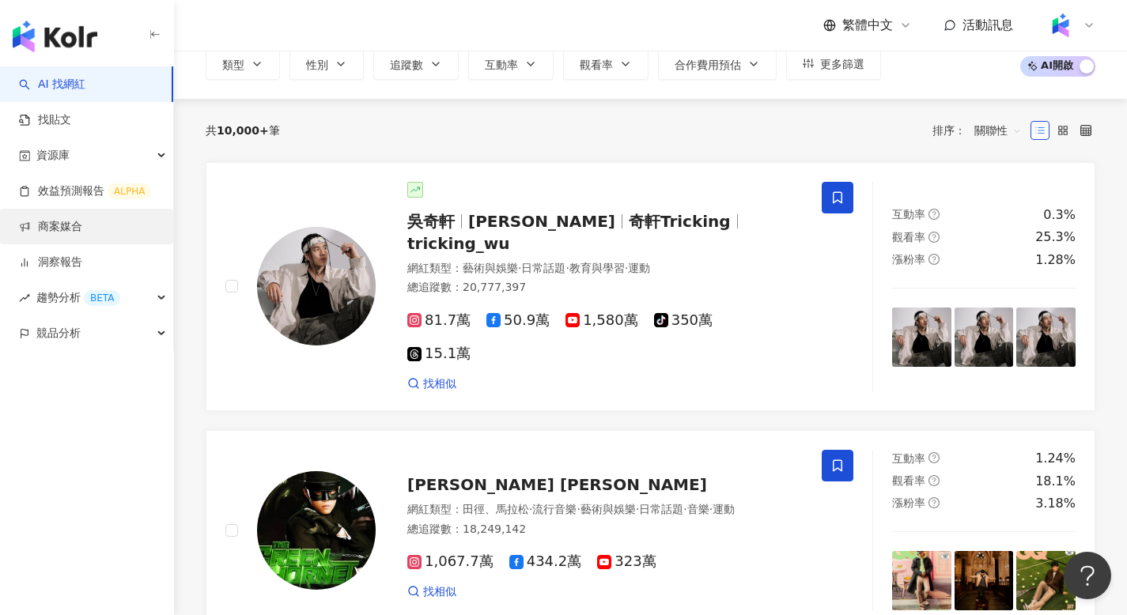
click at [55, 227] on link "商案媒合" at bounding box center [50, 227] width 63 height 16
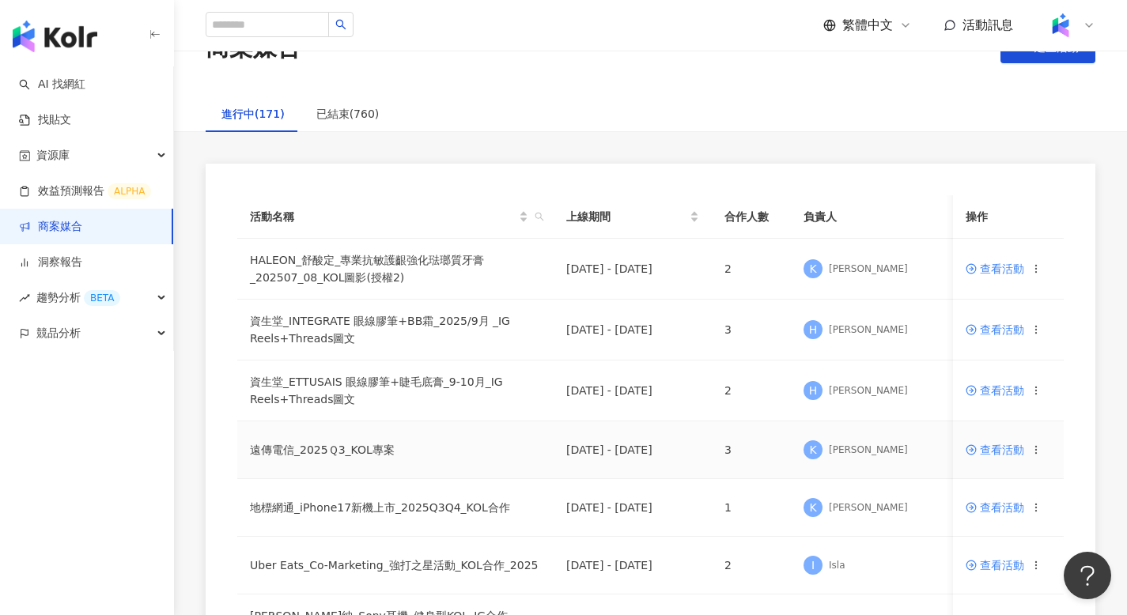
scroll to position [0, 21]
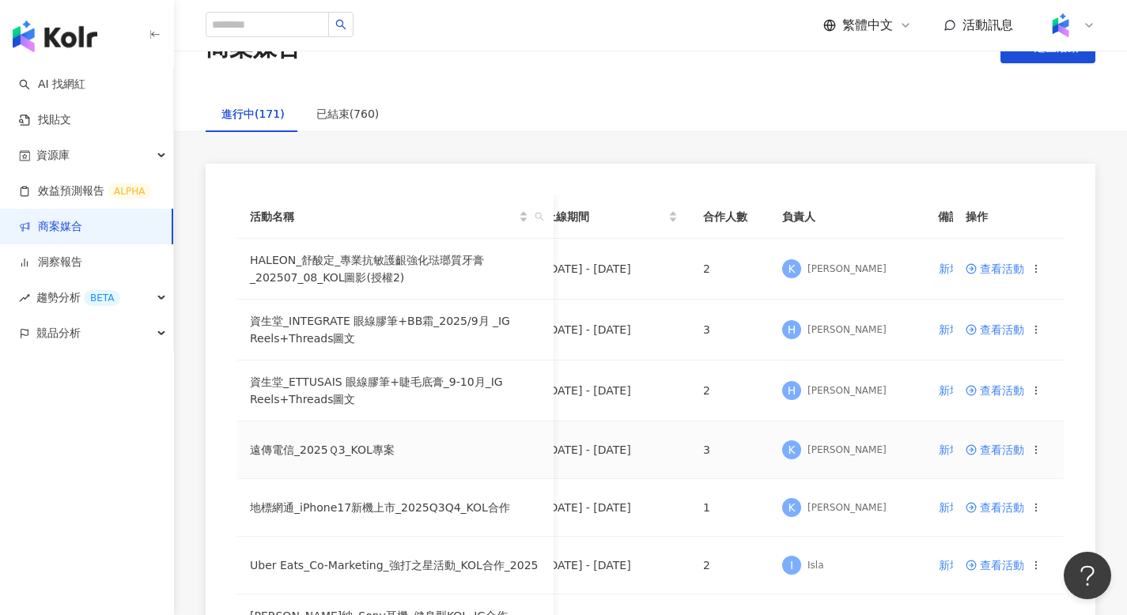
click at [1011, 453] on span "查看活動" at bounding box center [994, 449] width 59 height 11
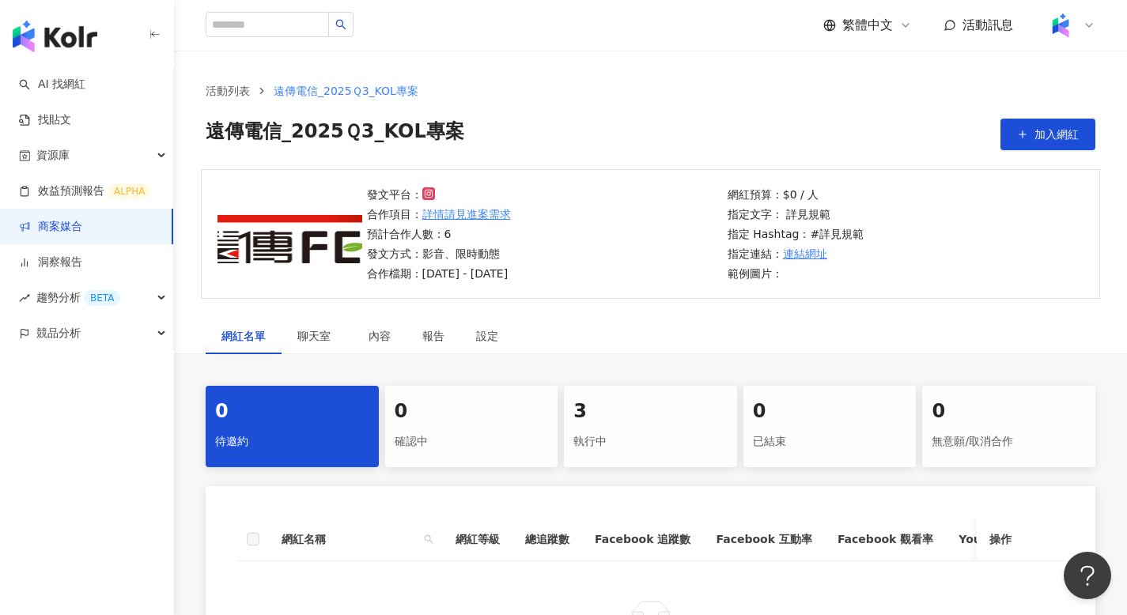
click at [601, 422] on div "3" at bounding box center [650, 411] width 154 height 27
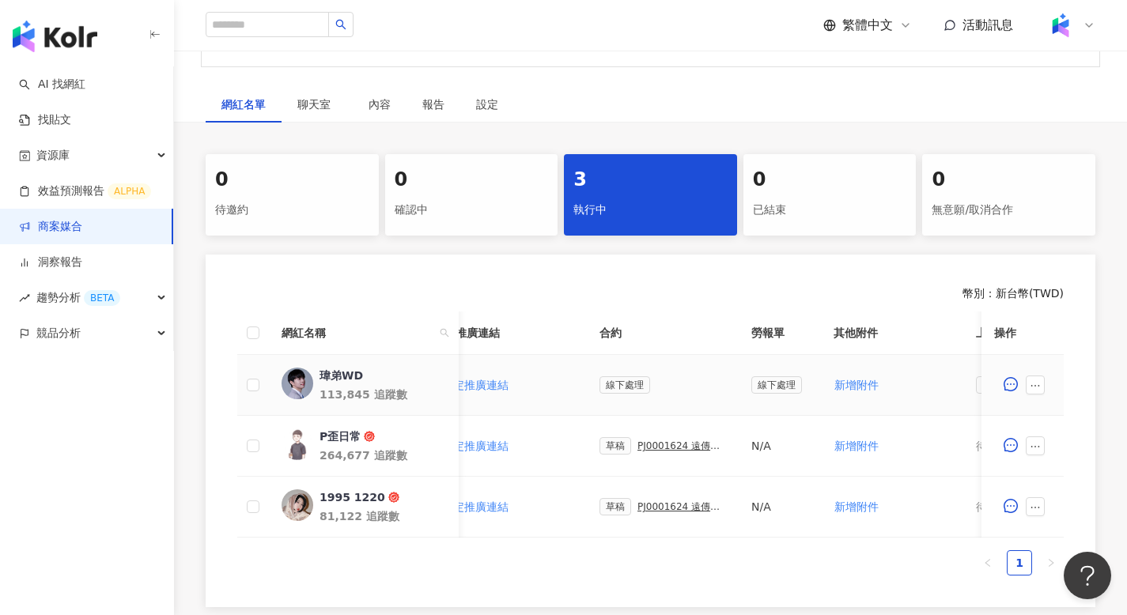
scroll to position [0, 319]
click at [757, 383] on span "線下處理" at bounding box center [772, 384] width 51 height 17
click at [747, 444] on div "N/A" at bounding box center [775, 445] width 57 height 17
click at [747, 449] on div "N/A" at bounding box center [775, 445] width 57 height 17
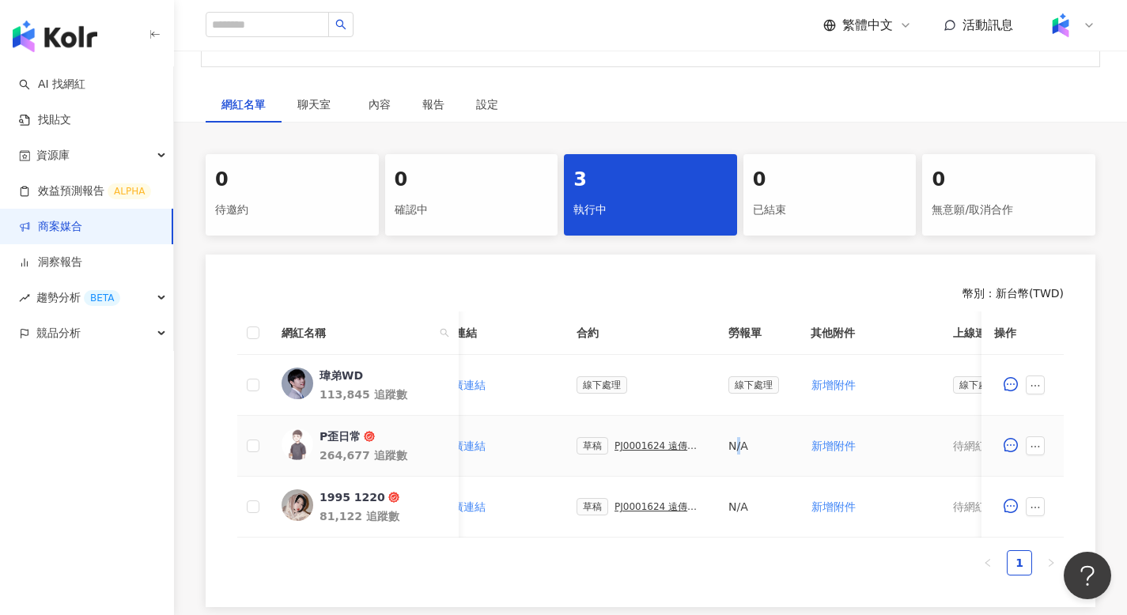
scroll to position [0, 0]
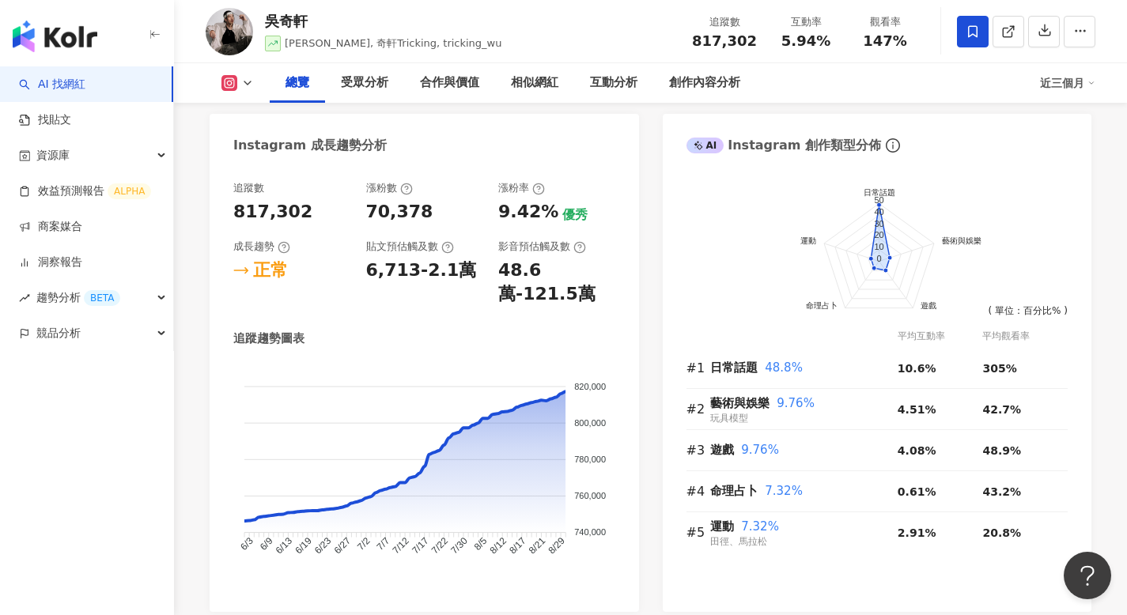
scroll to position [840, 0]
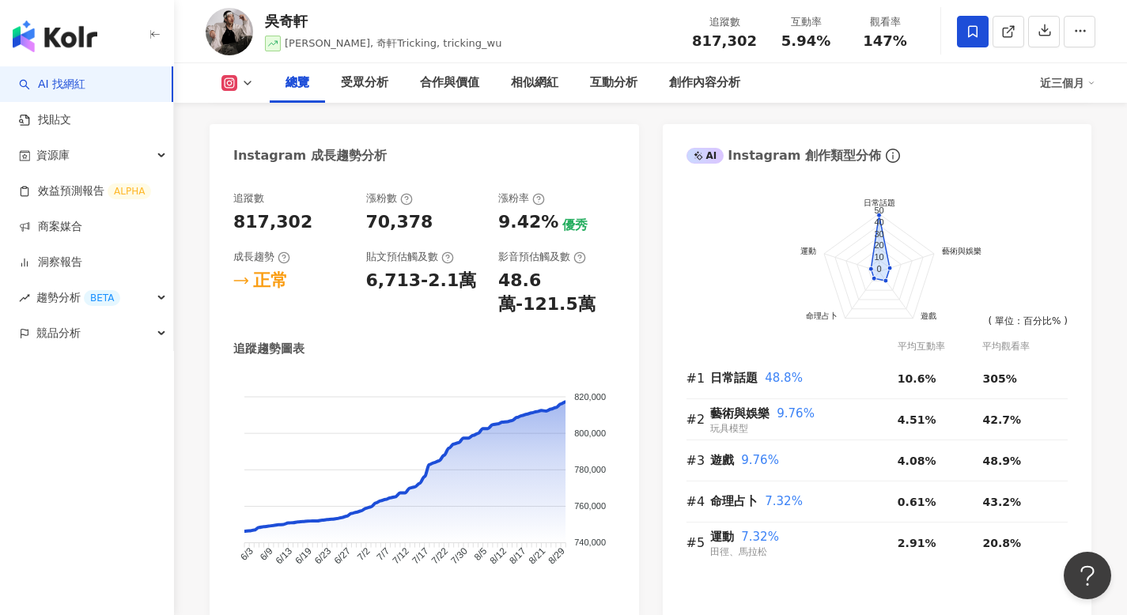
click at [399, 220] on div "70,378" at bounding box center [399, 222] width 67 height 25
click at [548, 419] on foreignobject at bounding box center [424, 479] width 382 height 213
click at [401, 292] on div "6,713-2.1萬" at bounding box center [421, 281] width 111 height 25
click at [401, 281] on div "6,713-2.1萬" at bounding box center [421, 281] width 111 height 25
click at [531, 278] on div "48.6萬-121.5萬" at bounding box center [556, 293] width 117 height 49
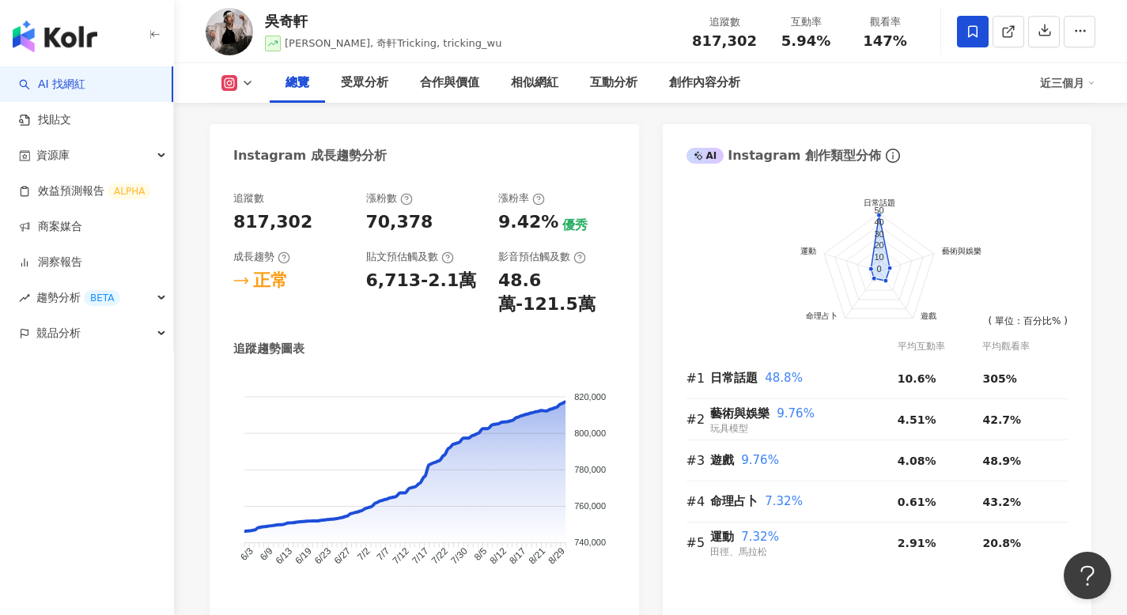
click at [556, 291] on div "48.6萬-121.5萬" at bounding box center [556, 293] width 117 height 49
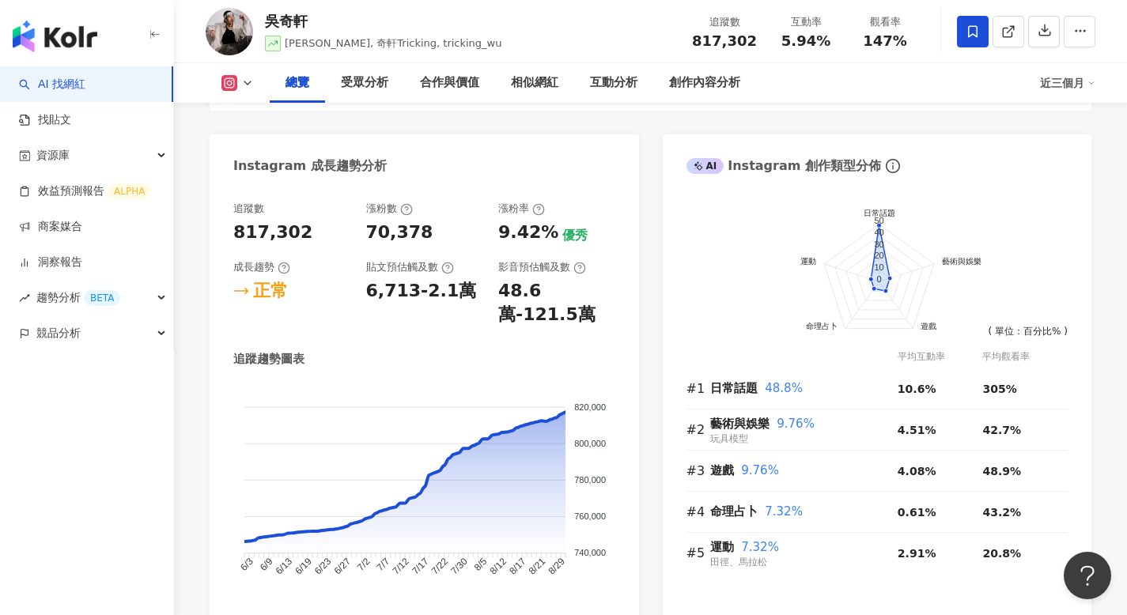
click at [254, 85] on button at bounding box center [238, 83] width 64 height 16
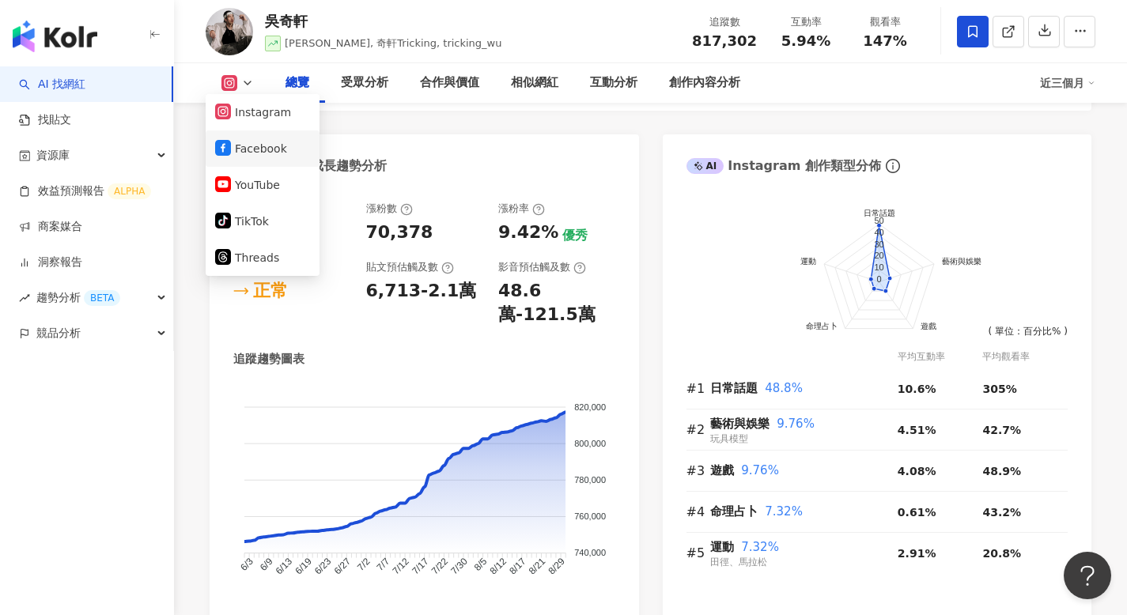
click at [259, 154] on button "Facebook" at bounding box center [262, 149] width 95 height 22
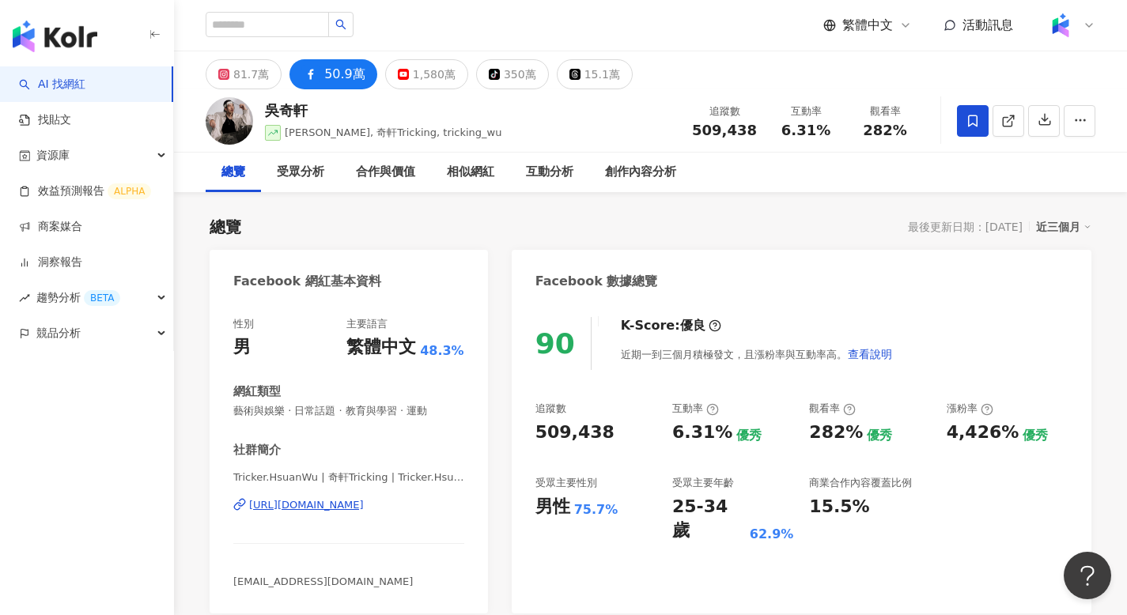
click at [905, 22] on icon at bounding box center [905, 25] width 13 height 13
click at [866, 98] on div "English" at bounding box center [875, 103] width 79 height 28
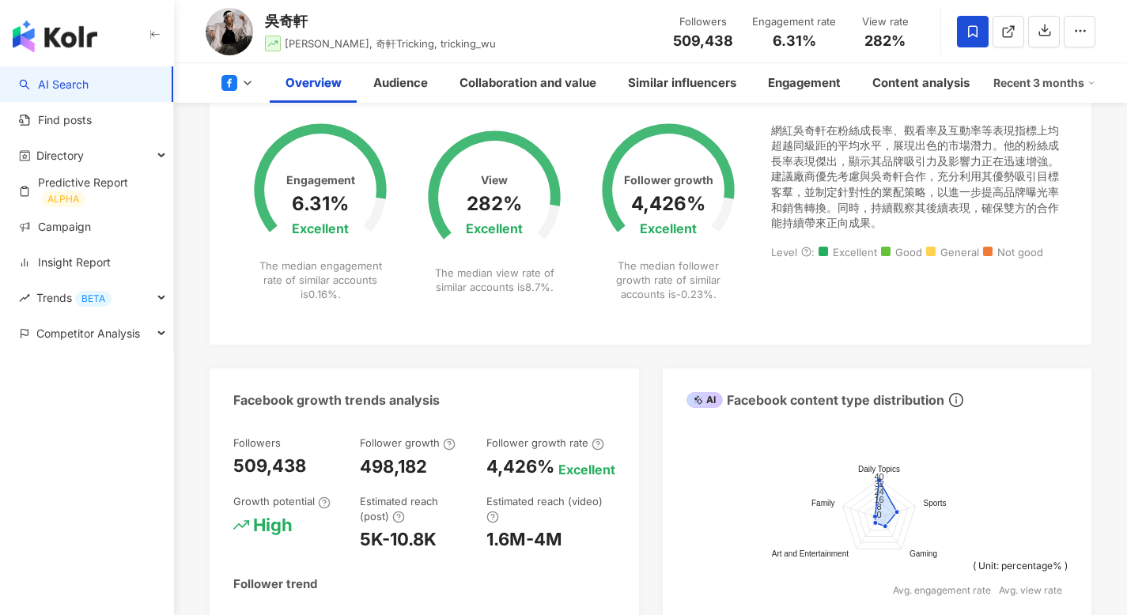
scroll to position [631, 0]
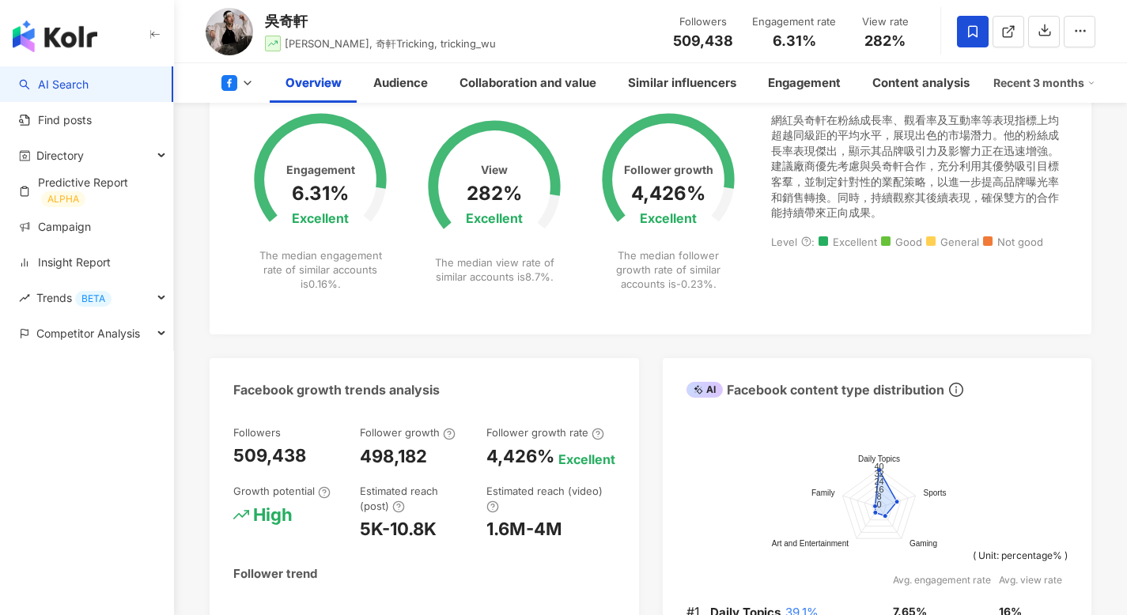
drag, startPoint x: 300, startPoint y: 391, endPoint x: 445, endPoint y: 387, distance: 144.7
click at [445, 387] on div "Facebook growth trends analysis" at bounding box center [424, 383] width 429 height 51
drag, startPoint x: 447, startPoint y: 389, endPoint x: 308, endPoint y: 392, distance: 139.2
click at [297, 395] on div "Facebook growth trends analysis" at bounding box center [424, 383] width 429 height 51
copy div "growth trends analysis"
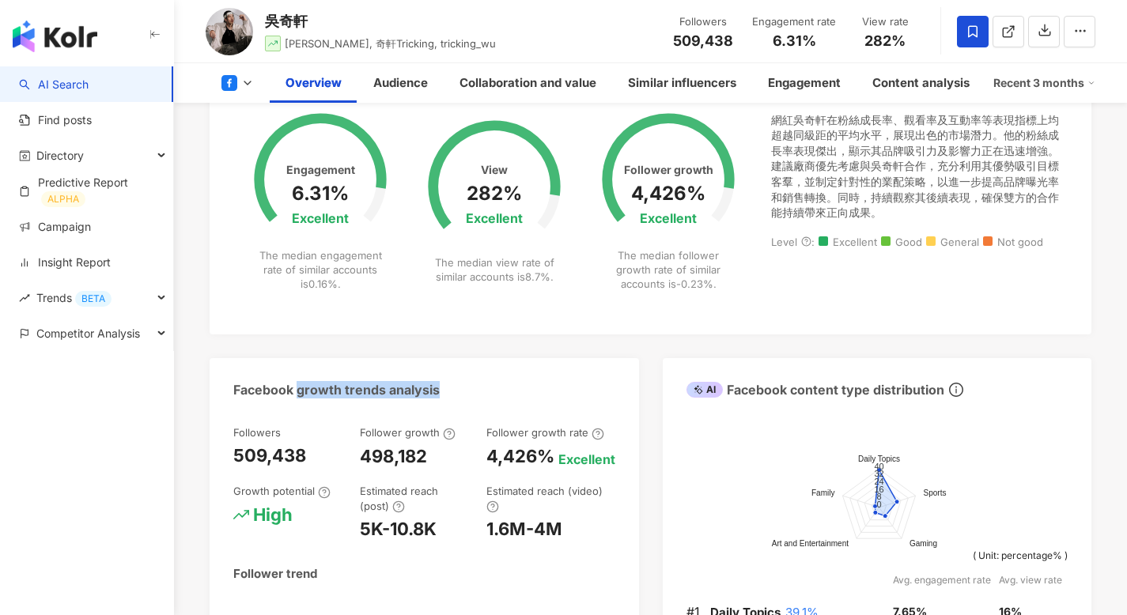
click at [361, 394] on div "Facebook growth trends analysis" at bounding box center [336, 389] width 206 height 17
copy div "trends"
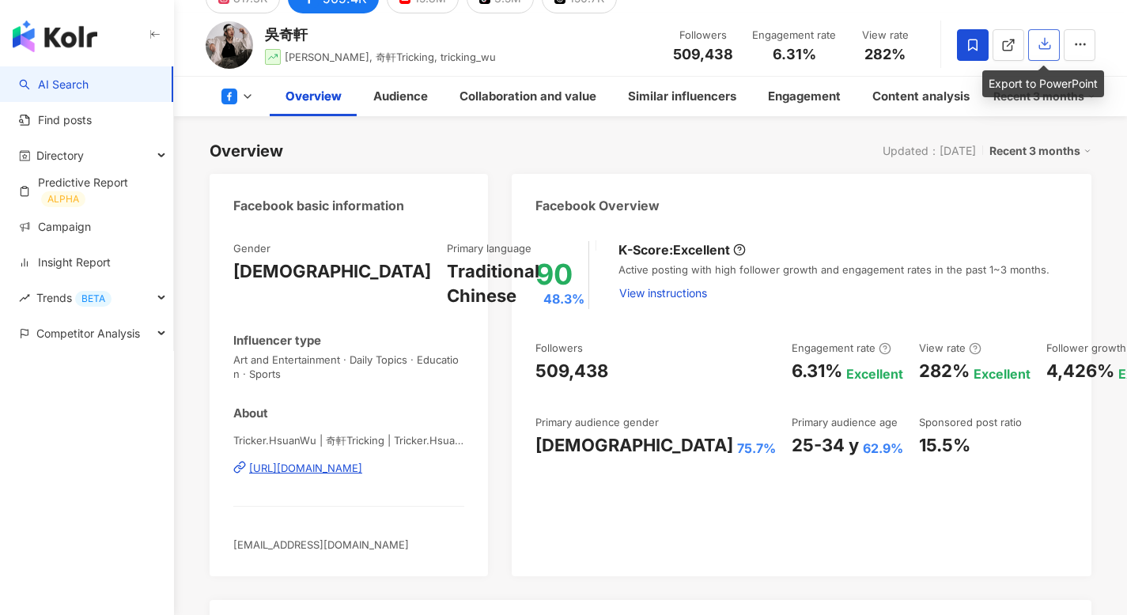
click at [1049, 43] on icon "button" at bounding box center [1044, 43] width 14 height 14
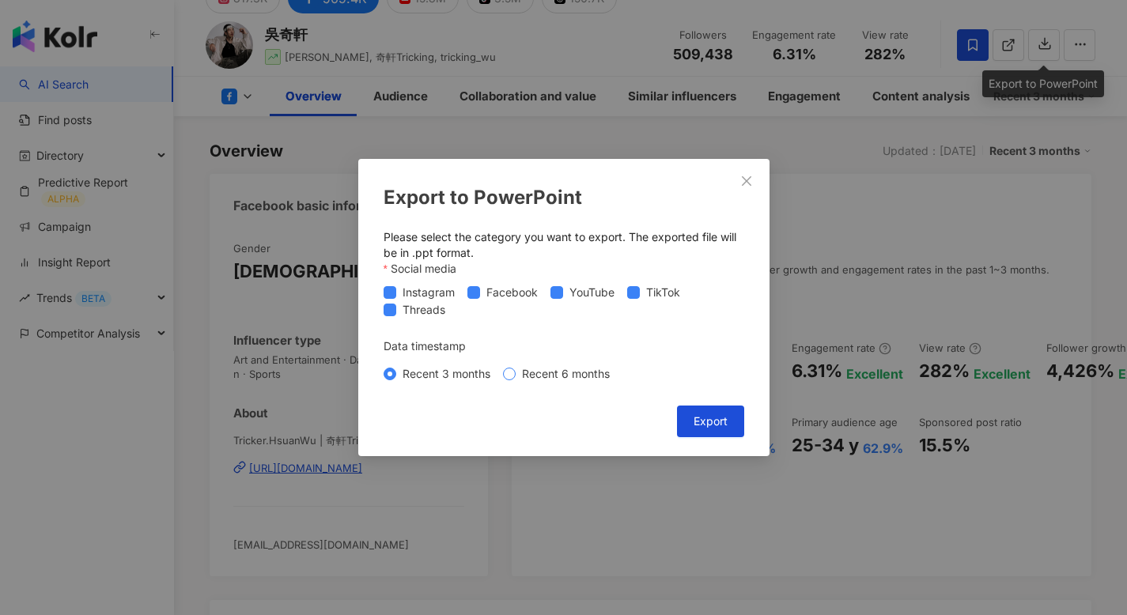
click at [558, 377] on span "Recent 6 months" at bounding box center [565, 373] width 100 height 17
click at [428, 307] on span "Threads" at bounding box center [423, 309] width 55 height 17
click at [428, 293] on span "Instagram" at bounding box center [428, 292] width 65 height 17
click at [427, 298] on span "Instagram" at bounding box center [428, 292] width 65 height 17
click at [592, 294] on span "YouTube" at bounding box center [592, 292] width 58 height 17
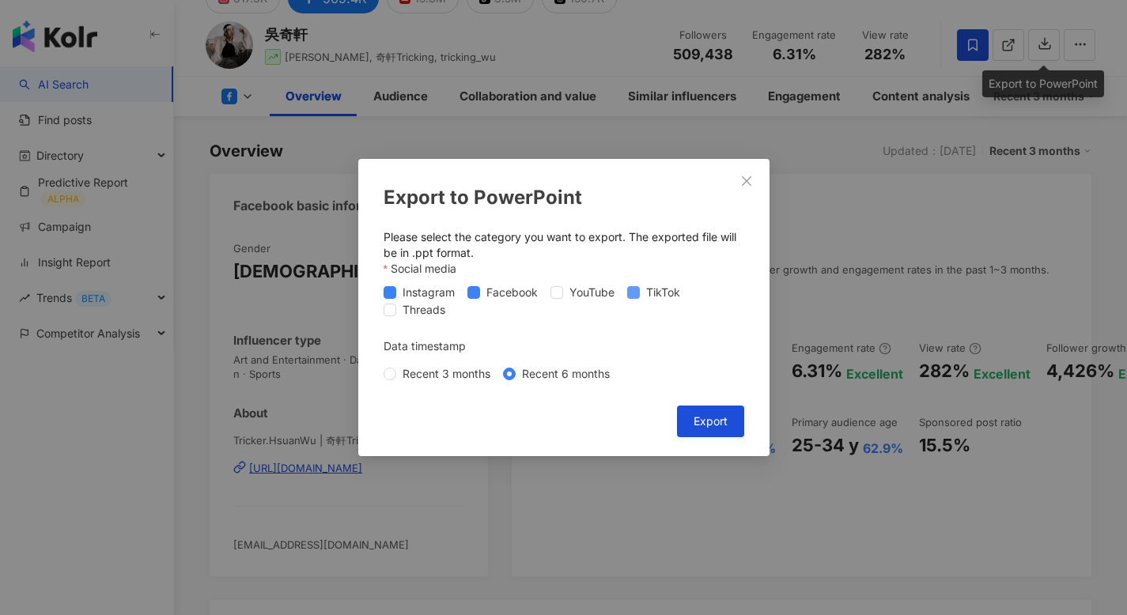
click at [651, 293] on span "TikTok" at bounding box center [663, 292] width 47 height 17
click at [715, 407] on button "Export" at bounding box center [710, 422] width 67 height 32
click at [980, 155] on div "Export to PowerPoint Please select the category you want to export. The exporte…" at bounding box center [563, 307] width 1127 height 615
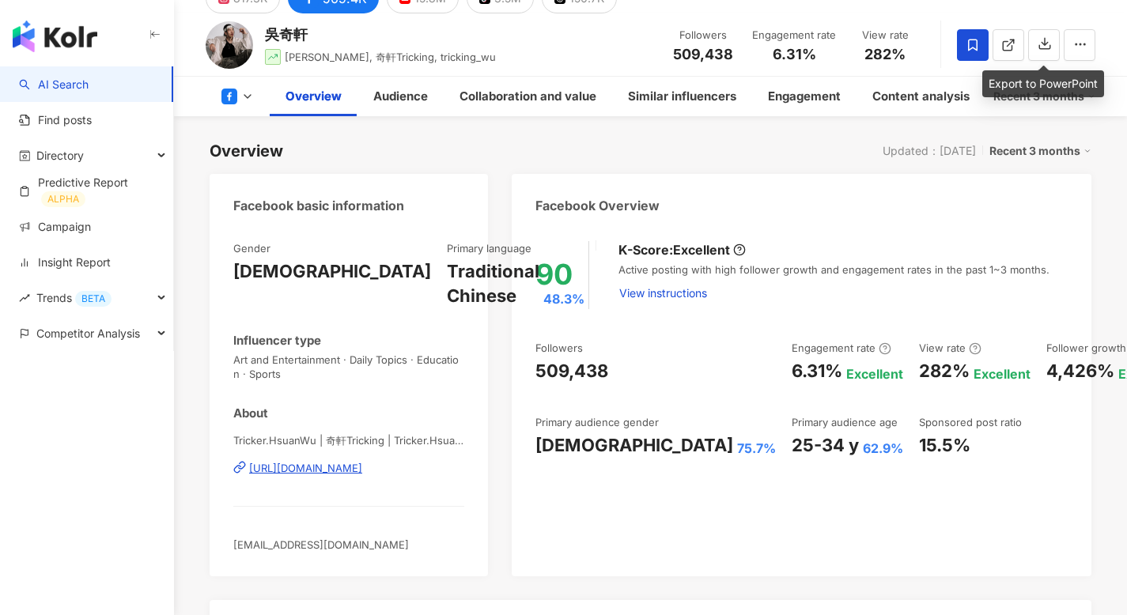
click at [1041, 153] on div "Recent 3 months" at bounding box center [1040, 151] width 102 height 21
click at [1048, 181] on link "Recent 3 months" at bounding box center [1046, 183] width 88 height 17
click at [1050, 206] on div "Facebook Overview" at bounding box center [801, 199] width 579 height 51
click at [1044, 152] on div "Recent 3 months" at bounding box center [1040, 151] width 102 height 21
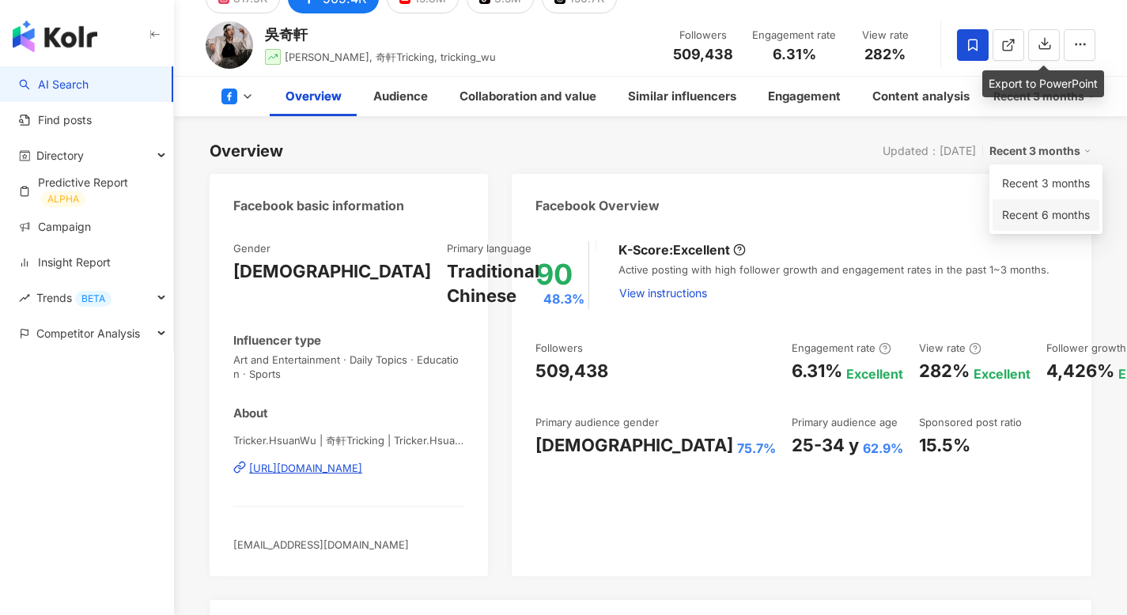
click at [1051, 212] on link "Recent 6 months" at bounding box center [1046, 214] width 88 height 17
click at [858, 186] on div "Facebook Overview" at bounding box center [801, 199] width 579 height 51
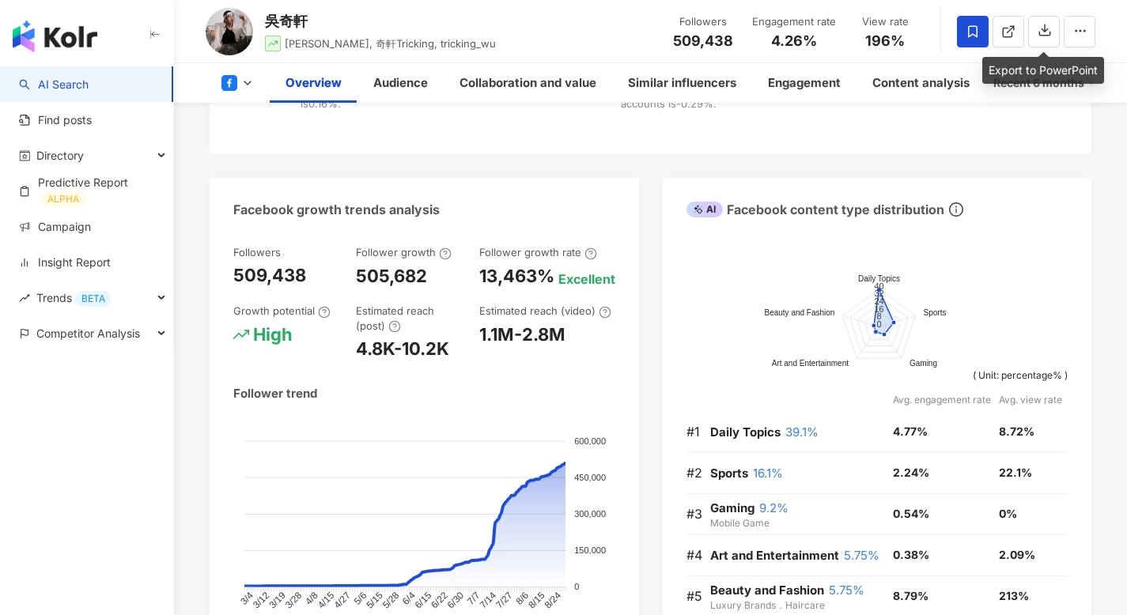
scroll to position [130, 0]
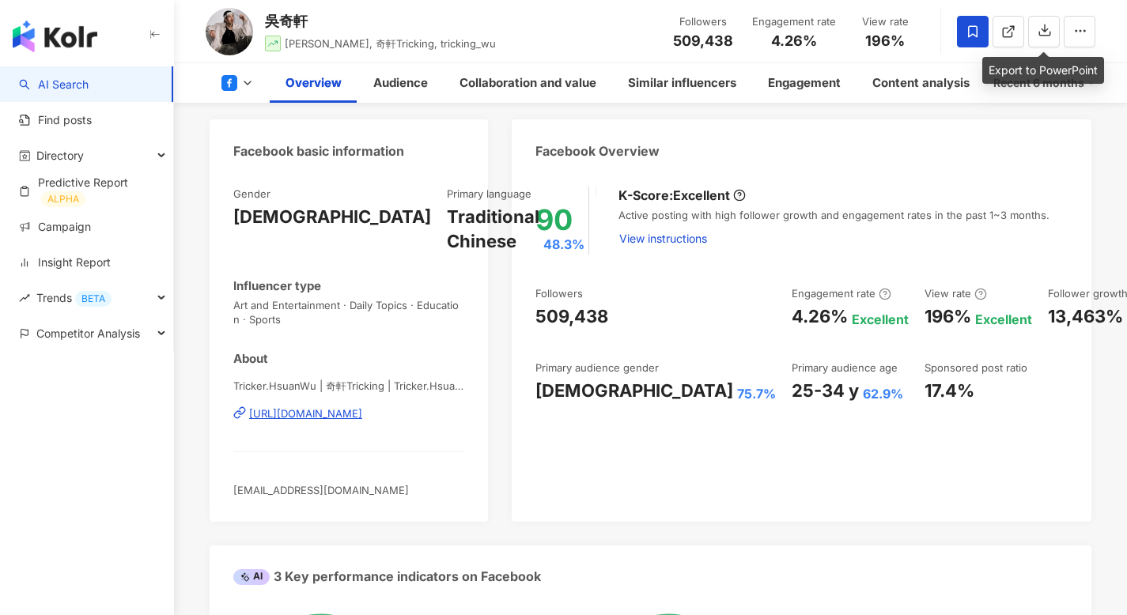
click at [248, 80] on icon at bounding box center [247, 83] width 13 height 13
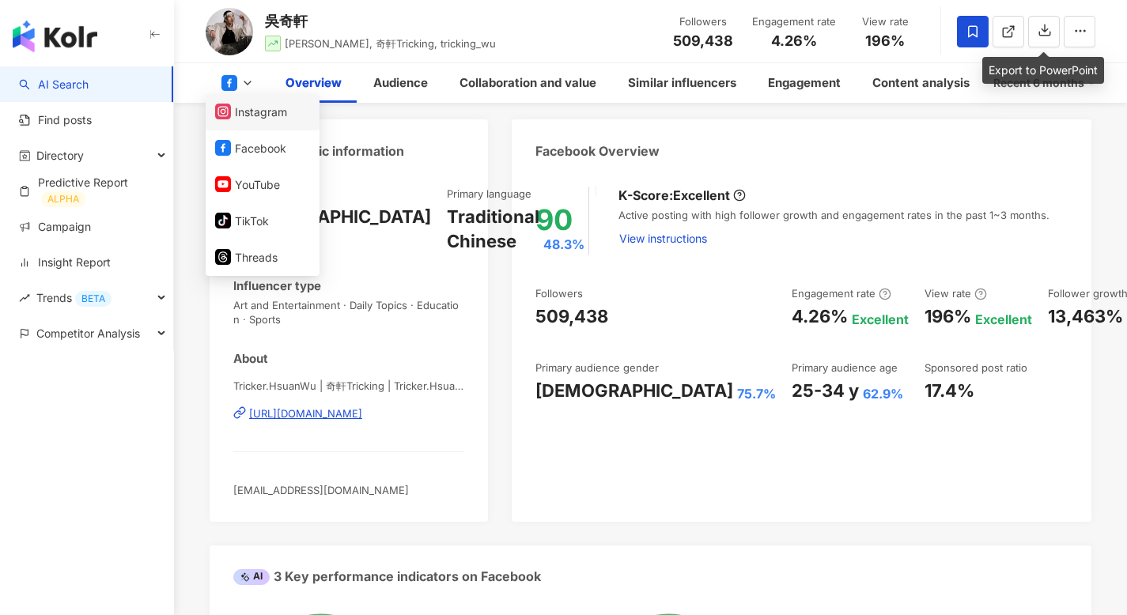
click at [253, 117] on button "Instagram" at bounding box center [262, 112] width 95 height 22
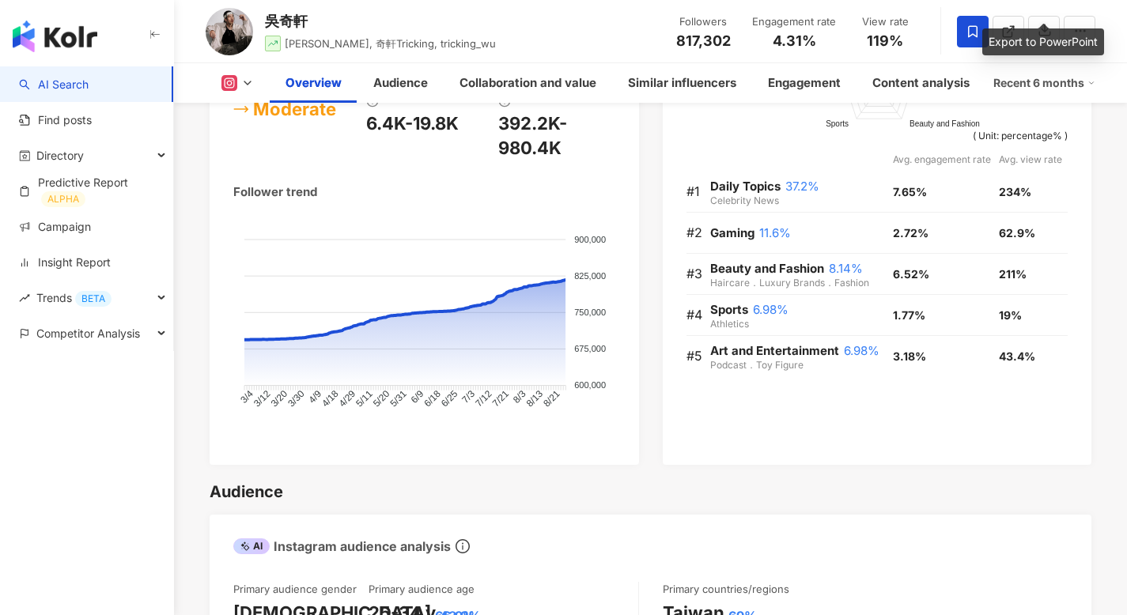
scroll to position [914, 0]
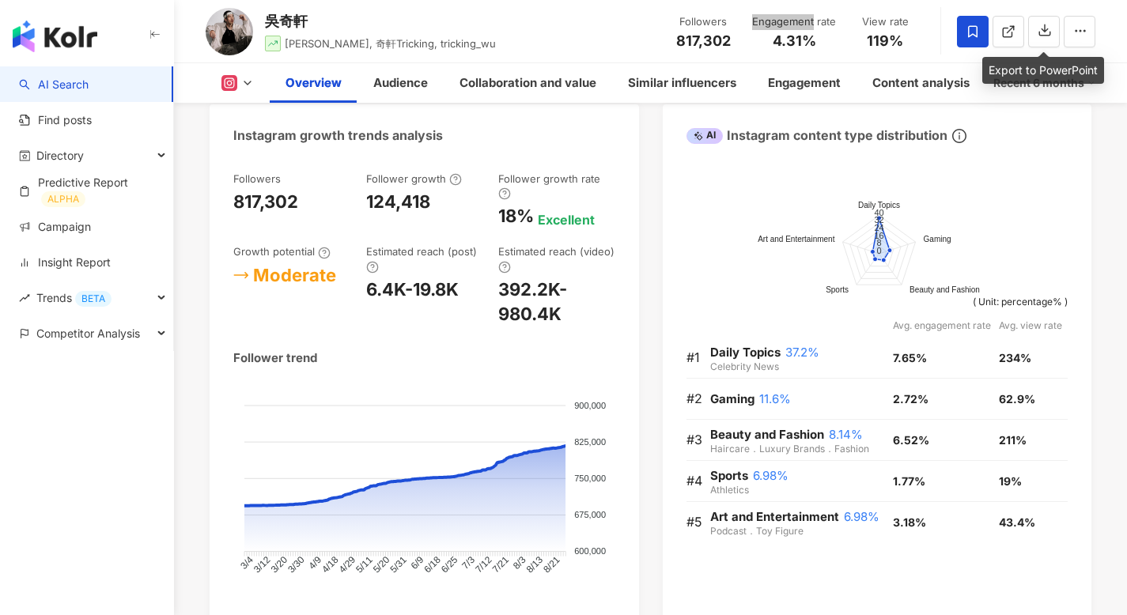
click at [786, 23] on div "Engagement rate" at bounding box center [794, 22] width 84 height 16
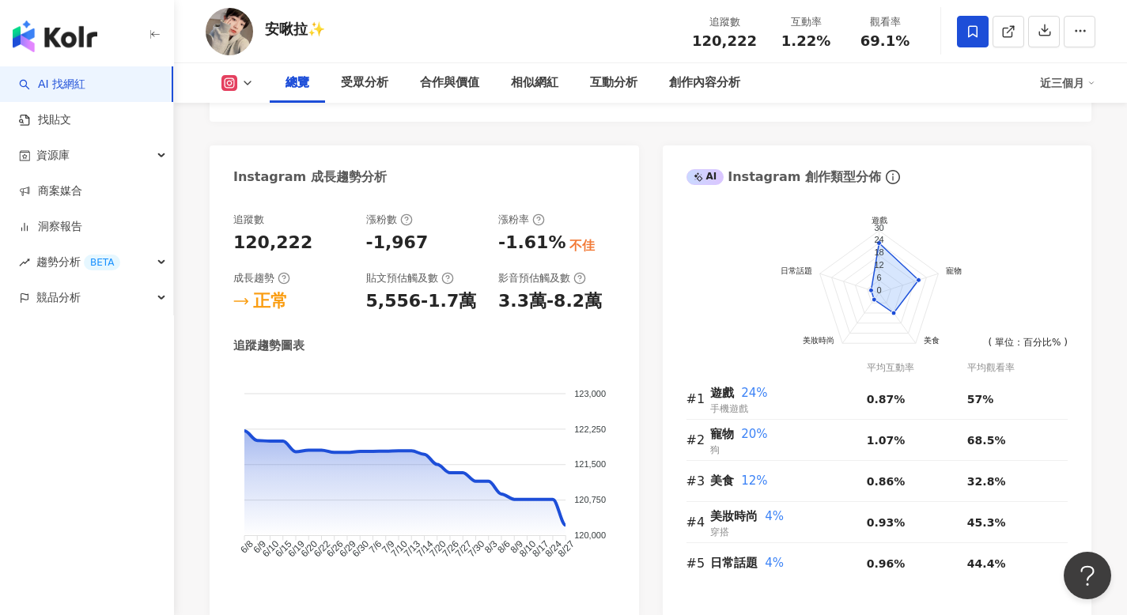
scroll to position [838, 0]
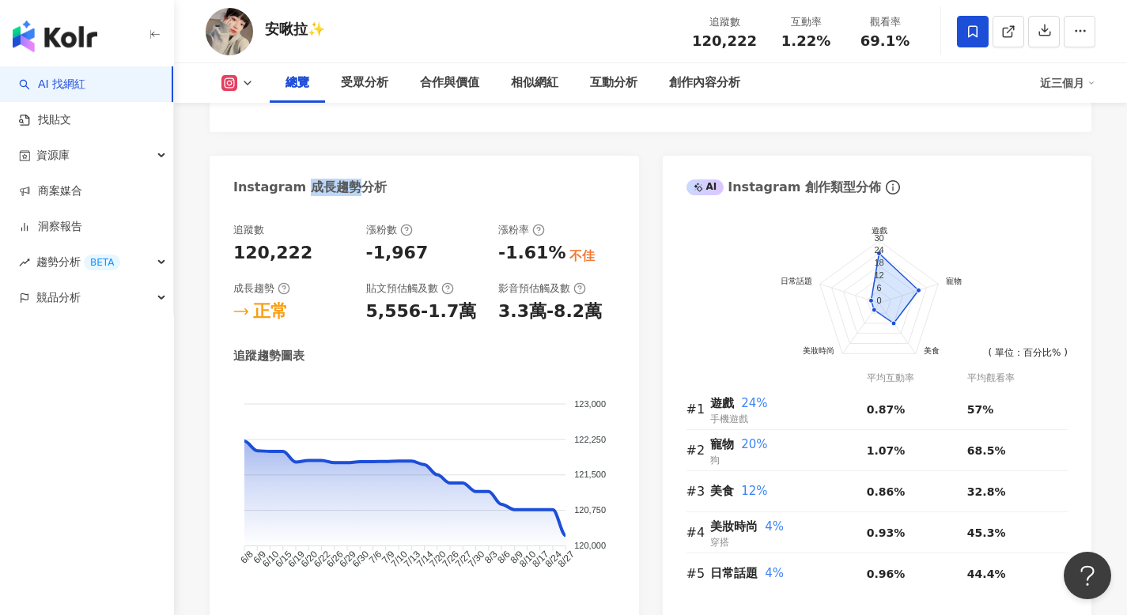
drag, startPoint x: 300, startPoint y: 183, endPoint x: 346, endPoint y: 190, distance: 47.1
click at [346, 190] on div "Instagram 成長趨勢分析" at bounding box center [309, 187] width 153 height 17
copy div "成長趨勢"
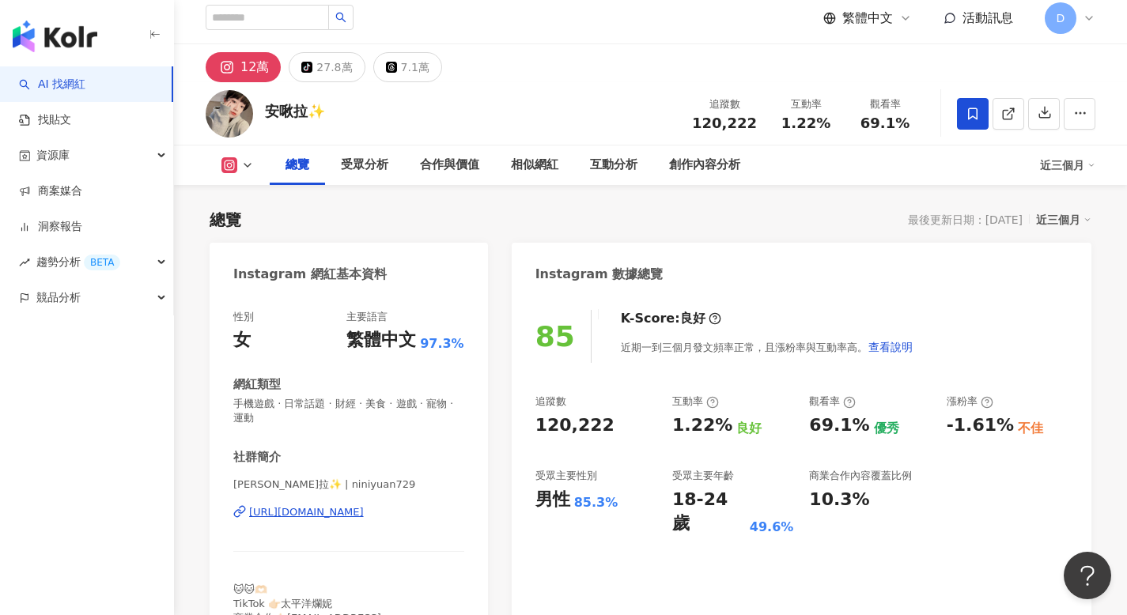
scroll to position [0, 0]
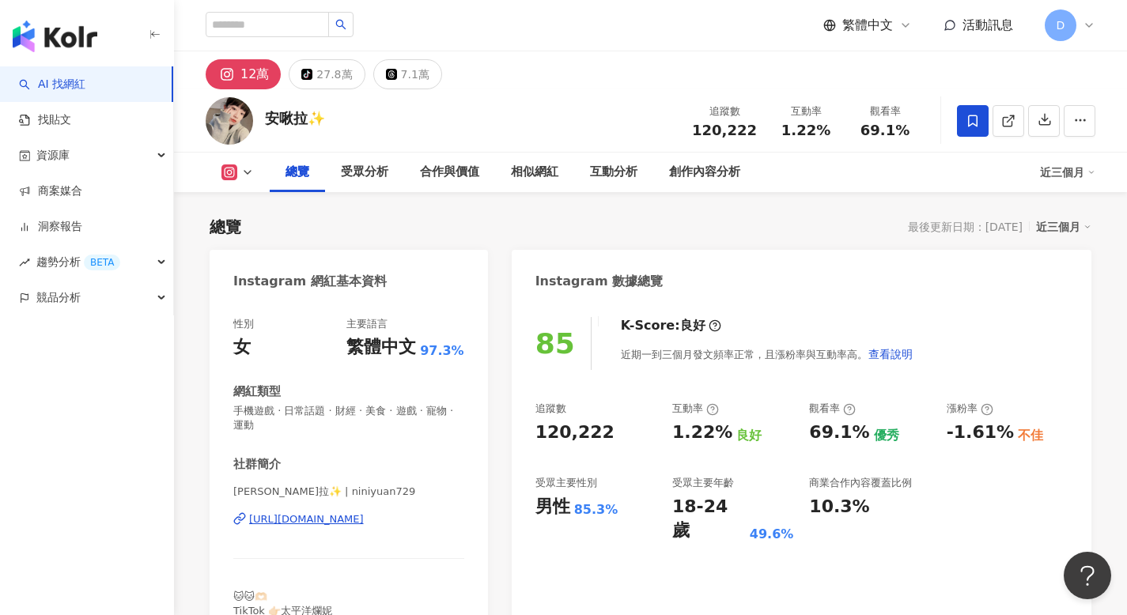
click at [1073, 221] on div "近三個月" at bounding box center [1063, 227] width 55 height 21
click at [1062, 282] on link "近六個月" at bounding box center [1070, 290] width 44 height 17
click at [1062, 293] on div "Instagram 數據總覽" at bounding box center [801, 275] width 579 height 51
click at [885, 21] on span "繁體中文" at bounding box center [867, 25] width 51 height 17
click at [862, 102] on div "English" at bounding box center [875, 103] width 79 height 28
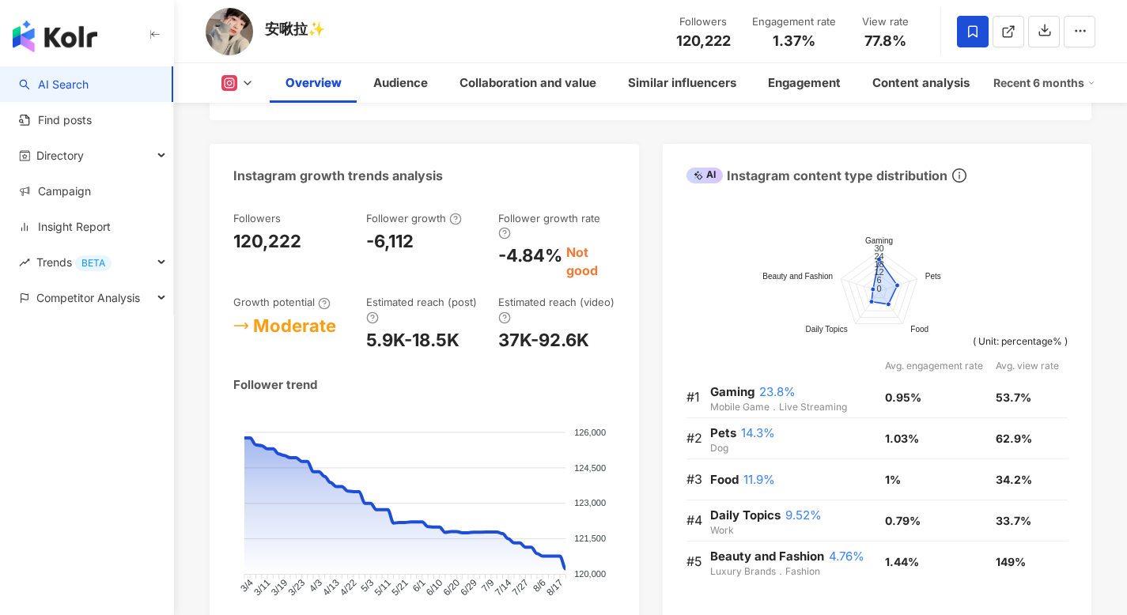
scroll to position [899, 0]
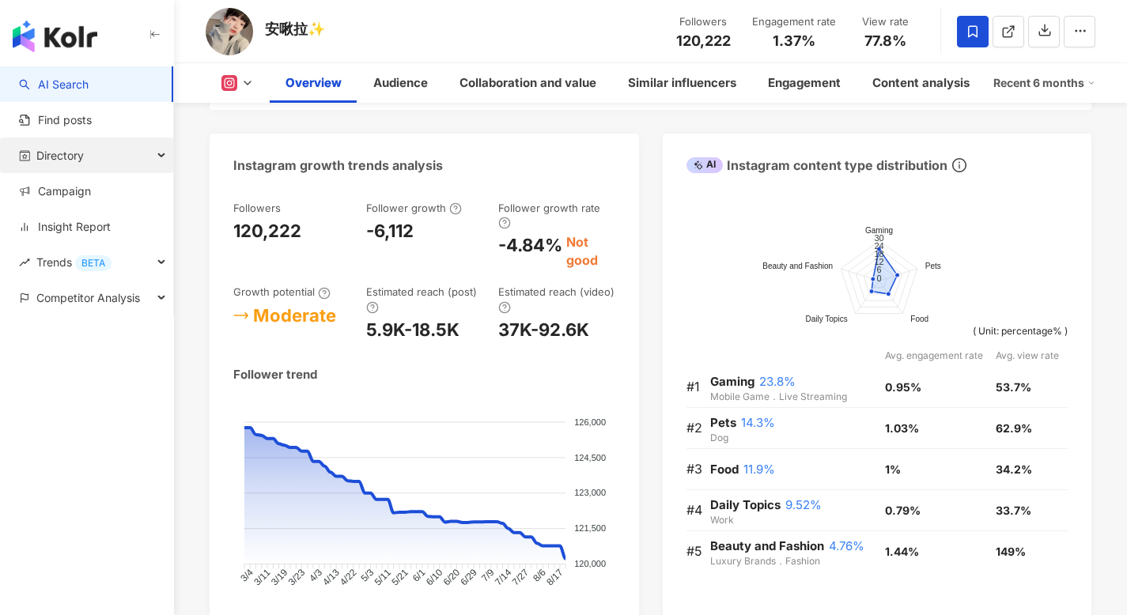
click at [92, 160] on div "Directory" at bounding box center [86, 156] width 173 height 36
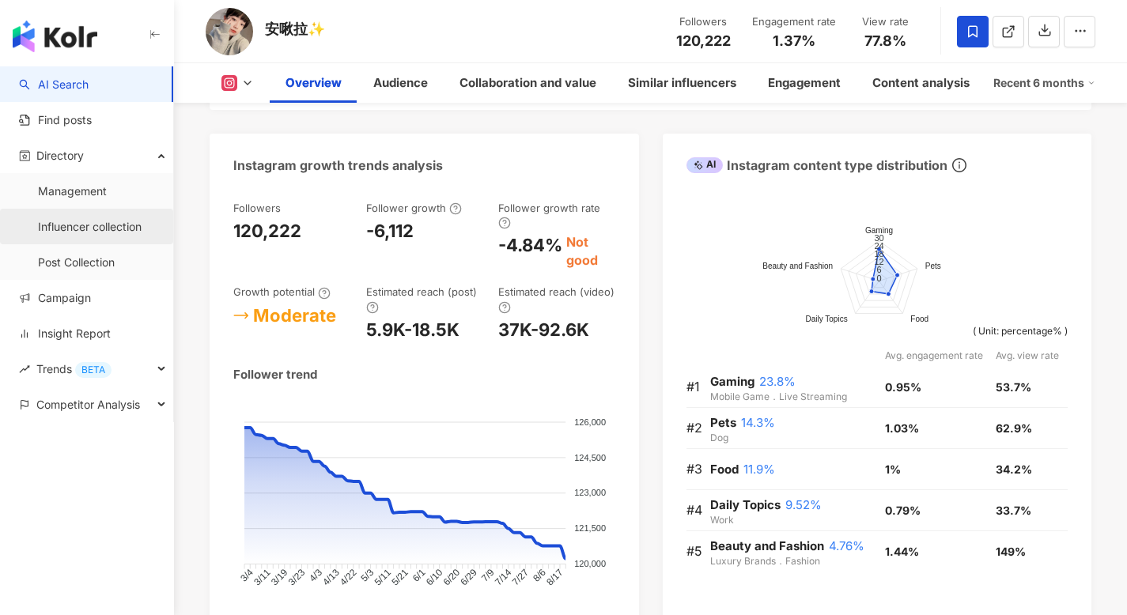
click at [87, 221] on link "Influencer collection" at bounding box center [90, 227] width 104 height 16
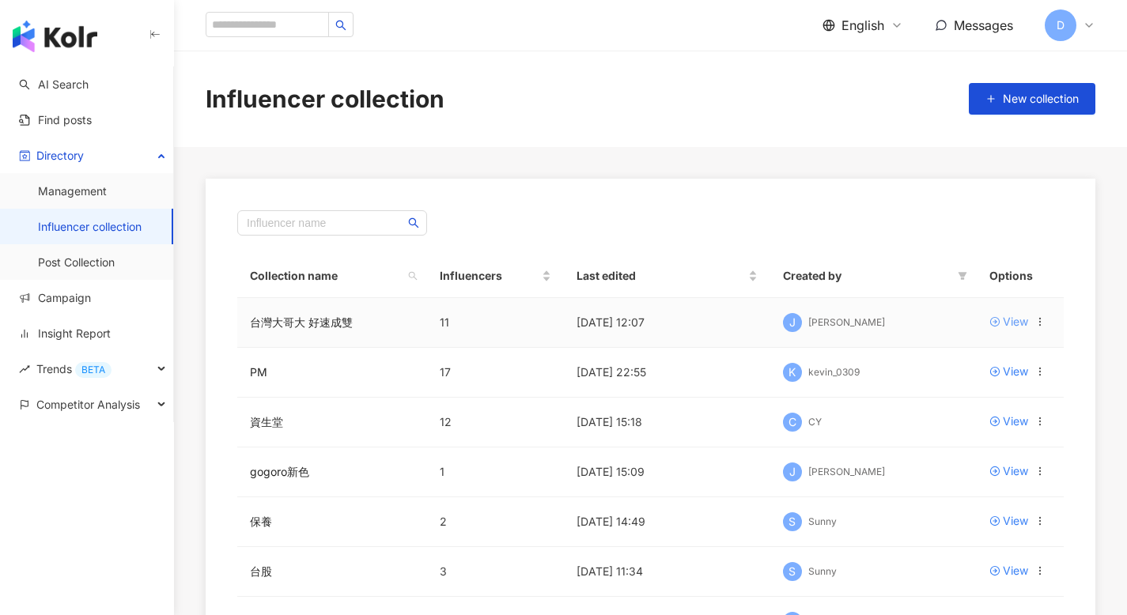
click at [1012, 321] on div "View" at bounding box center [1014, 321] width 25 height 17
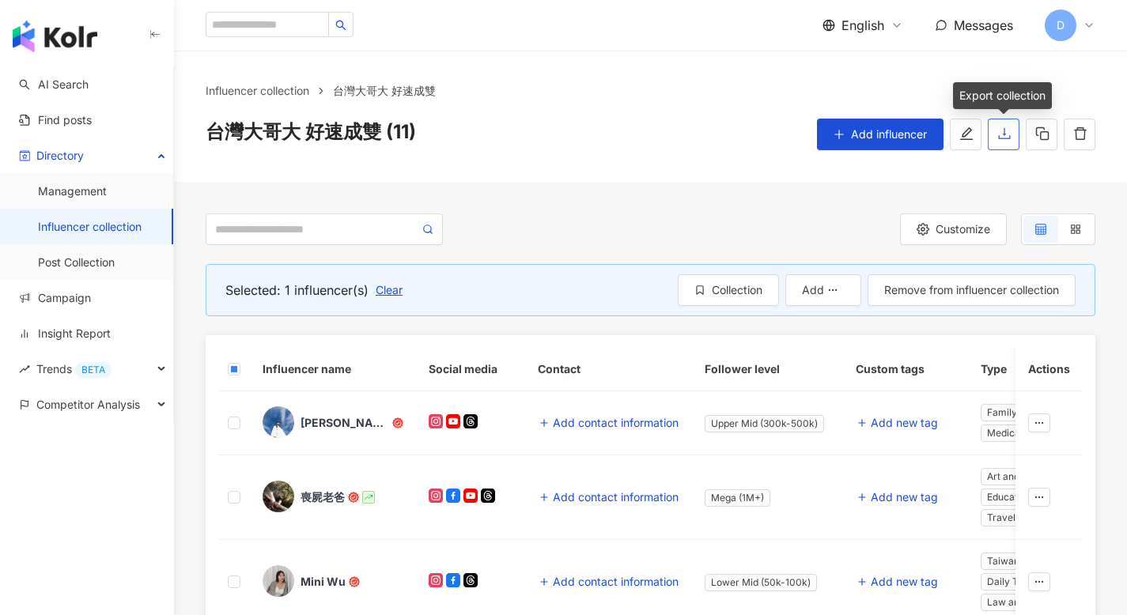
click at [1003, 141] on button "button" at bounding box center [1003, 135] width 32 height 32
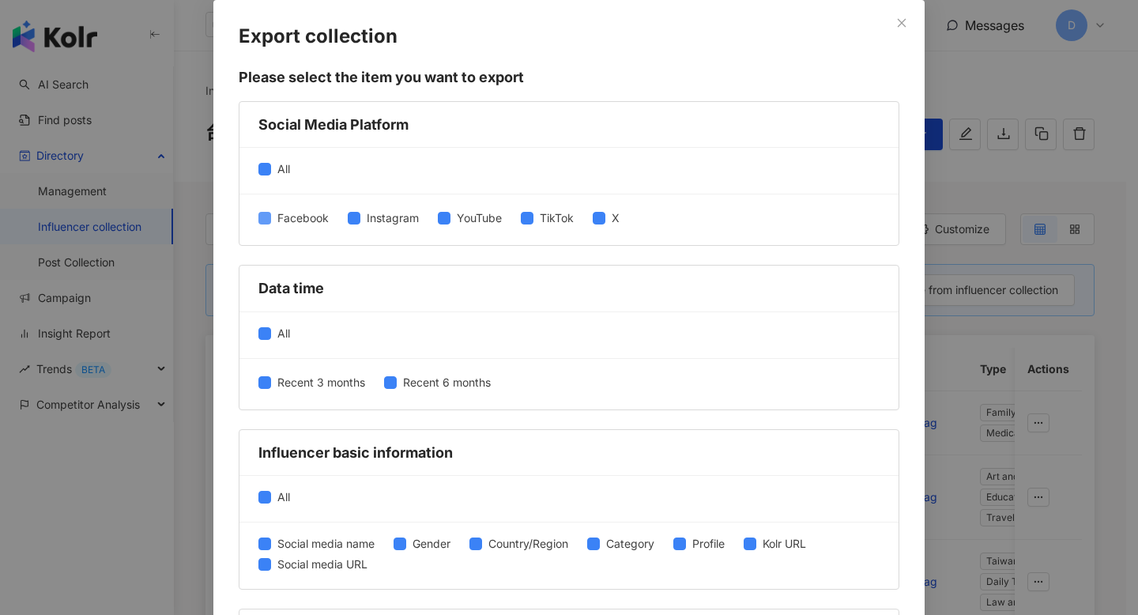
click at [271, 222] on span "Facebook" at bounding box center [303, 218] width 64 height 17
click at [439, 224] on span at bounding box center [444, 218] width 13 height 13
click at [534, 217] on span "TikTok" at bounding box center [557, 218] width 47 height 17
click at [598, 215] on span at bounding box center [599, 218] width 13 height 13
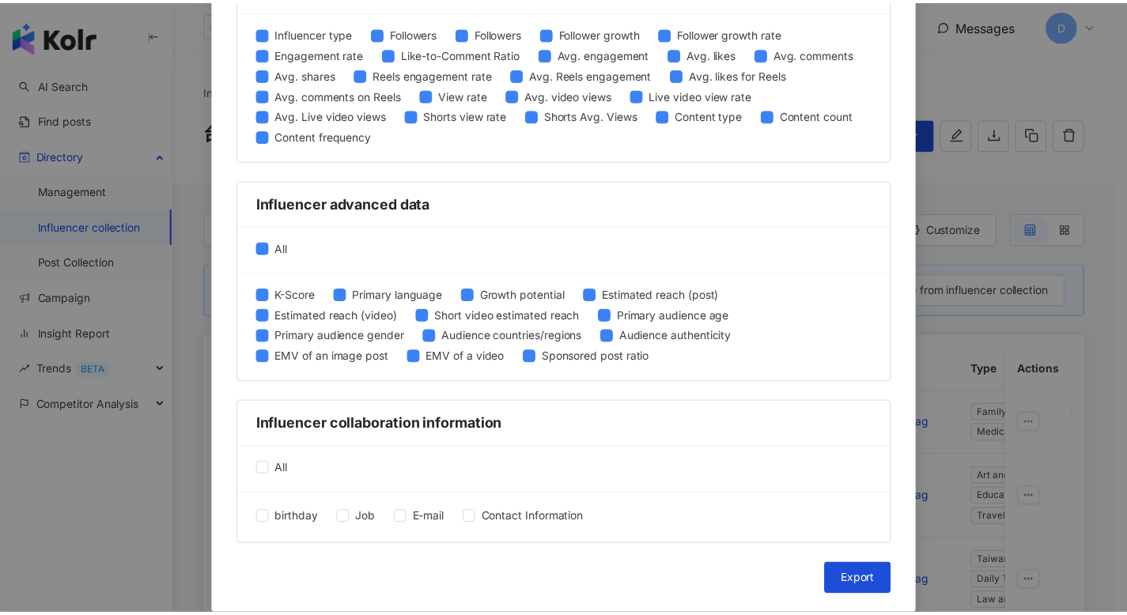
scroll to position [681, 0]
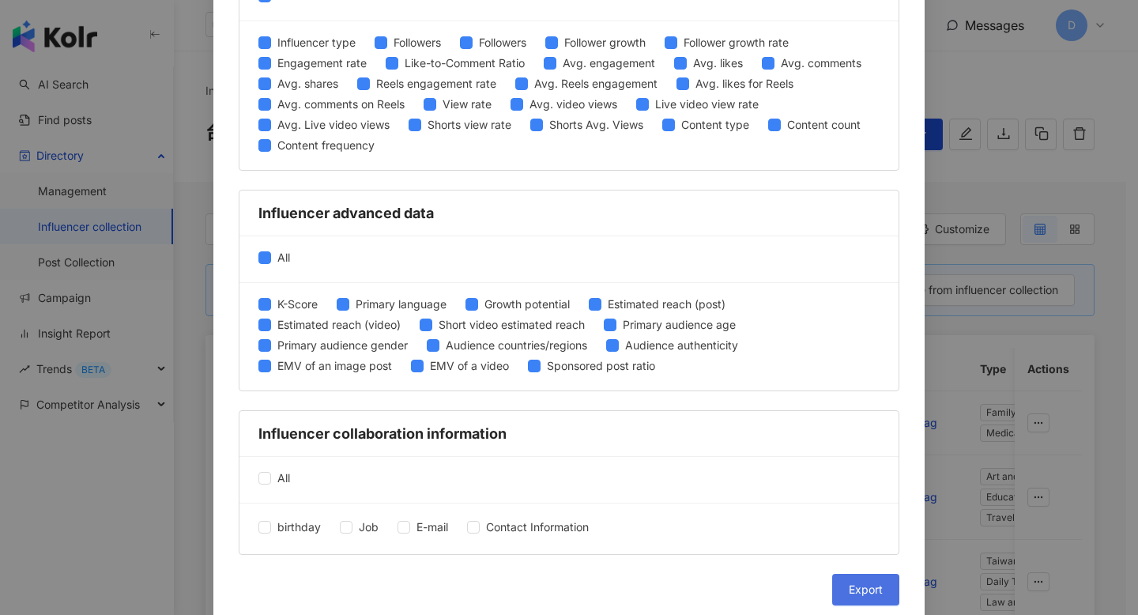
click at [849, 584] on span "Export" at bounding box center [866, 589] width 34 height 13
click at [991, 92] on div "Export collection Please select the item you want to export Social Media Platfo…" at bounding box center [569, 307] width 1138 height 615
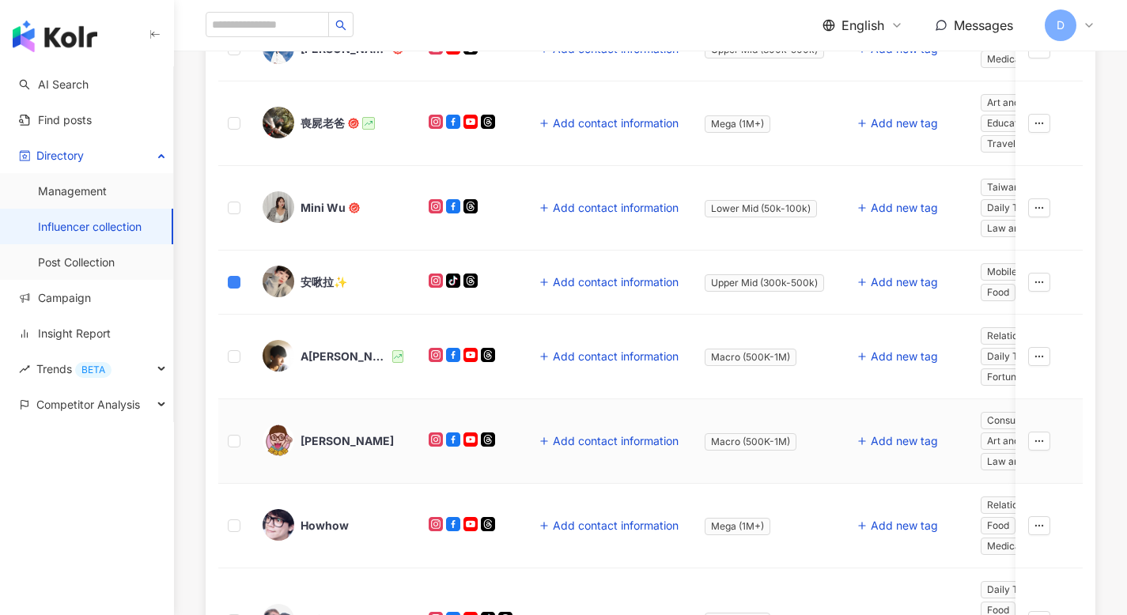
scroll to position [384, 0]
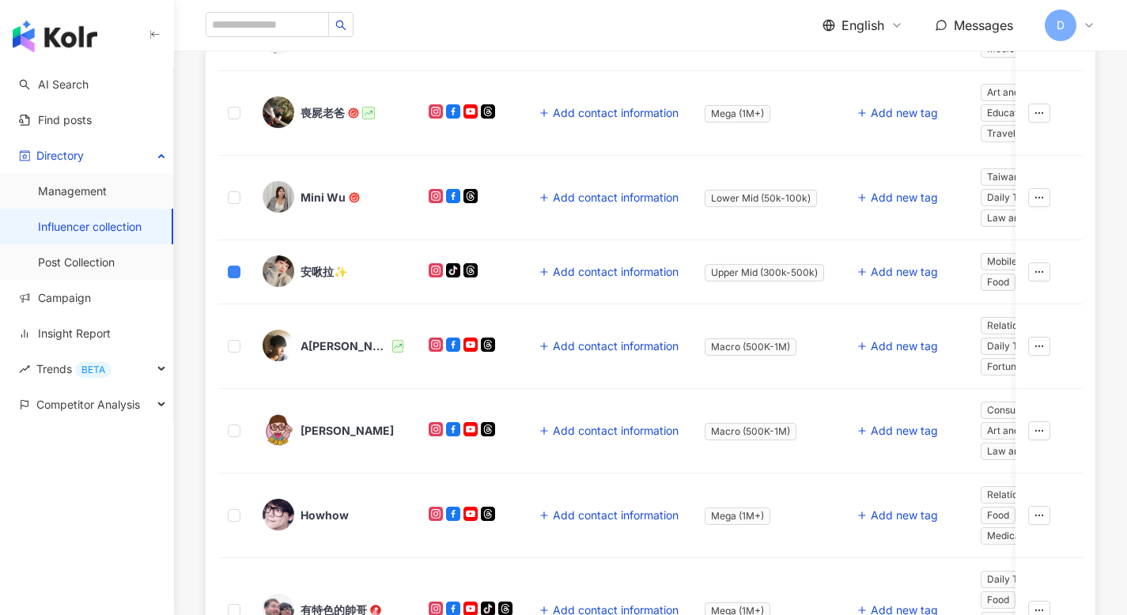
click at [310, 268] on div "安啾拉✨" at bounding box center [323, 272] width 47 height 16
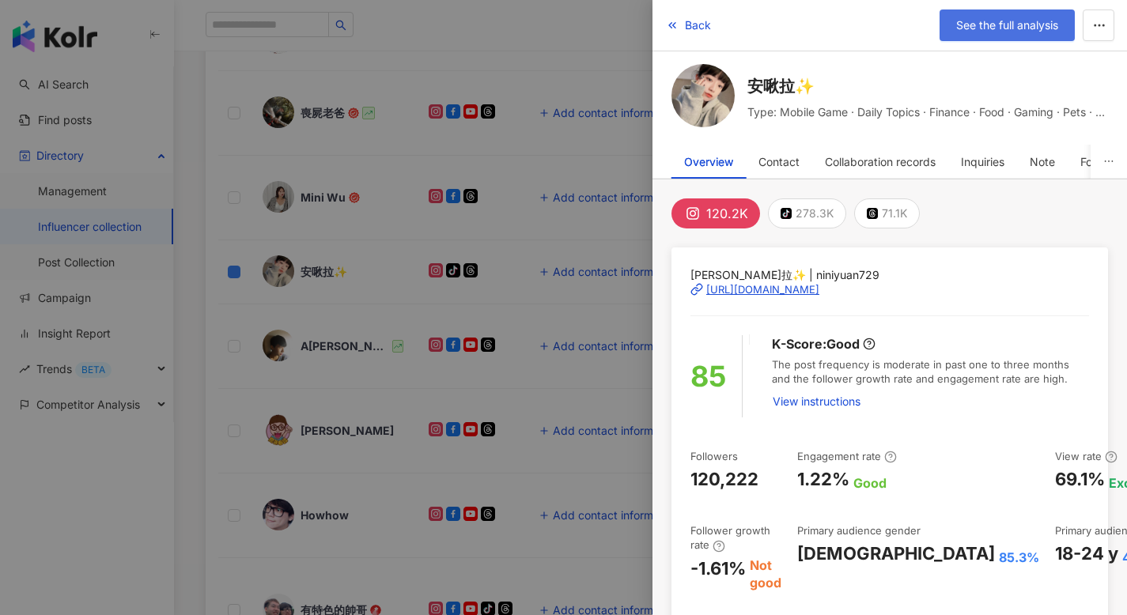
click at [992, 28] on span "See the full analysis" at bounding box center [1007, 25] width 102 height 13
click at [109, 259] on div at bounding box center [563, 307] width 1127 height 615
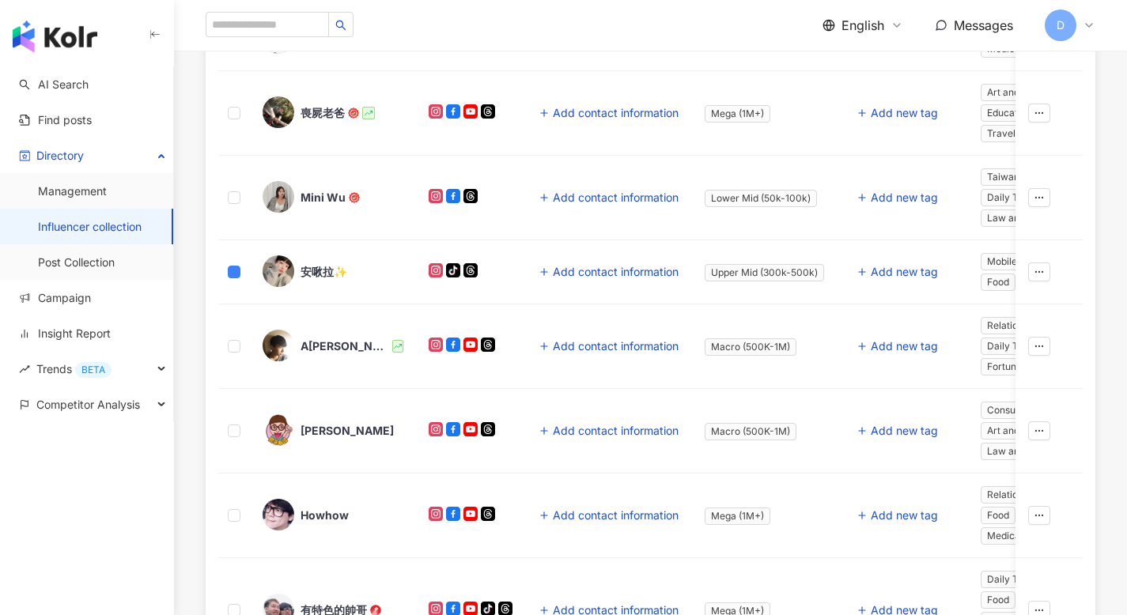
click at [79, 229] on link "Influencer collection" at bounding box center [90, 227] width 104 height 16
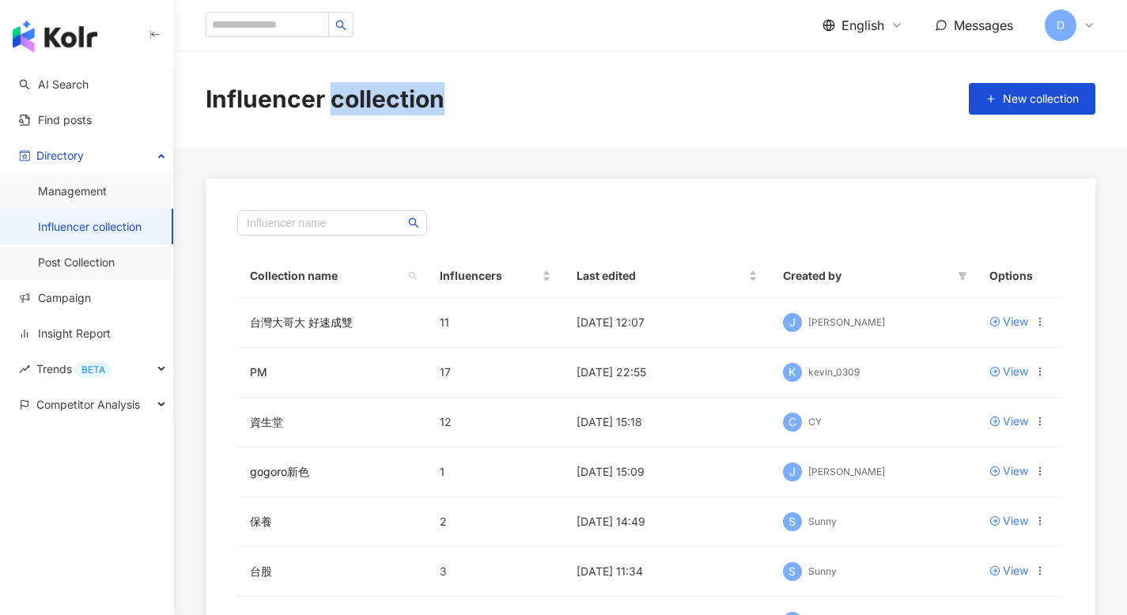
drag, startPoint x: 461, startPoint y: 99, endPoint x: 419, endPoint y: 93, distance: 42.3
click at [331, 104] on div "Influencer collection New collection" at bounding box center [650, 98] width 953 height 33
drag, startPoint x: 437, startPoint y: 112, endPoint x: 206, endPoint y: 114, distance: 230.9
click at [206, 114] on div "Influencer collection" at bounding box center [325, 98] width 239 height 33
copy div "Influencer collection"
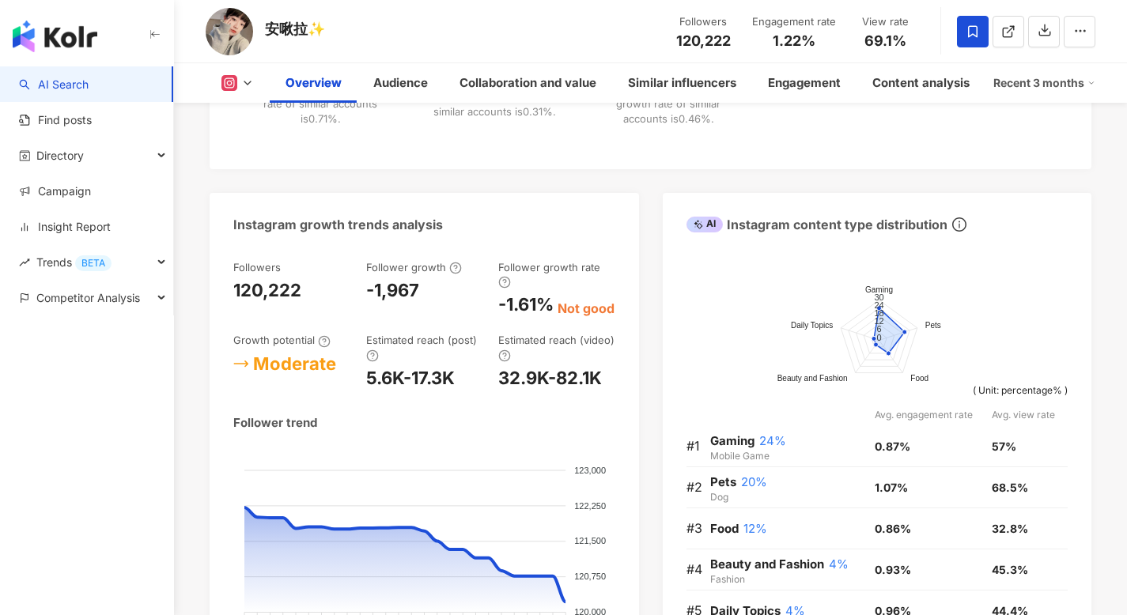
scroll to position [920, 0]
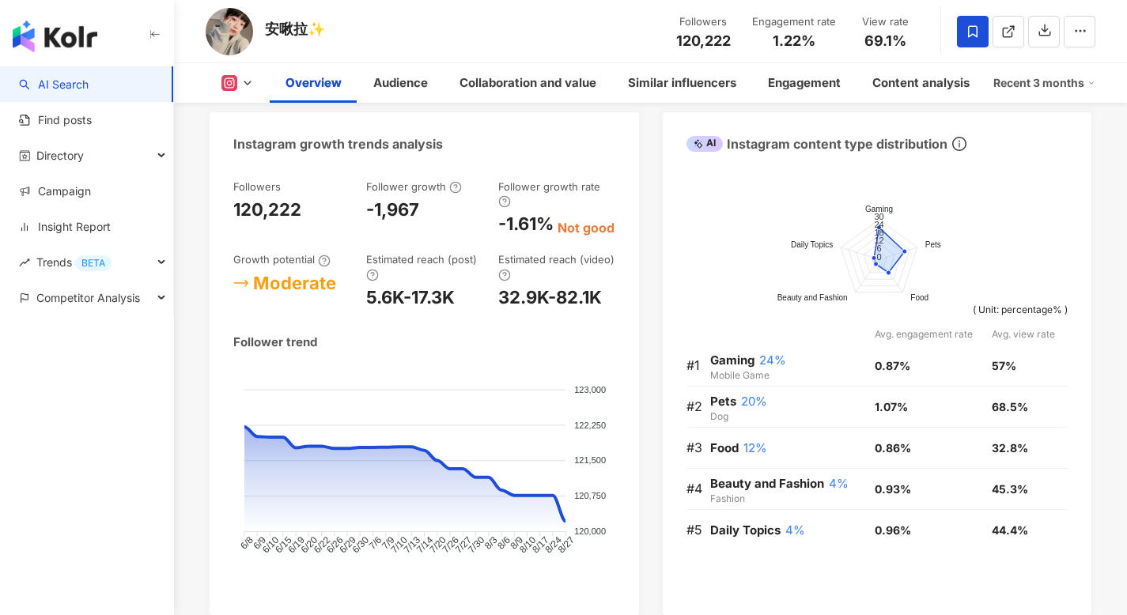
click at [352, 144] on div "Instagram growth trends analysis" at bounding box center [338, 143] width 210 height 17
copy div "trends"
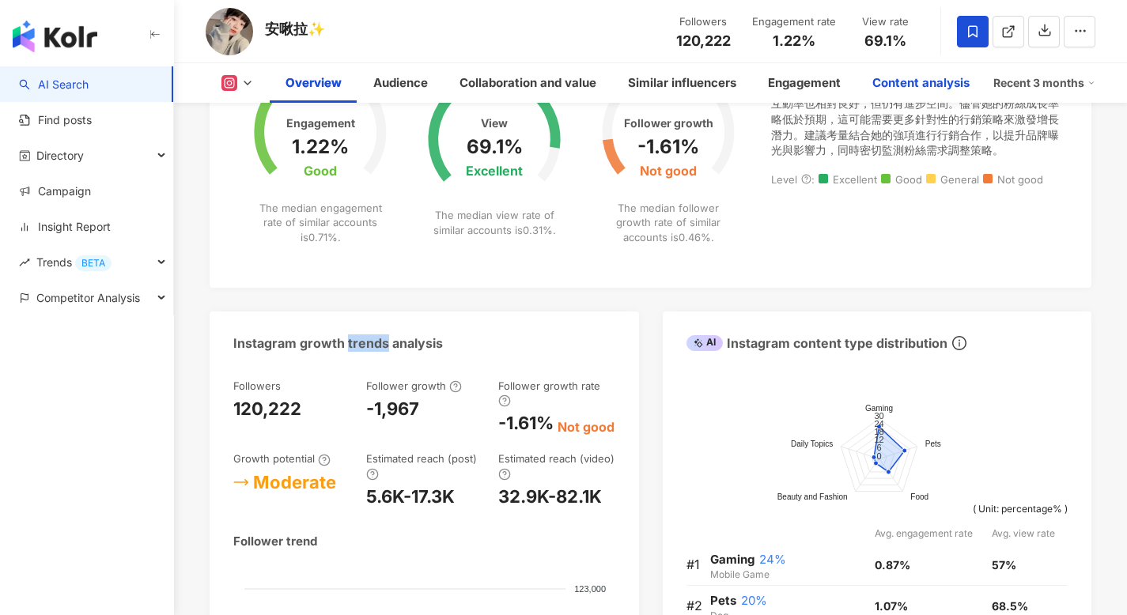
scroll to position [0, 0]
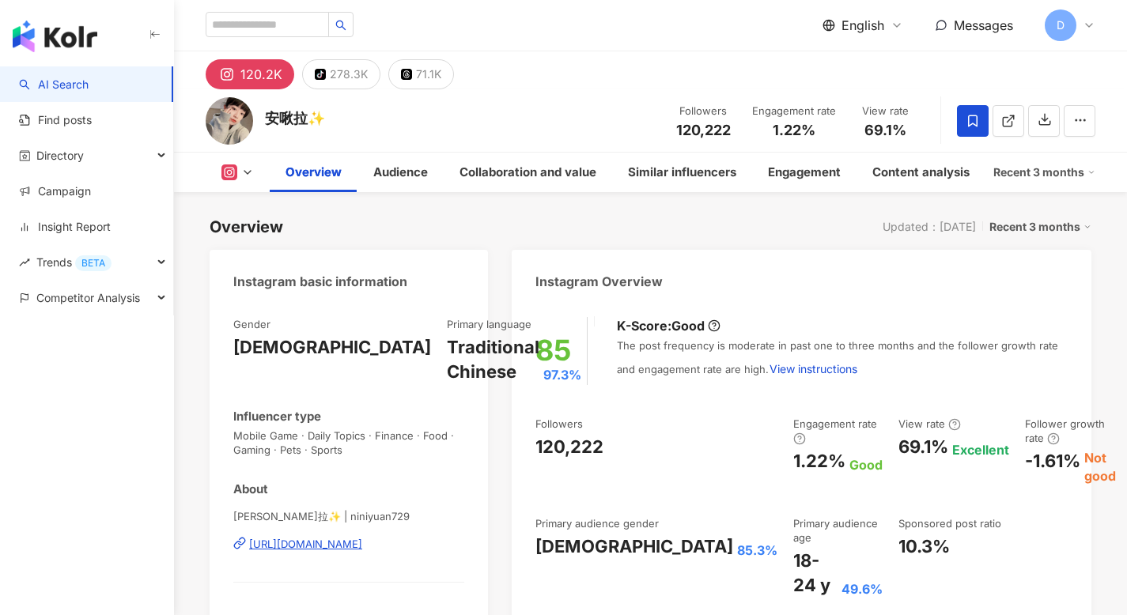
click at [872, 25] on span "English" at bounding box center [862, 25] width 43 height 17
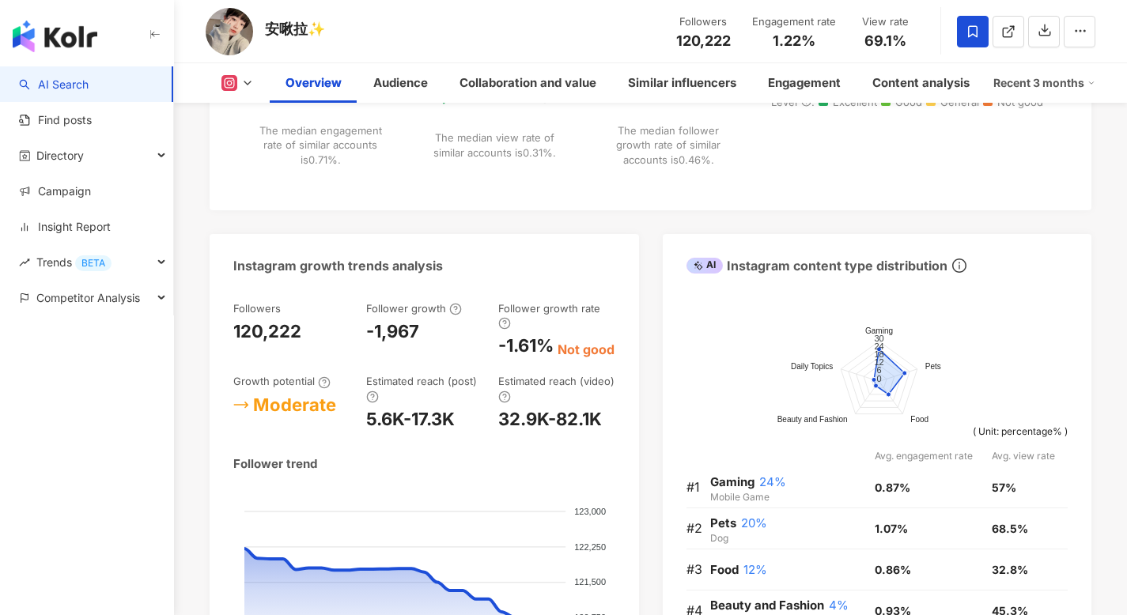
scroll to position [809, 0]
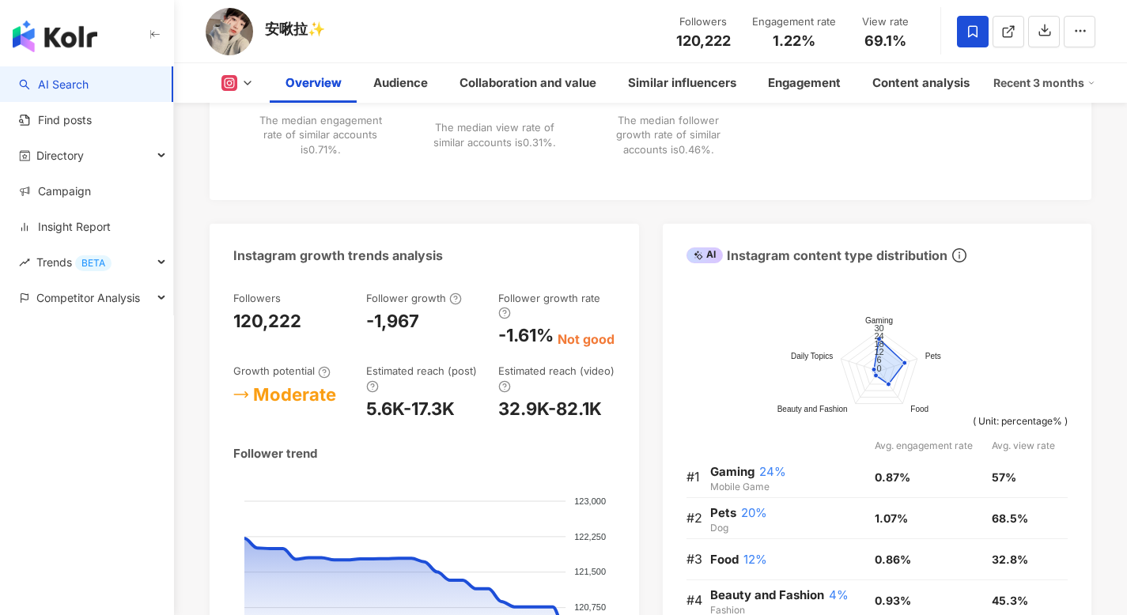
click at [464, 373] on div "Estimated reach (post)" at bounding box center [424, 378] width 117 height 29
drag, startPoint x: 368, startPoint y: 366, endPoint x: 489, endPoint y: 367, distance: 121.0
click at [489, 367] on div "Followers 120,222 Follower growth -1,967 Follower growth rate -1.61% Not good G…" at bounding box center [424, 356] width 382 height 130
click at [478, 339] on div at bounding box center [478, 339] width 0 height 0
click at [528, 364] on div "Estimated reach (video)" at bounding box center [556, 378] width 117 height 29
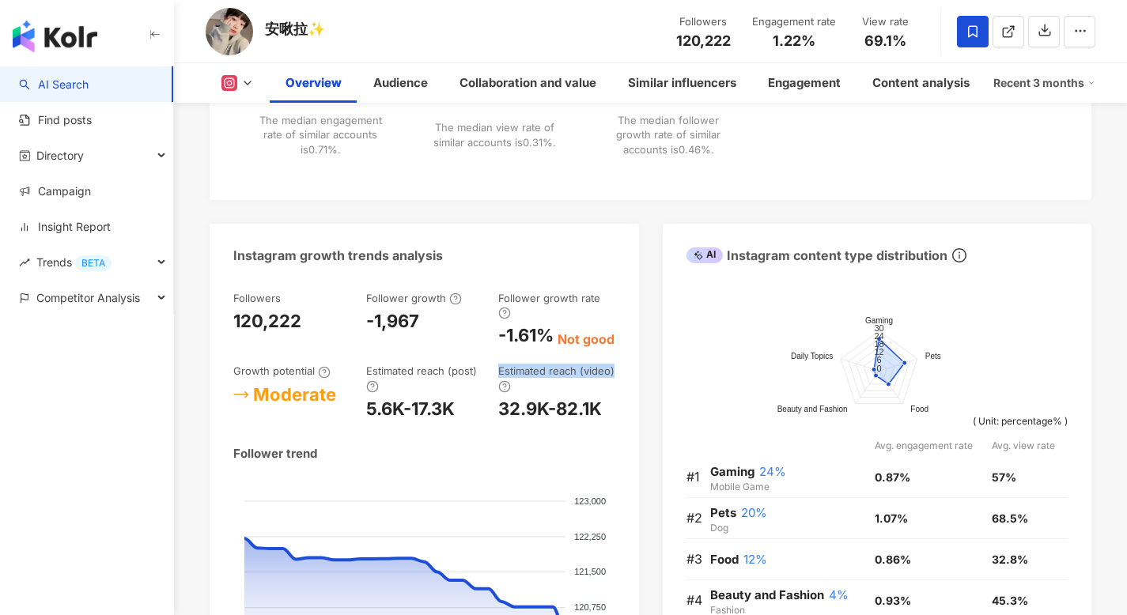
drag, startPoint x: 500, startPoint y: 366, endPoint x: 617, endPoint y: 366, distance: 117.0
click at [617, 366] on div "Followers 120,222 Follower growth -1,967 Follower growth rate -1.61% Not good G…" at bounding box center [424, 500] width 429 height 451
click at [606, 339] on div at bounding box center [606, 339] width 0 height 0
click at [692, 247] on div "AI Instagram content type distribution" at bounding box center [798, 255] width 225 height 36
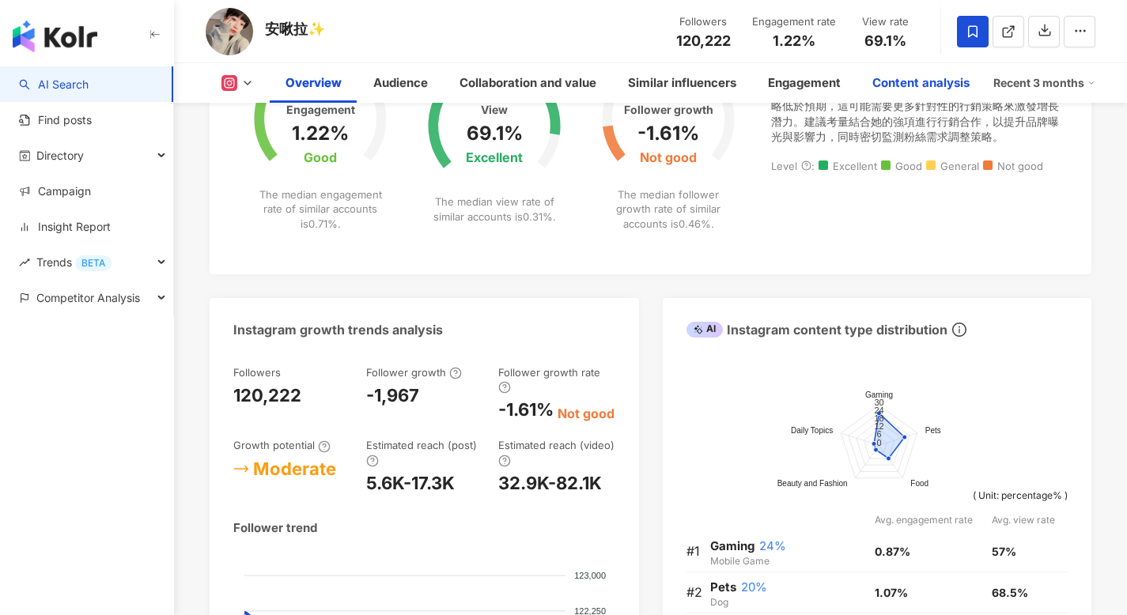
scroll to position [0, 0]
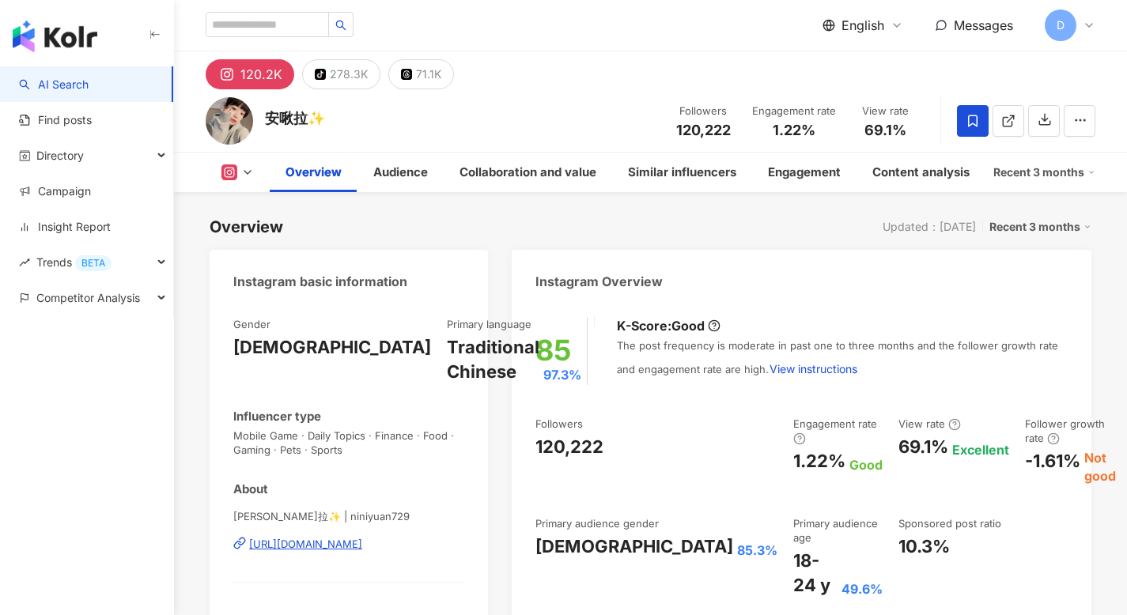
click at [865, 28] on span "English" at bounding box center [862, 25] width 43 height 17
click at [861, 70] on div "繁體中文" at bounding box center [871, 61] width 79 height 28
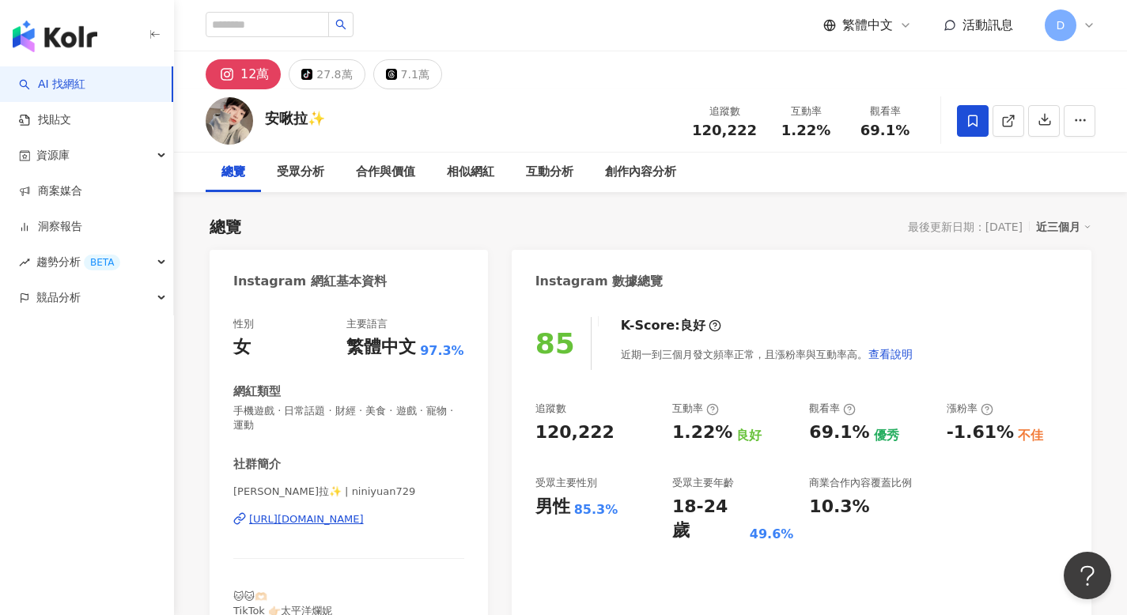
click at [867, 28] on span "繁體中文" at bounding box center [867, 25] width 51 height 17
click at [847, 100] on div "English" at bounding box center [875, 103] width 79 height 28
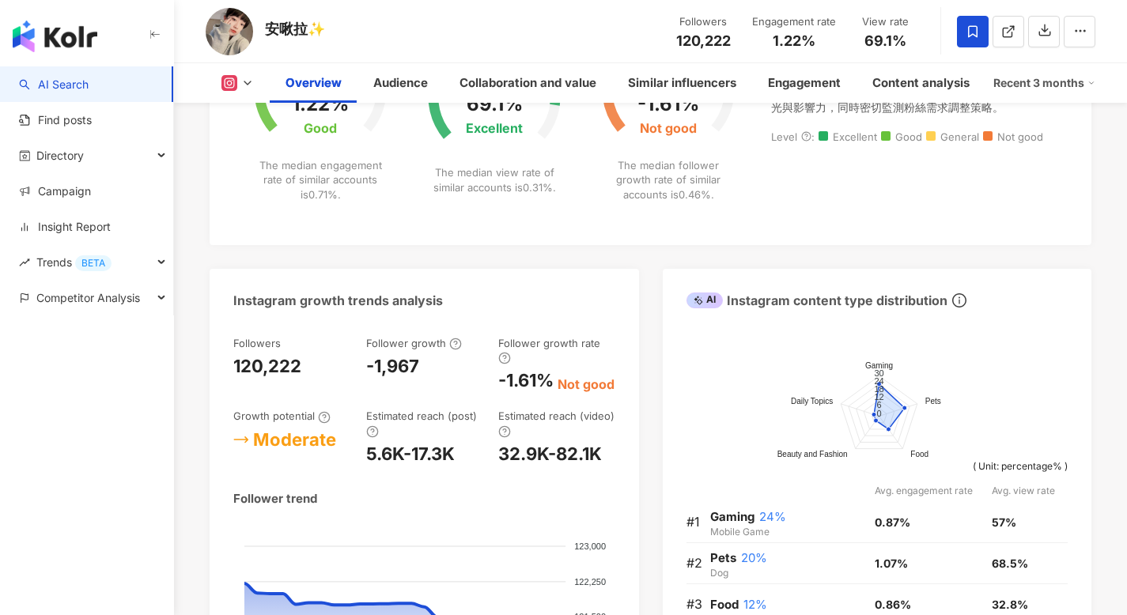
scroll to position [927, 0]
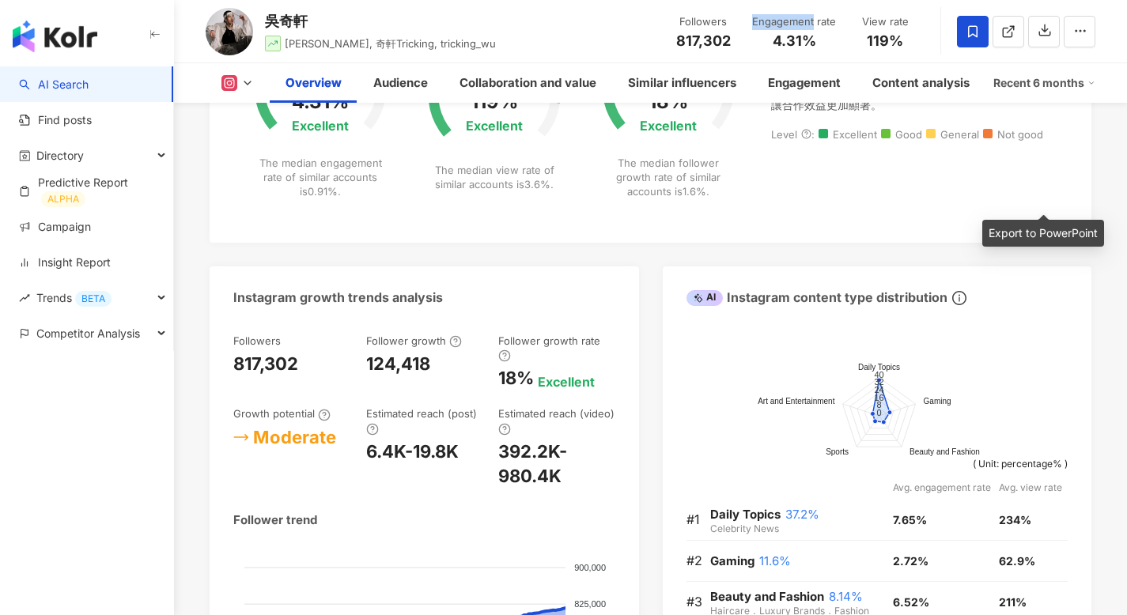
scroll to position [671, 0]
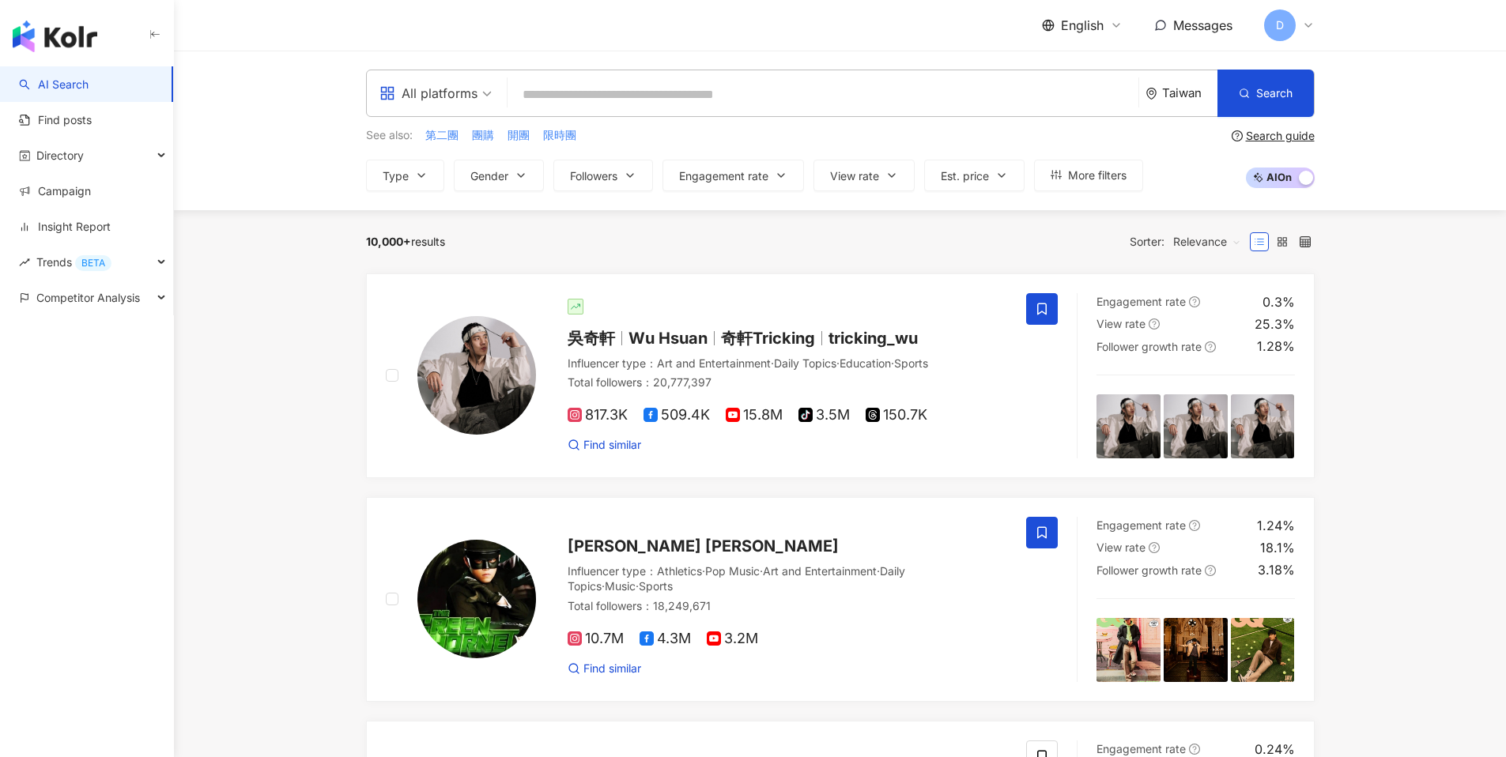
click at [1083, 20] on span "English" at bounding box center [1082, 25] width 43 height 17
click at [1089, 65] on div "繁體中文" at bounding box center [1091, 61] width 79 height 28
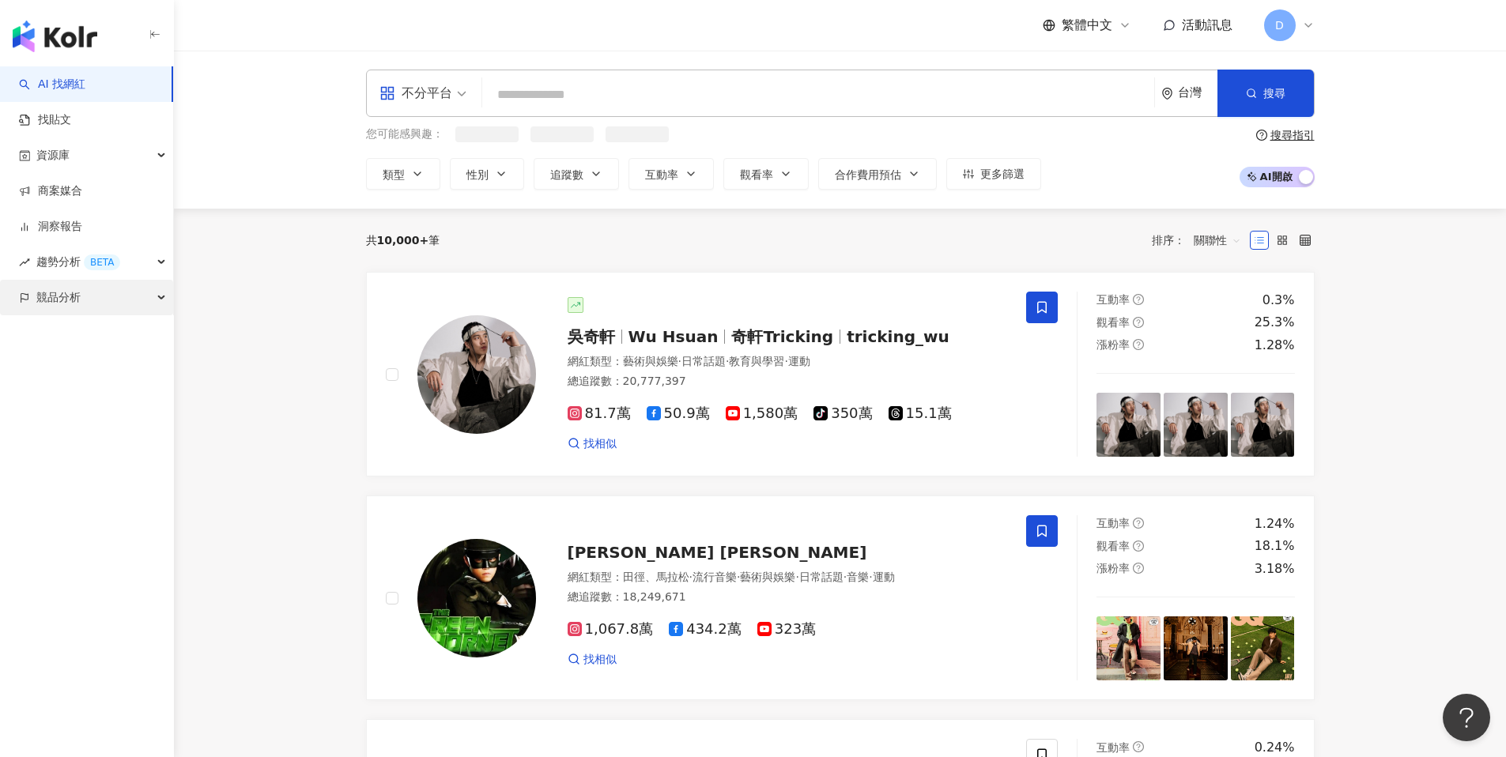
click at [66, 292] on span "競品分析" at bounding box center [58, 298] width 44 height 36
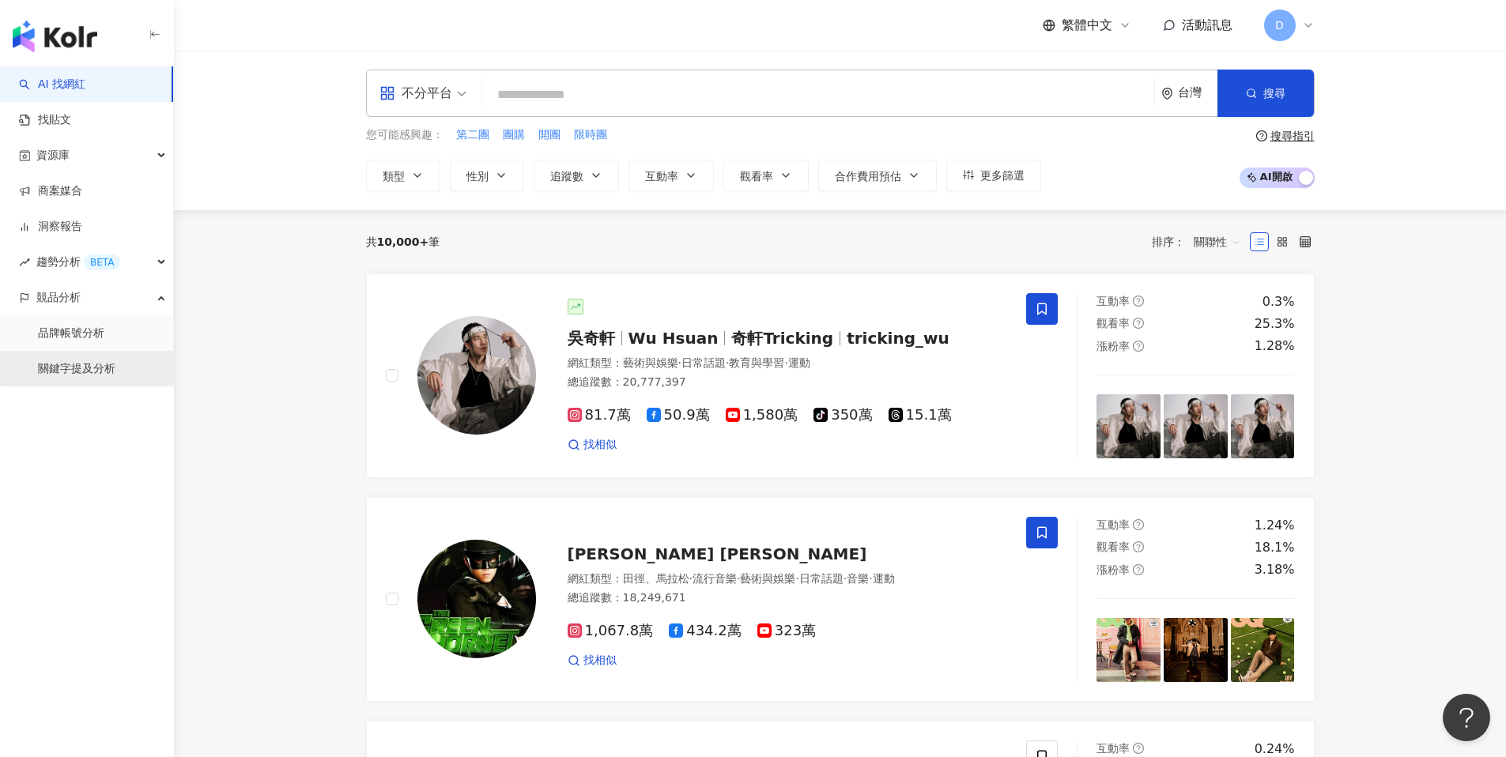
click at [85, 375] on link "關鍵字提及分析" at bounding box center [76, 369] width 77 height 16
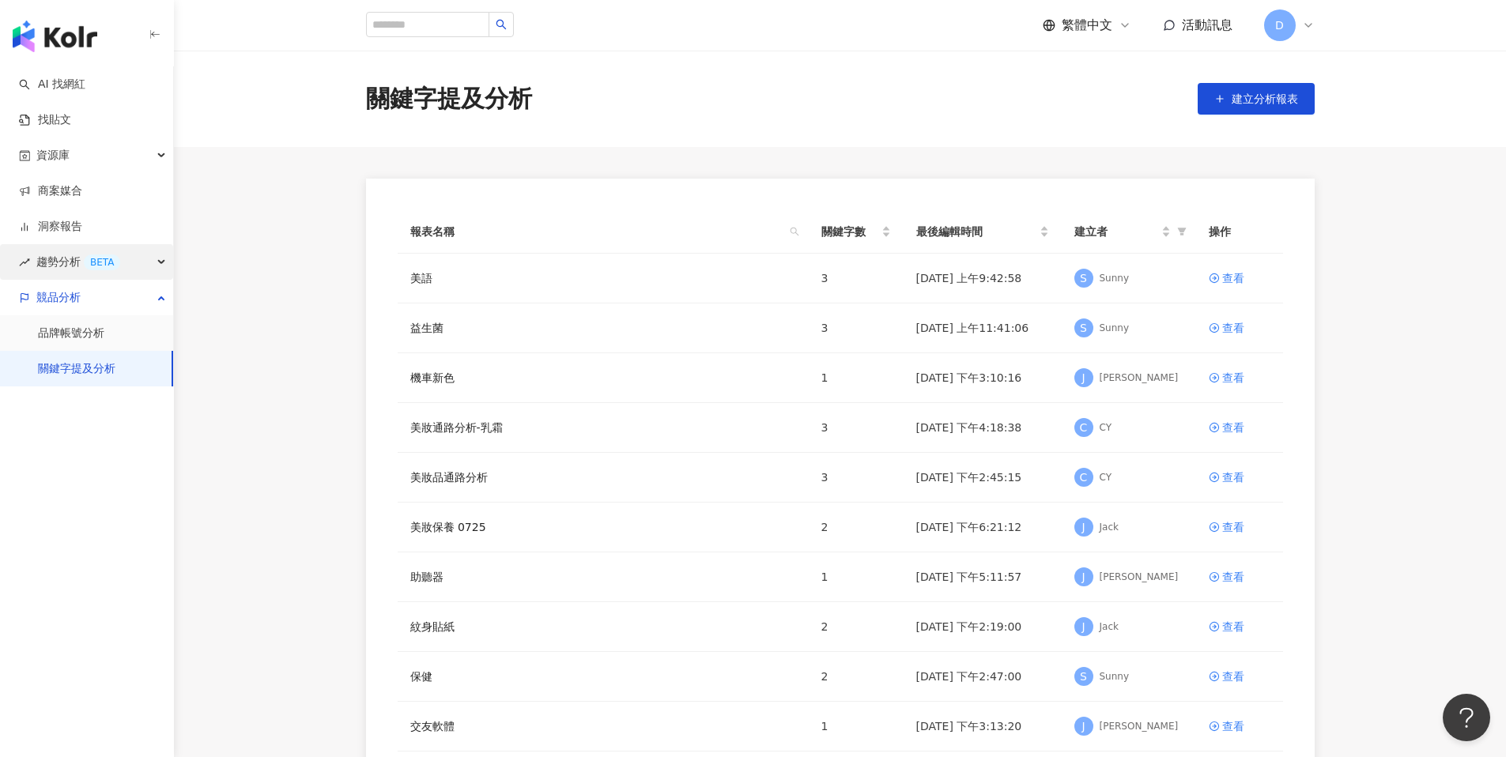
click at [63, 265] on span "趨勢分析 BETA" at bounding box center [78, 262] width 84 height 36
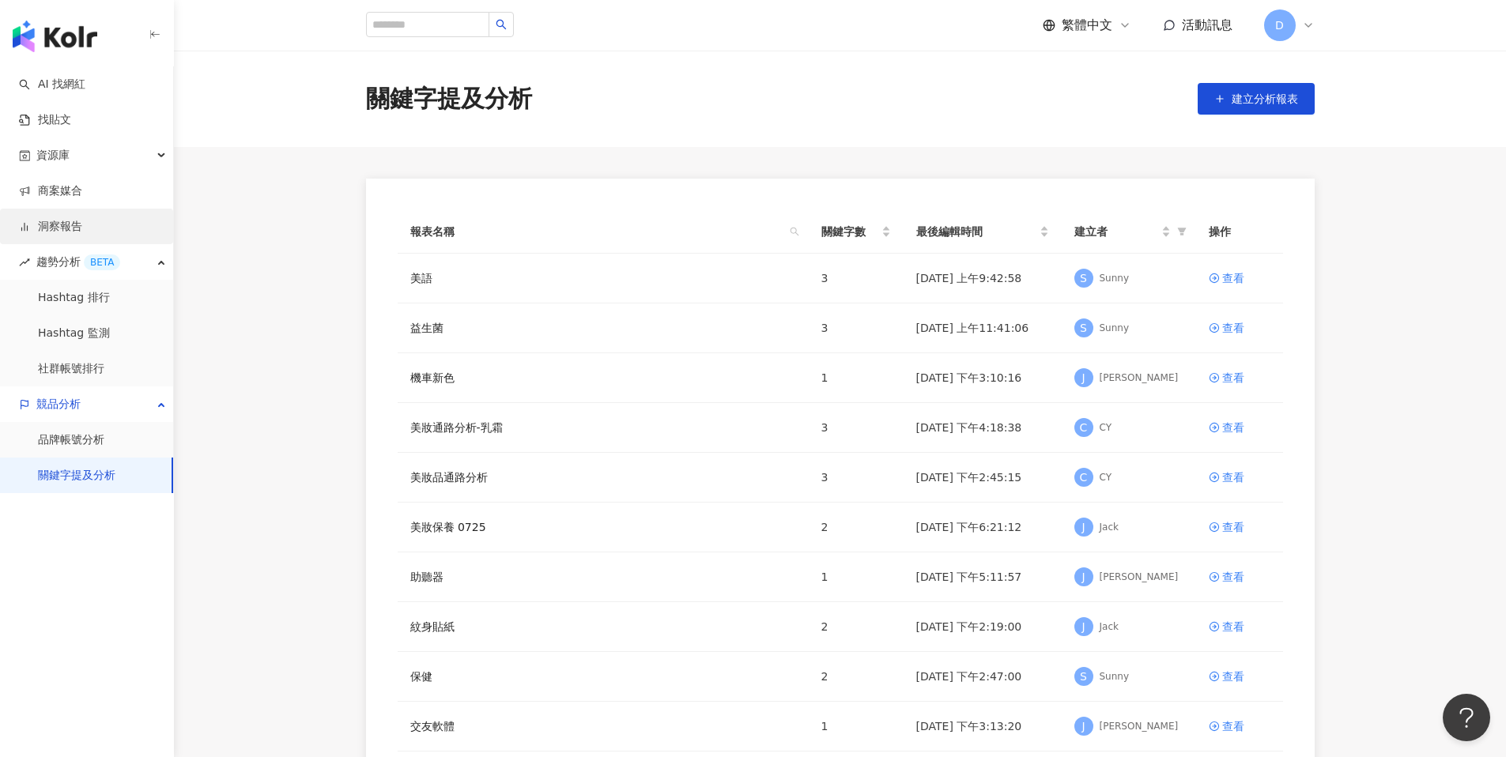
click at [66, 231] on link "洞察報告" at bounding box center [50, 227] width 63 height 16
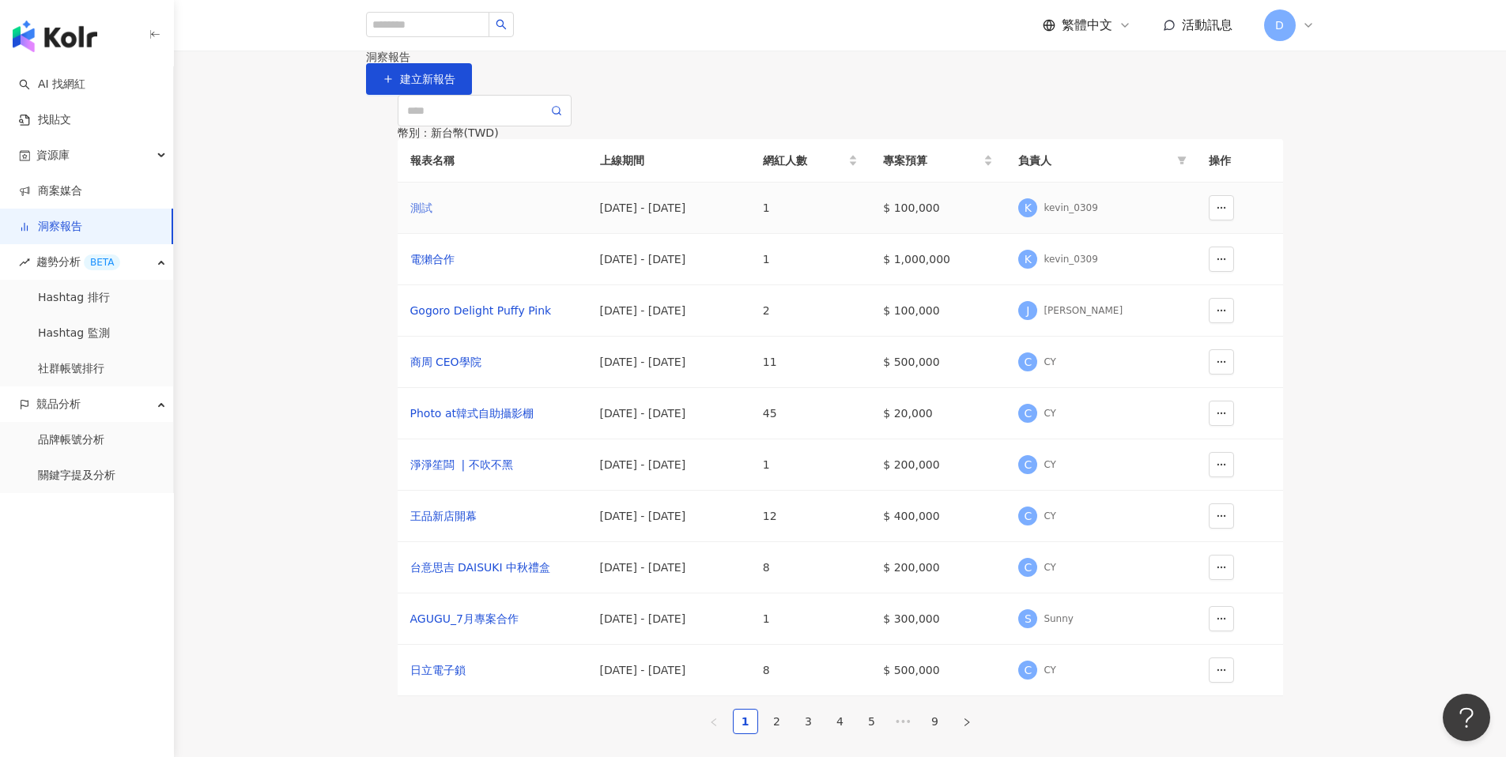
click at [420, 217] on div "測試" at bounding box center [492, 207] width 164 height 17
click at [482, 319] on div "Gogoro Delight Puffy Pink" at bounding box center [492, 310] width 164 height 17
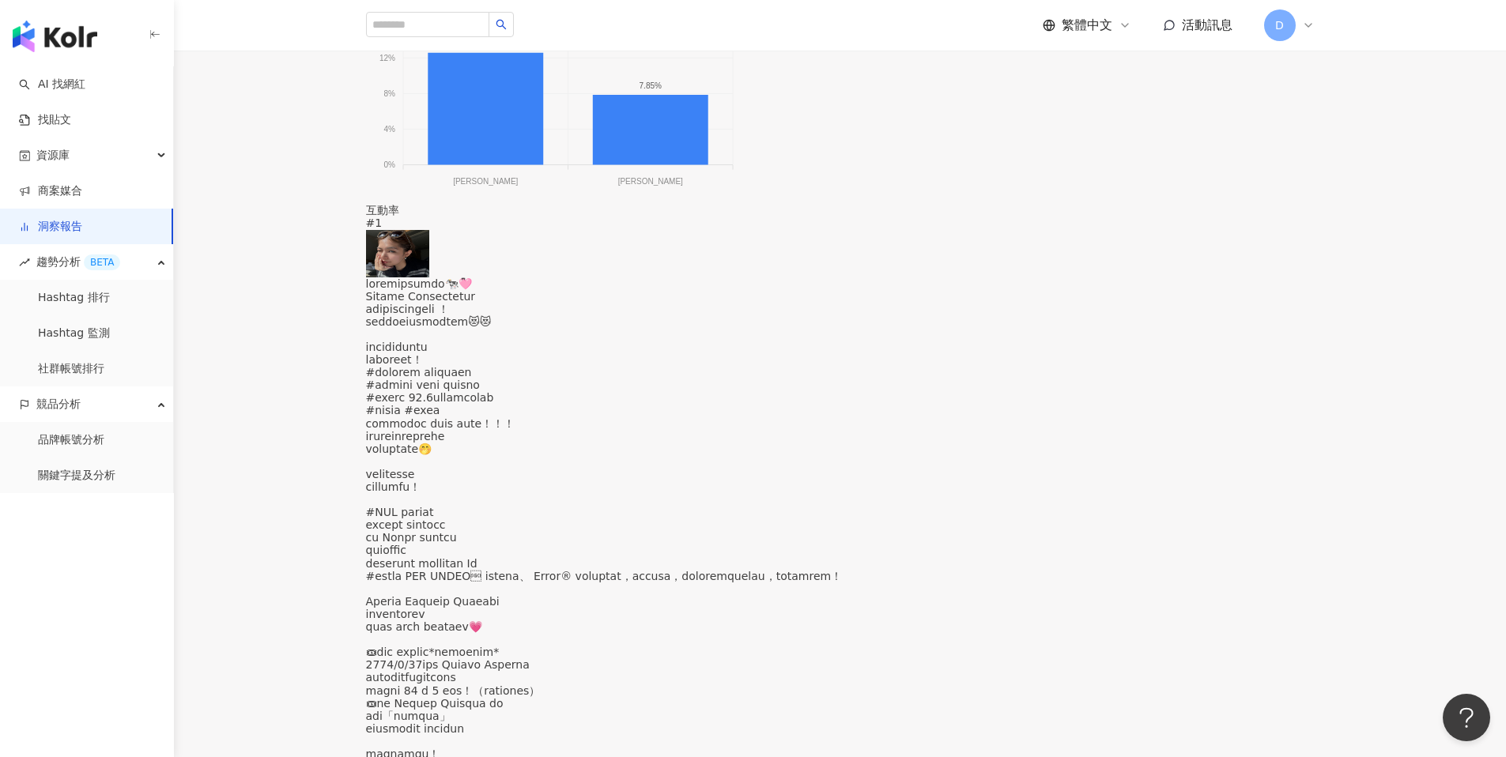
scroll to position [1545, 0]
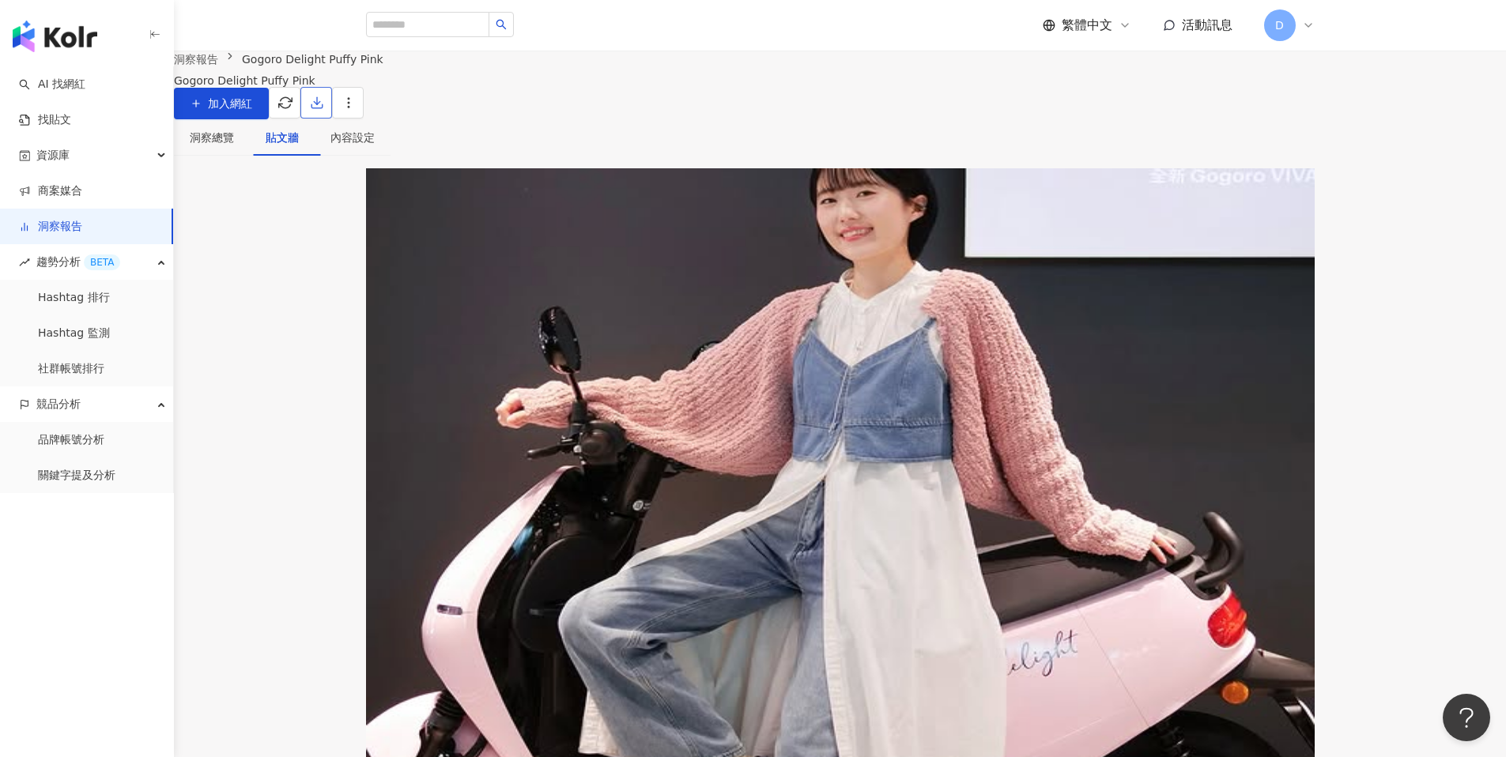
click at [324, 110] on icon "button" at bounding box center [317, 103] width 14 height 14
click at [1291, 150] on span "匯出 PPT" at bounding box center [1285, 153] width 55 height 17
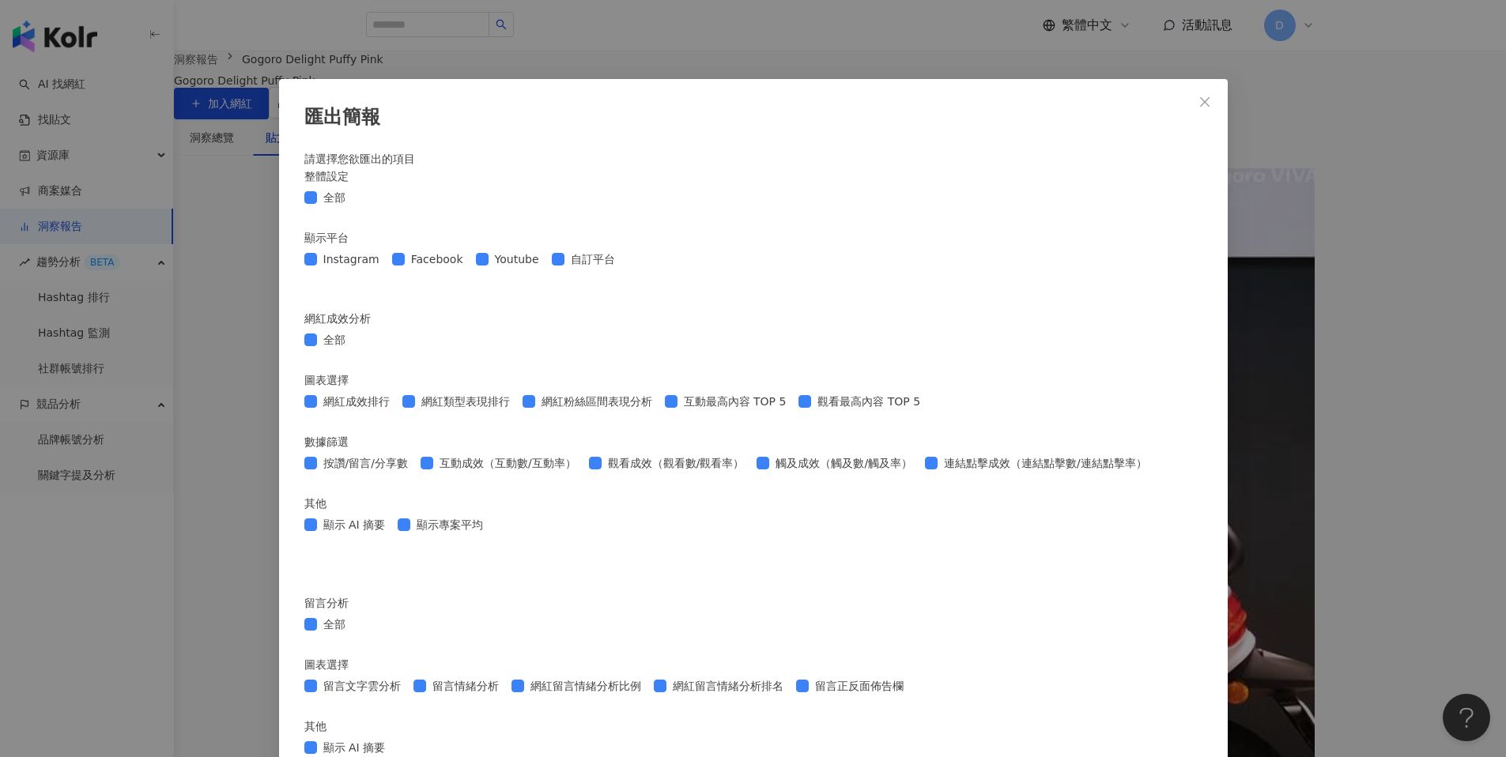
scroll to position [1225, 0]
click at [1200, 98] on icon "close" at bounding box center [1204, 100] width 9 height 9
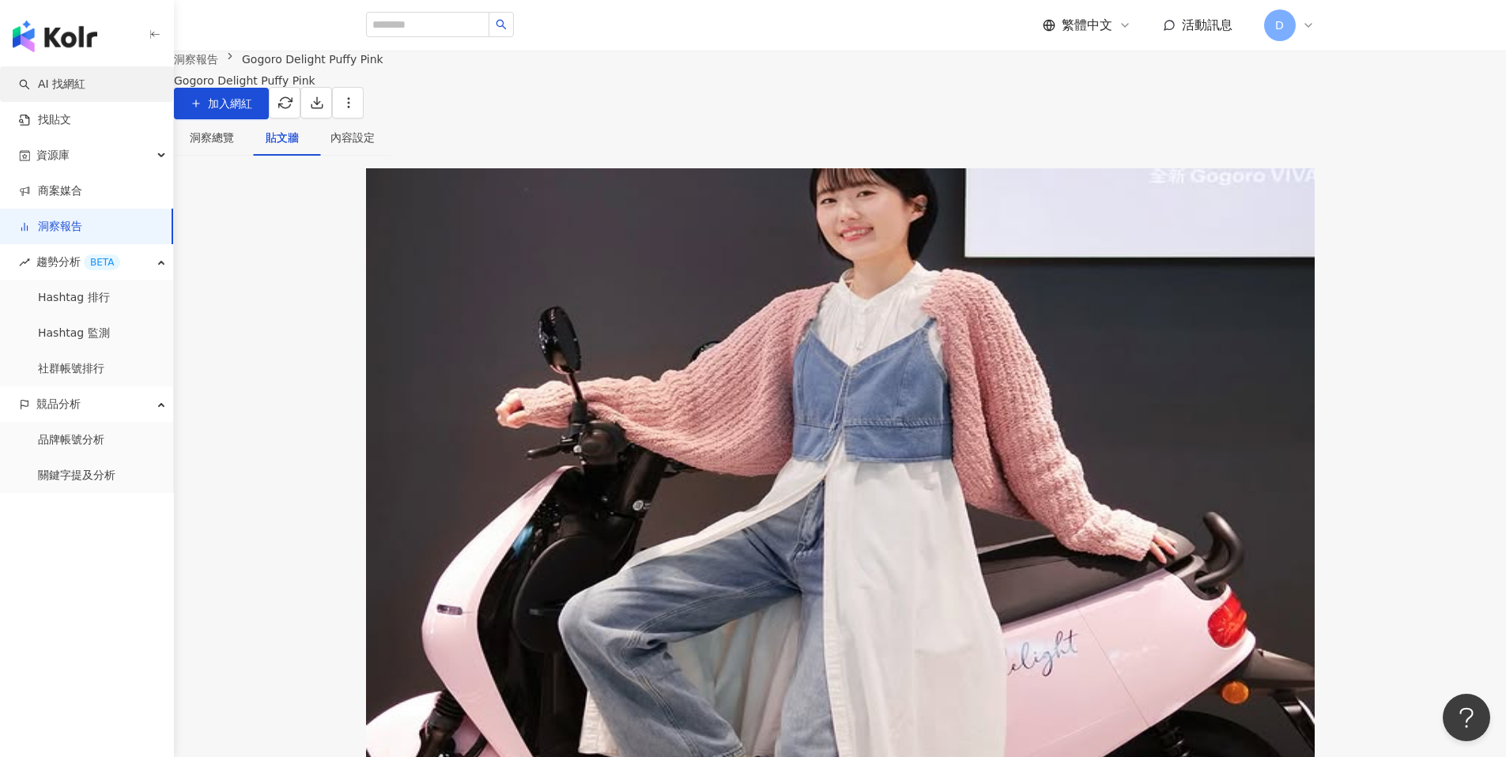
click at [85, 77] on link "AI 找網紅" at bounding box center [52, 85] width 66 height 16
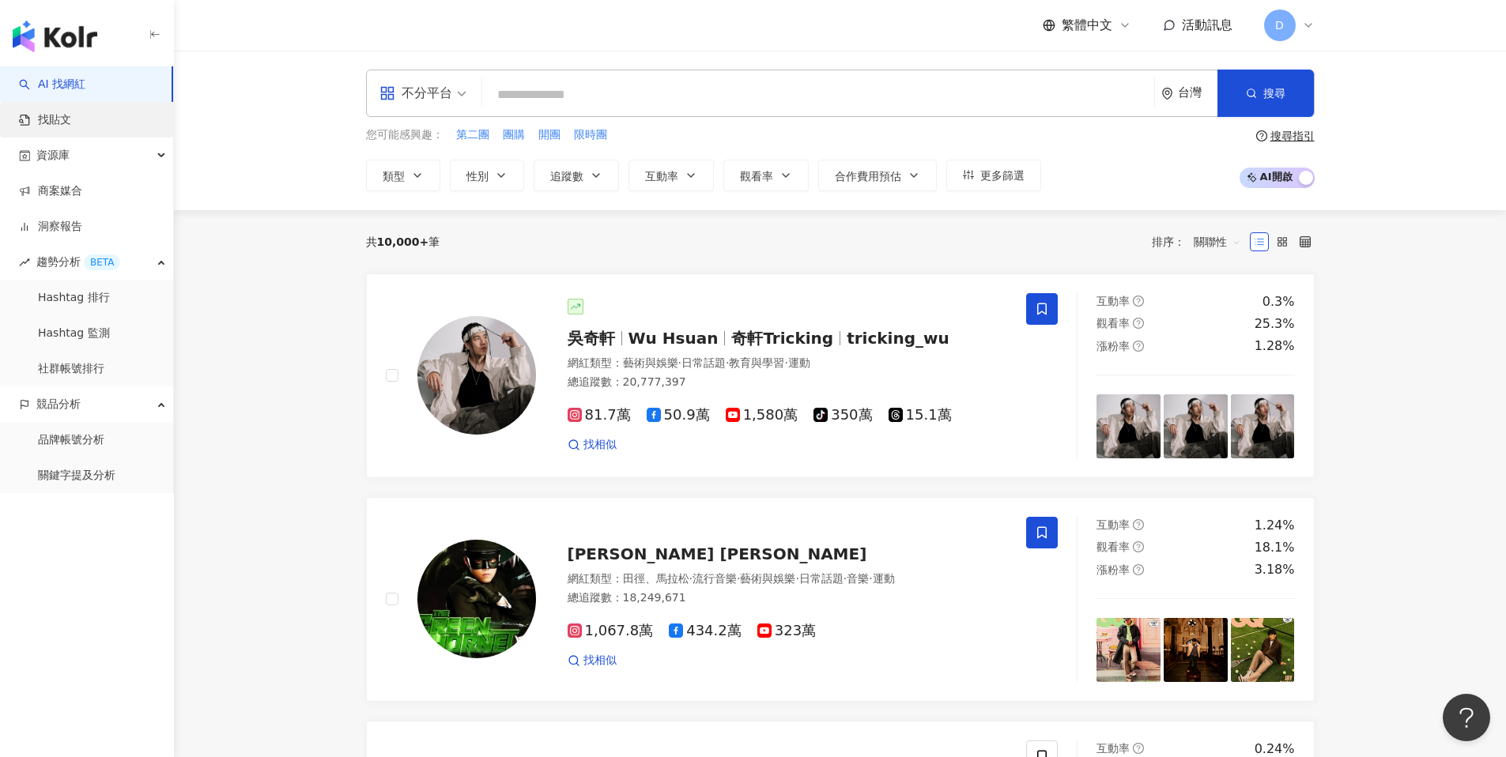
click at [71, 119] on link "找貼文" at bounding box center [45, 120] width 52 height 16
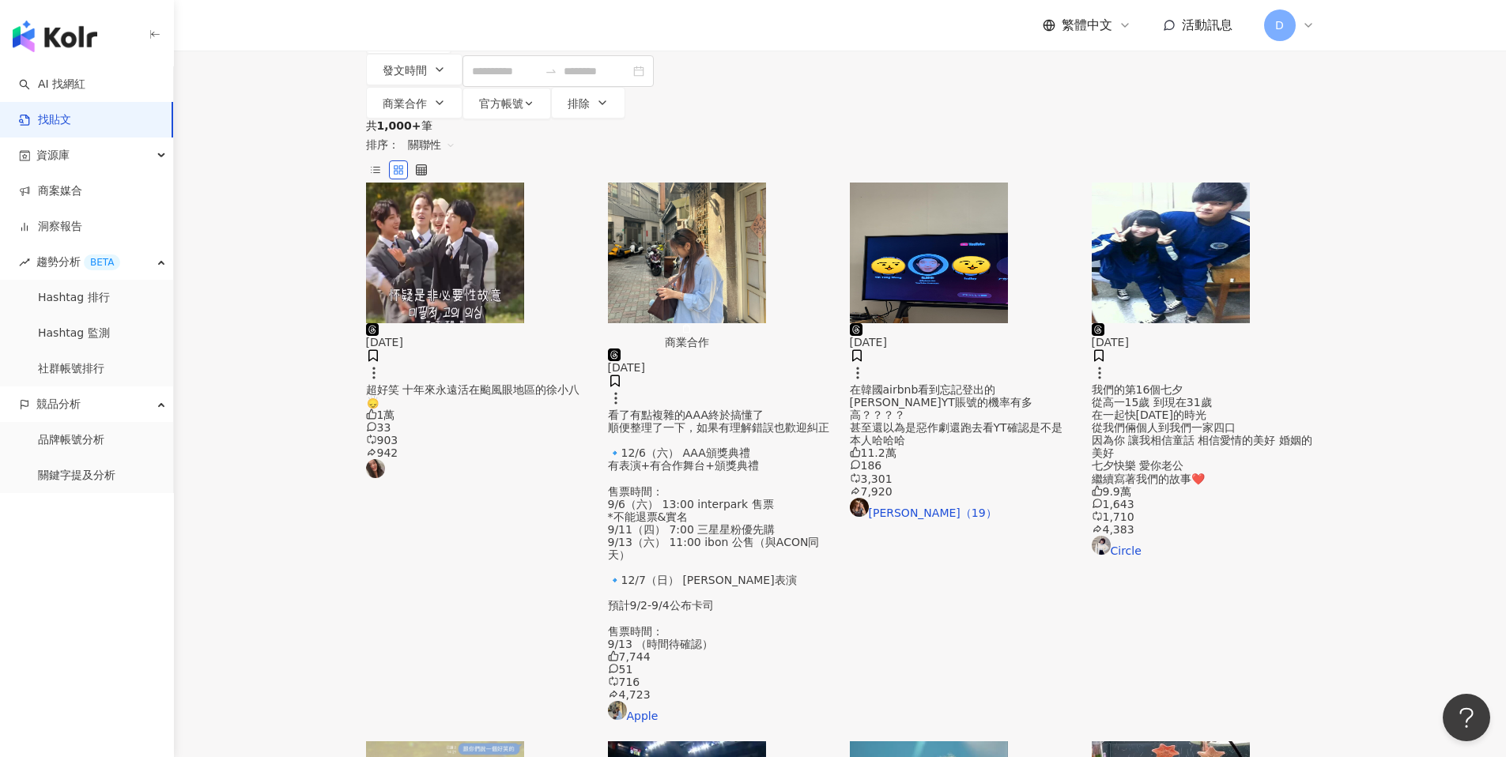
scroll to position [557, 0]
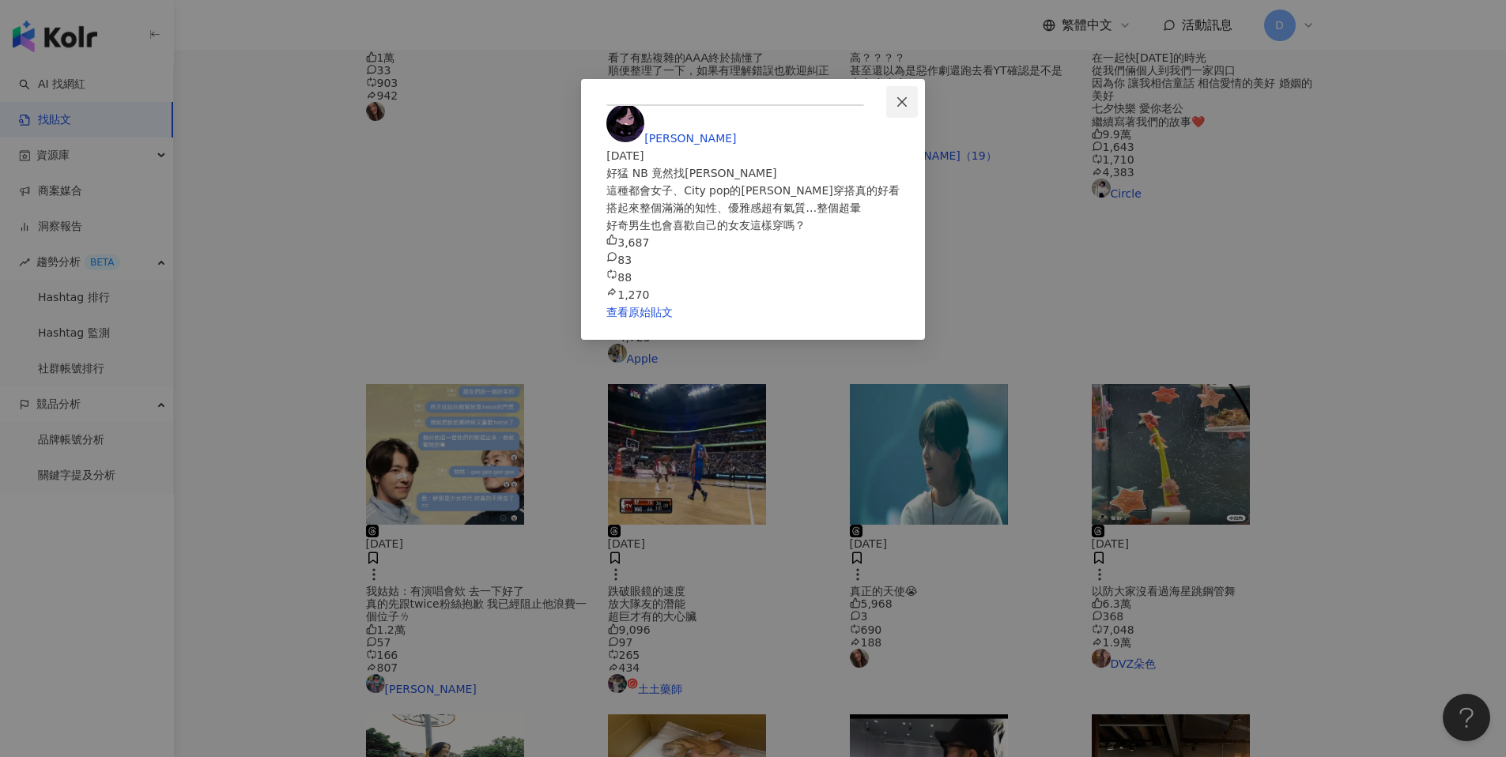
click at [908, 96] on icon "close" at bounding box center [902, 102] width 13 height 13
